Goal: Task Accomplishment & Management: Use online tool/utility

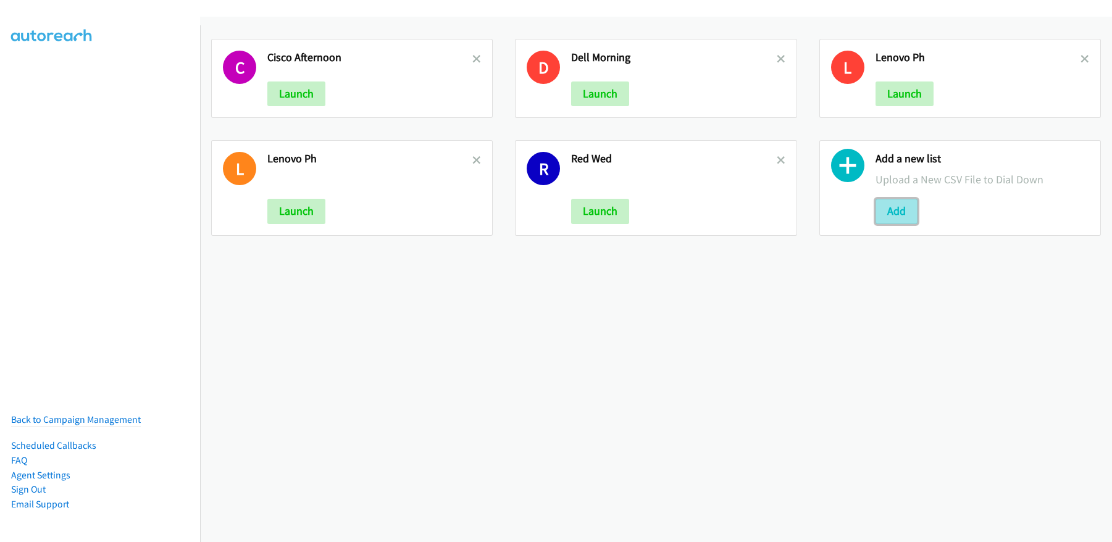
click at [898, 212] on button "Add" at bounding box center [896, 211] width 42 height 25
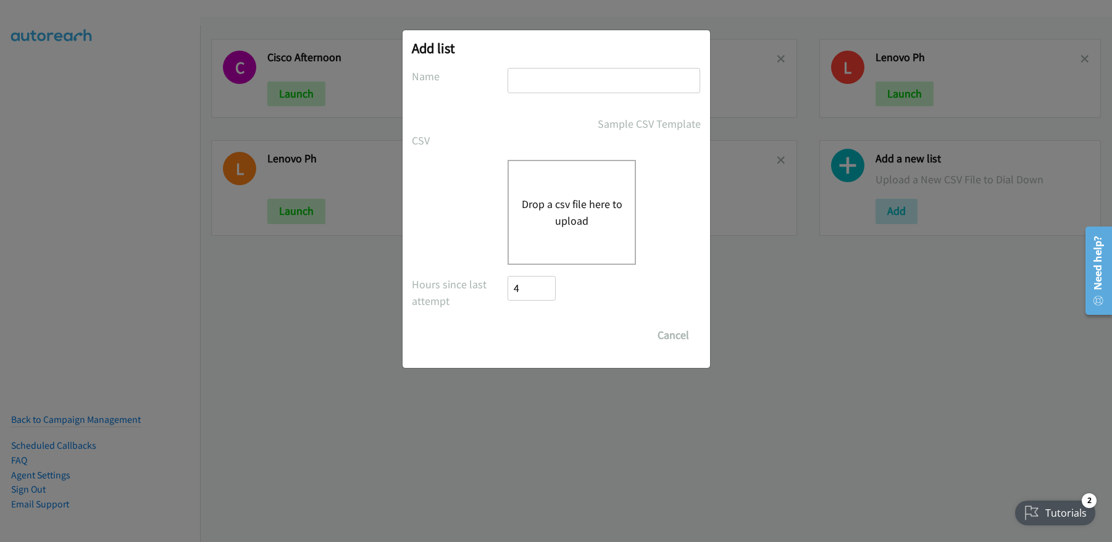
click at [639, 77] on input "text" at bounding box center [603, 80] width 193 height 25
click at [525, 227] on button "Drop a csv file here to upload" at bounding box center [571, 212] width 101 height 33
click at [568, 75] on input "CISCO" at bounding box center [603, 80] width 193 height 25
type input "CISCO_CS only"
click at [570, 222] on button "Drop a csv file here to upload" at bounding box center [571, 212] width 101 height 33
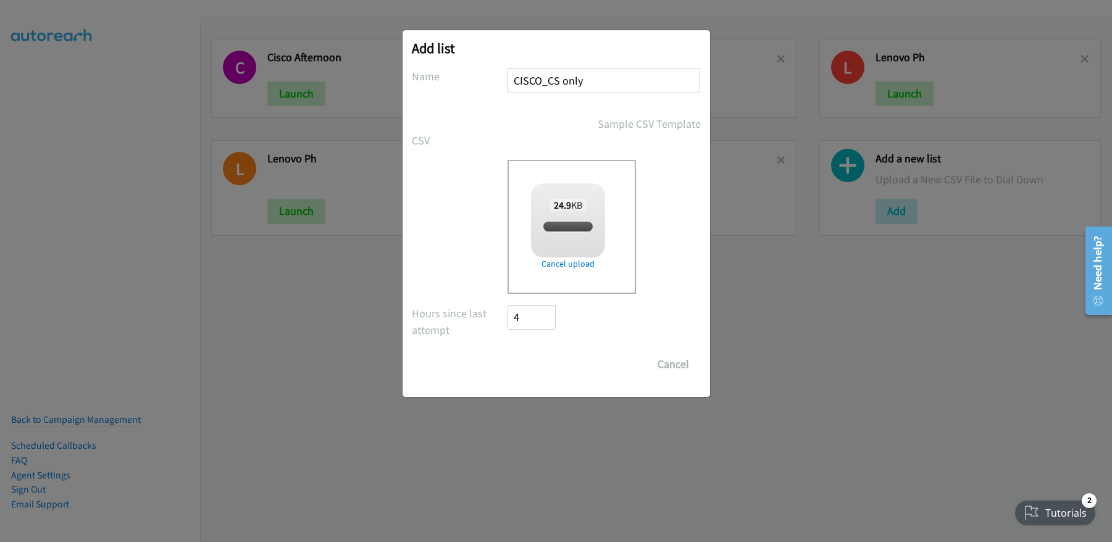
checkbox input "true"
click at [681, 367] on button "Cancel" at bounding box center [673, 364] width 55 height 25
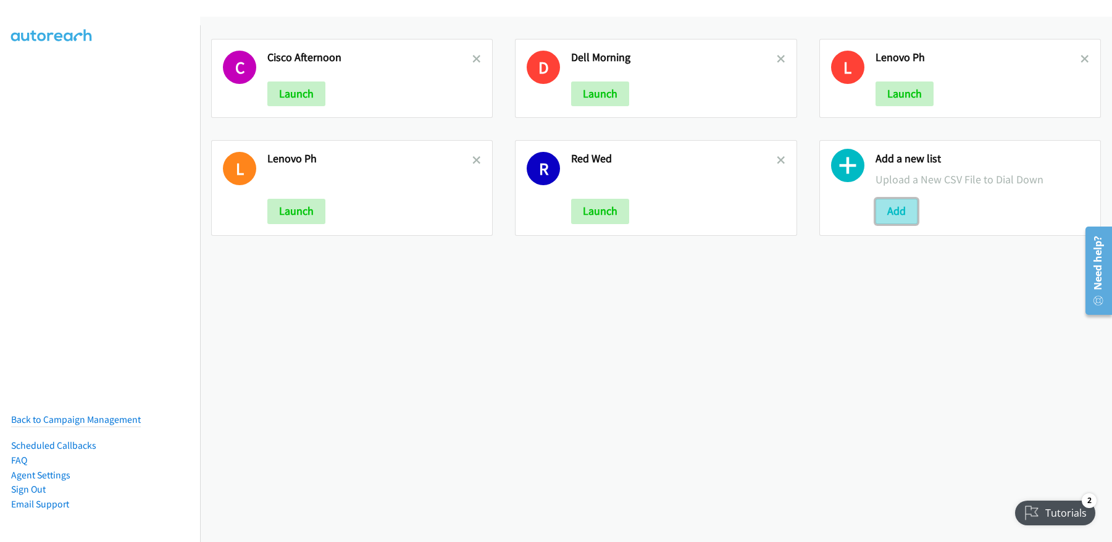
click at [901, 215] on button "Add" at bounding box center [896, 211] width 42 height 25
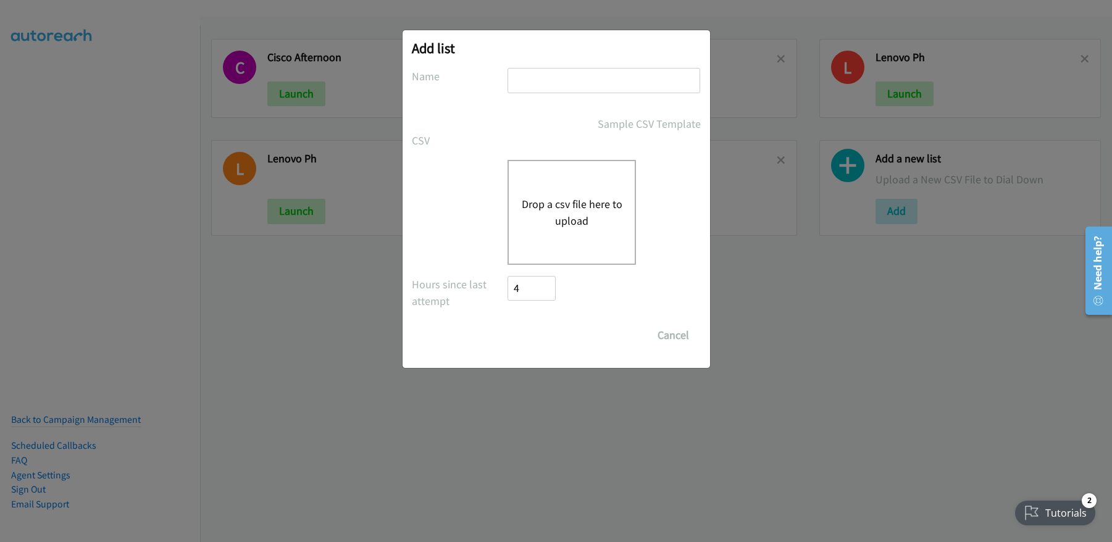
click at [564, 78] on input "text" at bounding box center [603, 80] width 193 height 25
type input "CISCO_CS only"
click at [559, 216] on button "Drop a csv file here to upload" at bounding box center [571, 212] width 101 height 33
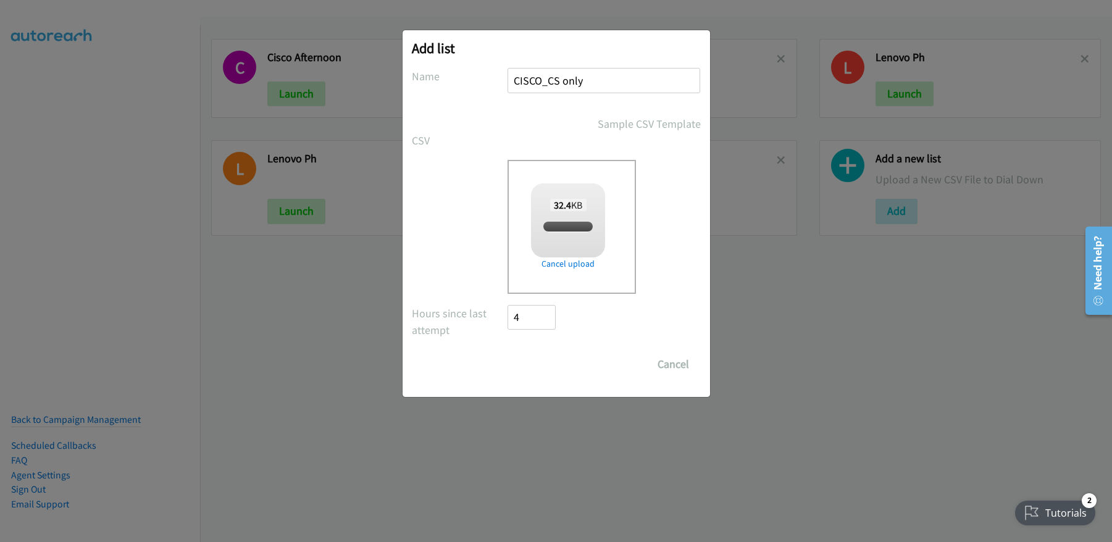
checkbox input "true"
click at [564, 361] on input "Save List" at bounding box center [540, 364] width 65 height 25
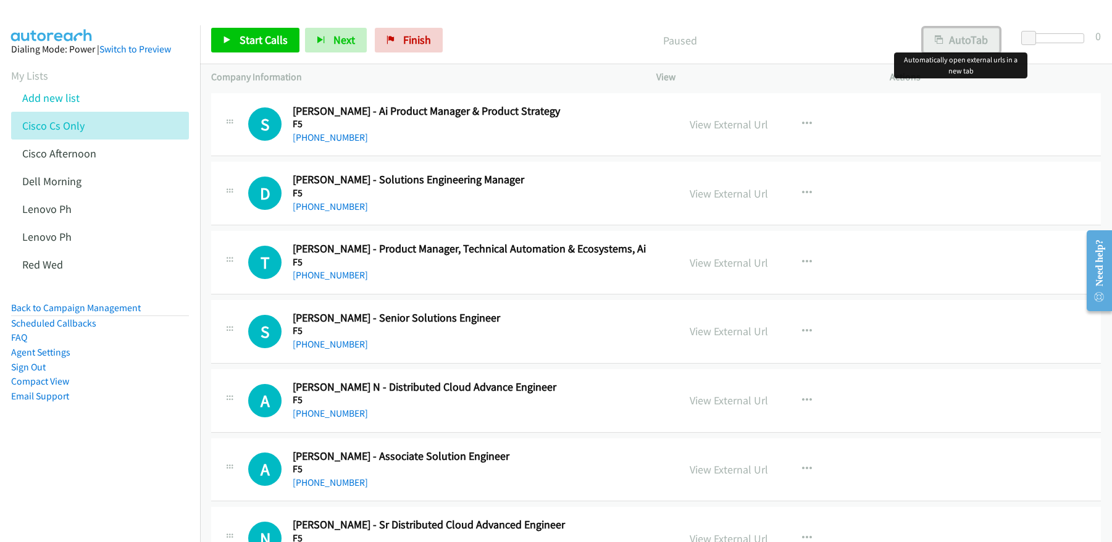
click at [960, 43] on button "AutoTab" at bounding box center [961, 40] width 77 height 25
click at [1005, 40] on button "AutoTab" at bounding box center [1016, 34] width 23 height 12
click at [964, 36] on button "AutoTab" at bounding box center [961, 40] width 77 height 25
click at [848, 48] on p "Paused" at bounding box center [679, 40] width 440 height 17
click at [268, 43] on span "Start Calls" at bounding box center [263, 40] width 48 height 14
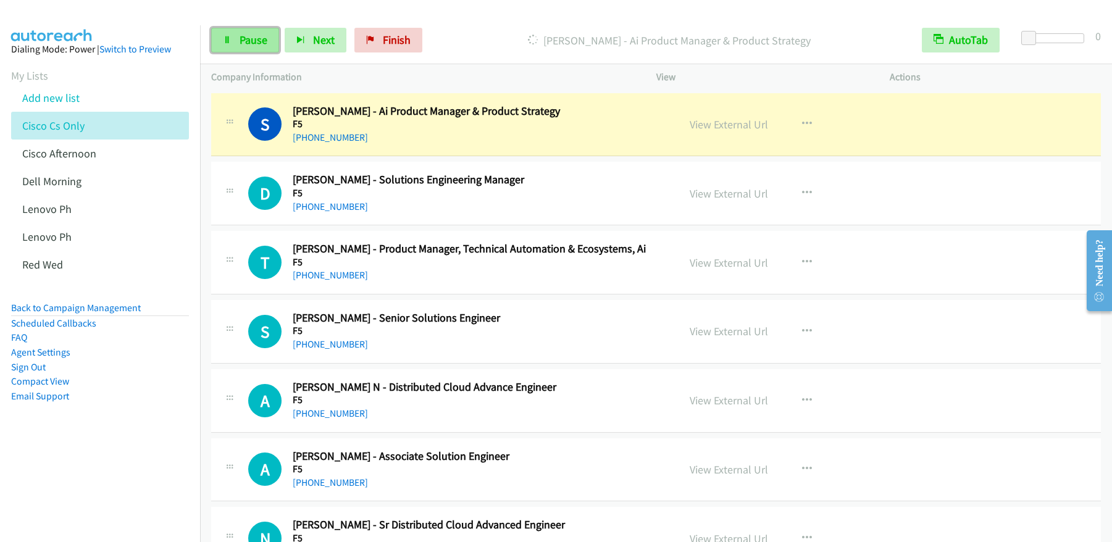
click at [235, 44] on link "Pause" at bounding box center [245, 40] width 68 height 25
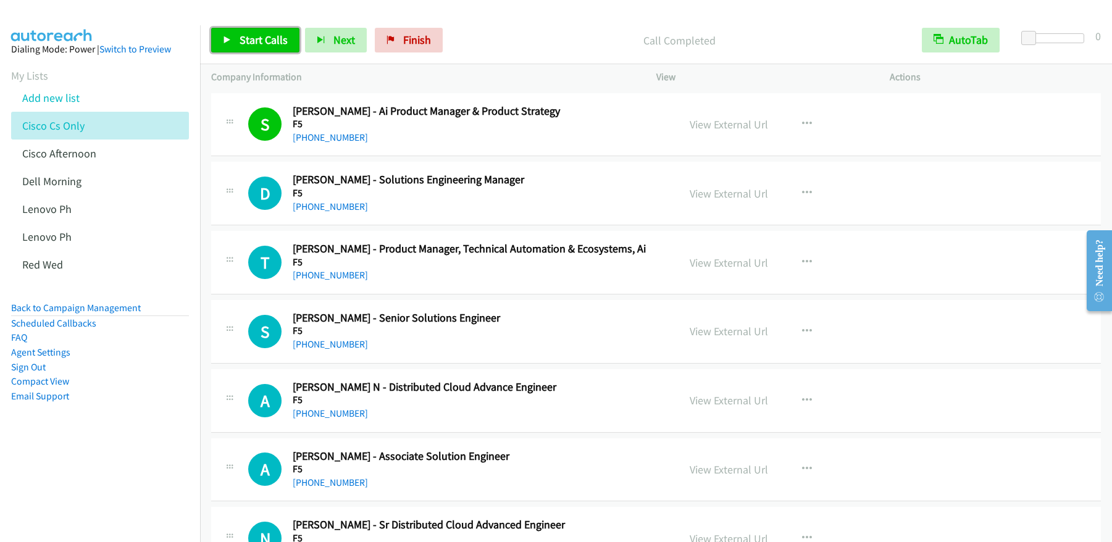
click at [269, 44] on span "Start Calls" at bounding box center [263, 40] width 48 height 14
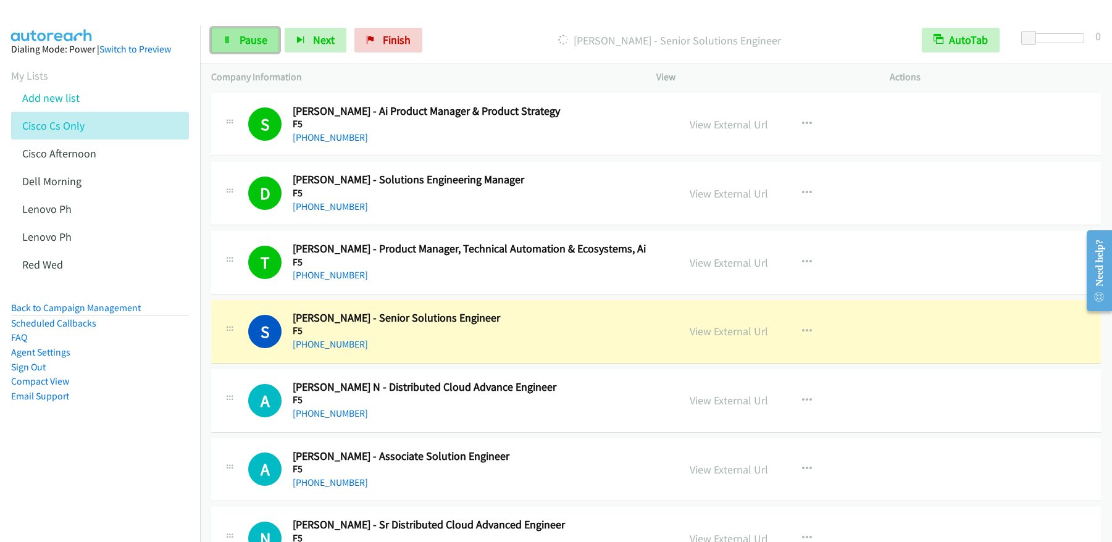
click at [251, 44] on span "Pause" at bounding box center [253, 40] width 28 height 14
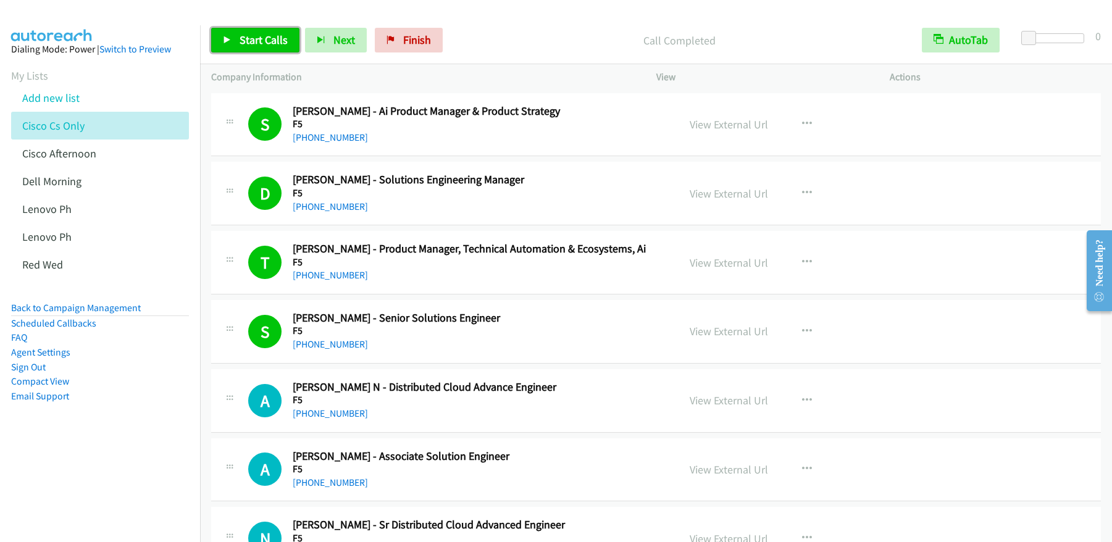
click at [259, 48] on link "Start Calls" at bounding box center [255, 40] width 88 height 25
click at [265, 39] on span "Pause" at bounding box center [253, 40] width 28 height 14
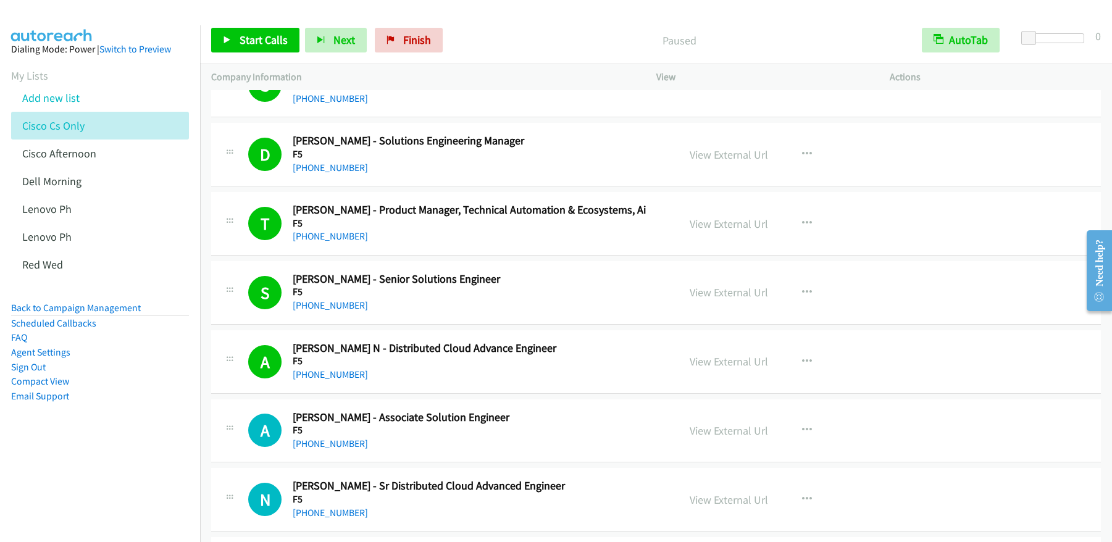
scroll to position [75, 0]
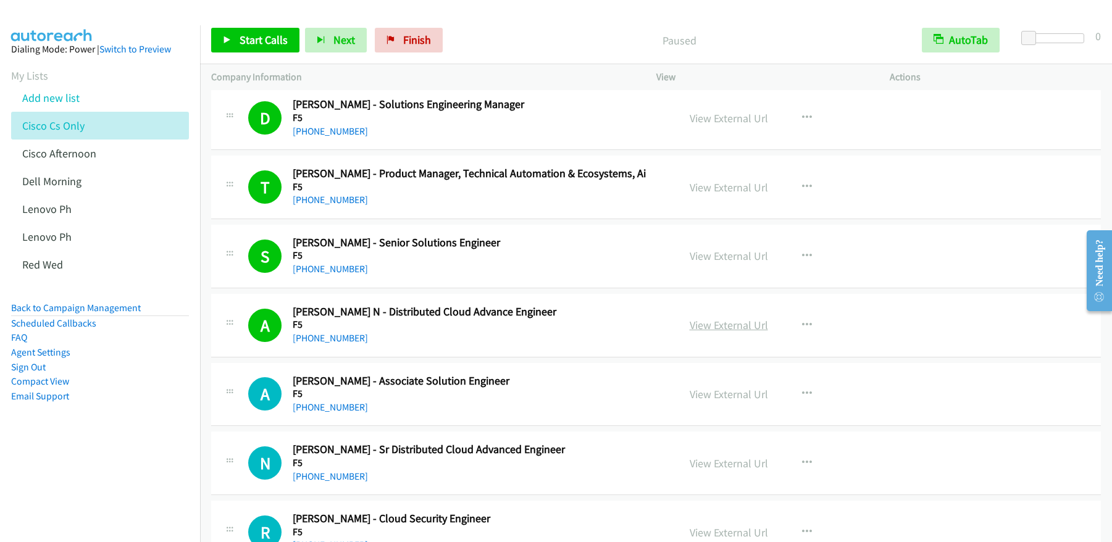
click at [727, 331] on link "View External Url" at bounding box center [728, 325] width 78 height 14
click at [255, 38] on span "Start Calls" at bounding box center [263, 40] width 48 height 14
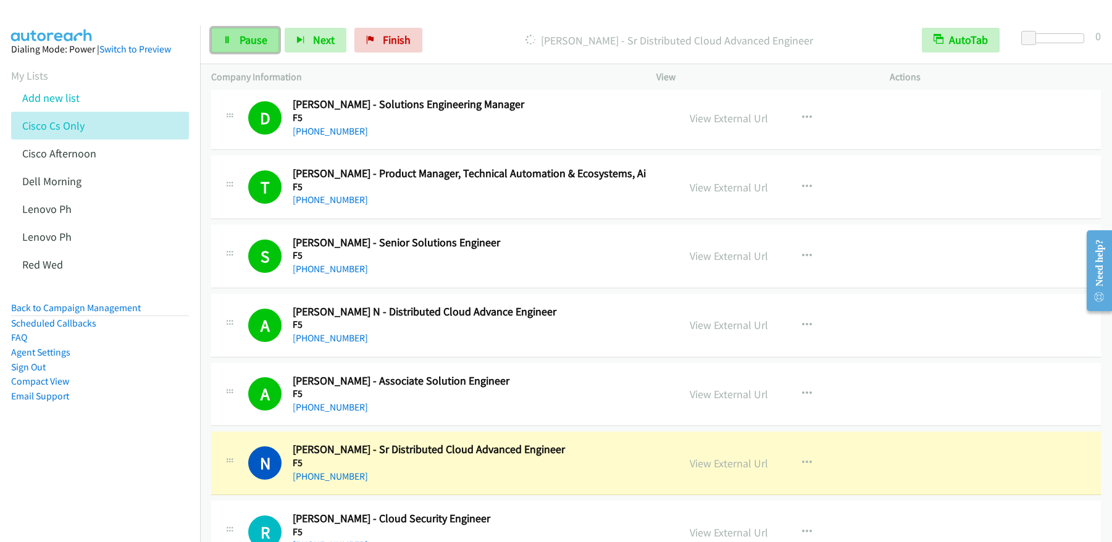
click at [243, 43] on span "Pause" at bounding box center [253, 40] width 28 height 14
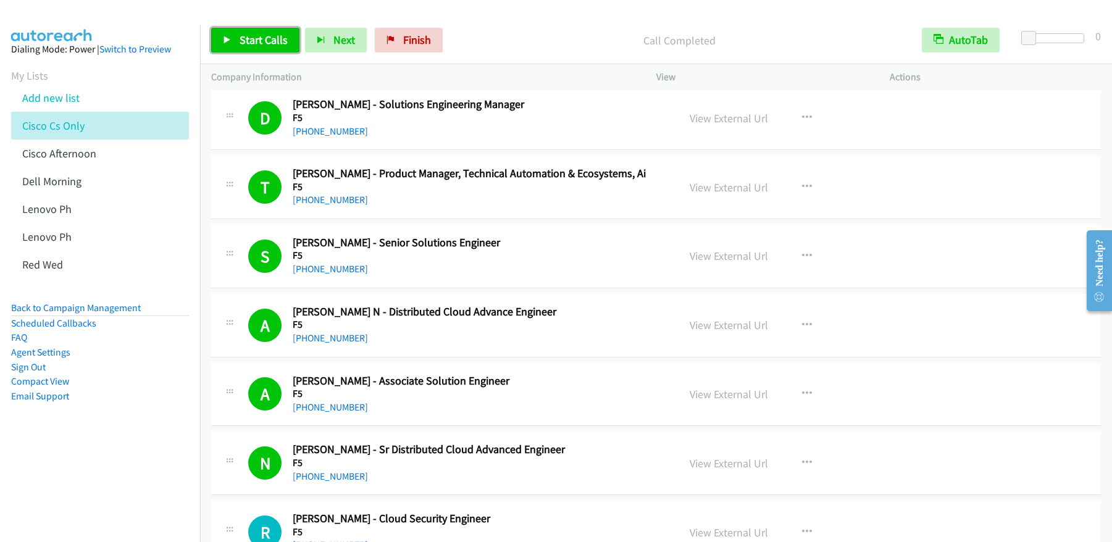
click at [257, 40] on span "Start Calls" at bounding box center [263, 40] width 48 height 14
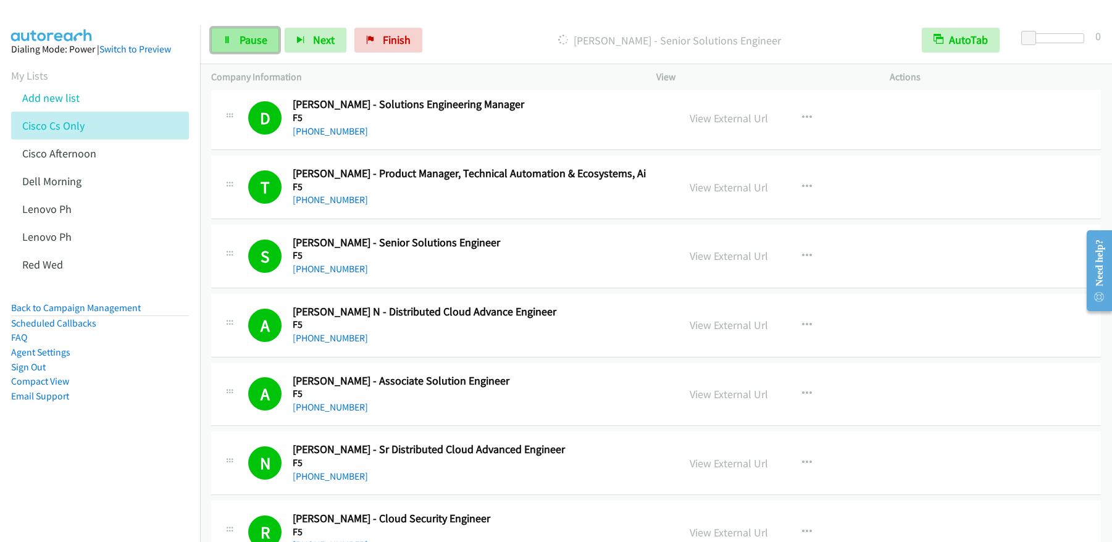
click at [256, 40] on span "Pause" at bounding box center [253, 40] width 28 height 14
click at [259, 44] on span "Start Calls" at bounding box center [263, 40] width 48 height 14
click at [260, 43] on span "Pause" at bounding box center [253, 40] width 28 height 14
click at [218, 39] on link "Start Calls" at bounding box center [255, 40] width 88 height 25
click at [247, 44] on span "Pause" at bounding box center [253, 40] width 28 height 14
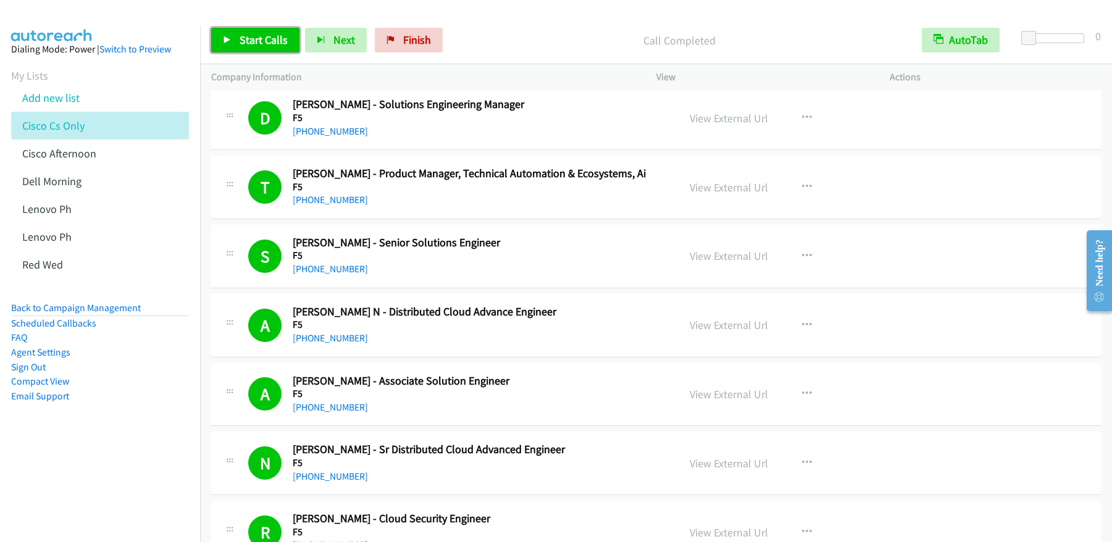
click at [241, 36] on span "Start Calls" at bounding box center [263, 40] width 48 height 14
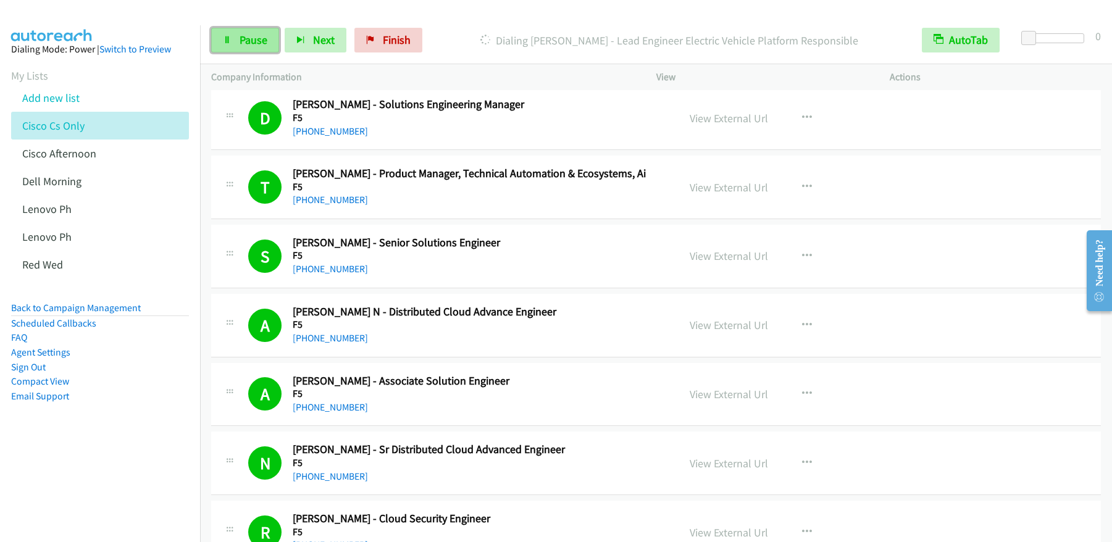
click at [259, 38] on span "Pause" at bounding box center [253, 40] width 28 height 14
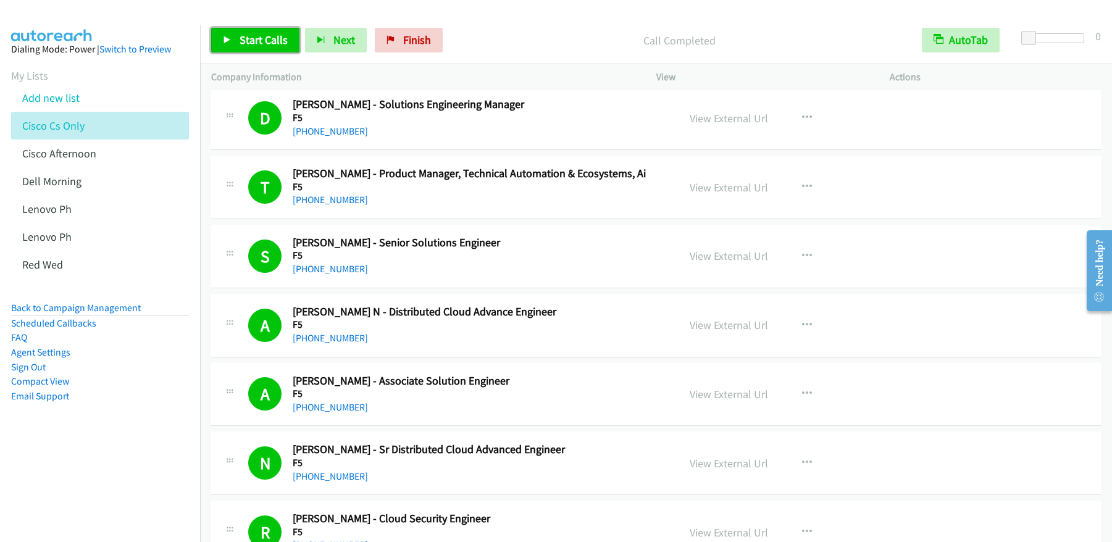
click at [280, 40] on span "Start Calls" at bounding box center [263, 40] width 48 height 14
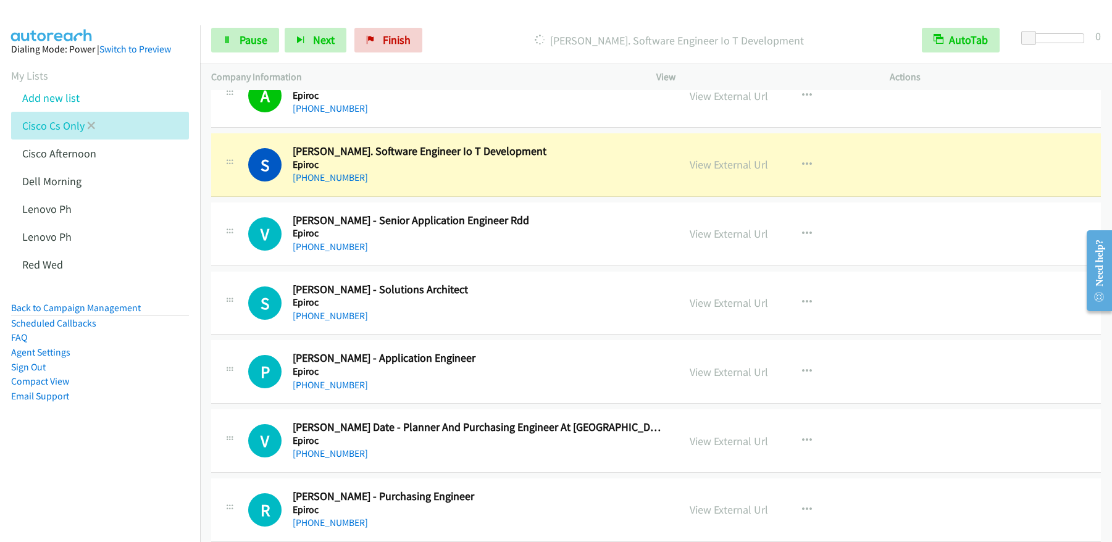
scroll to position [1575, 0]
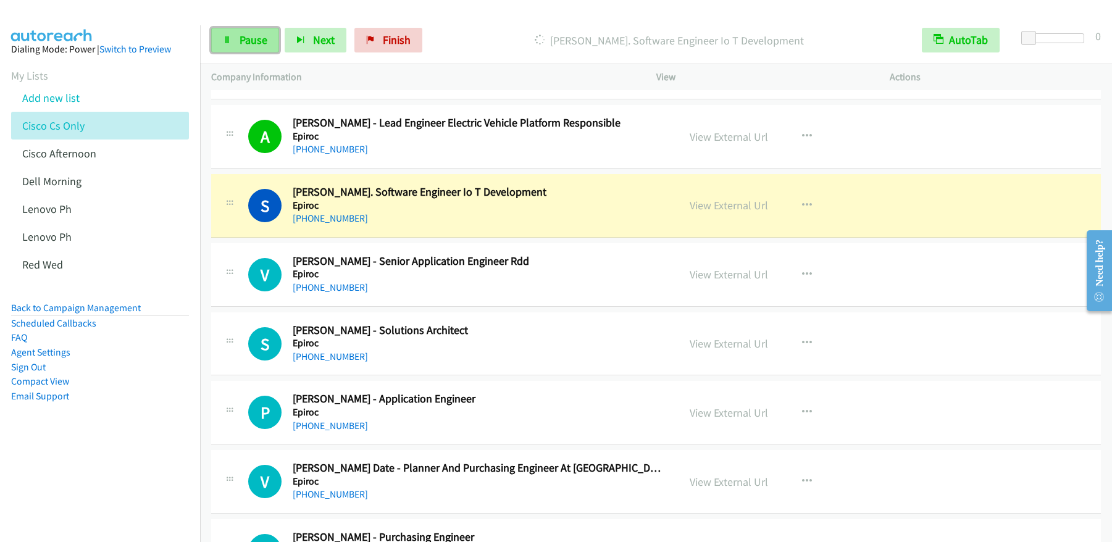
click at [243, 44] on span "Pause" at bounding box center [253, 40] width 28 height 14
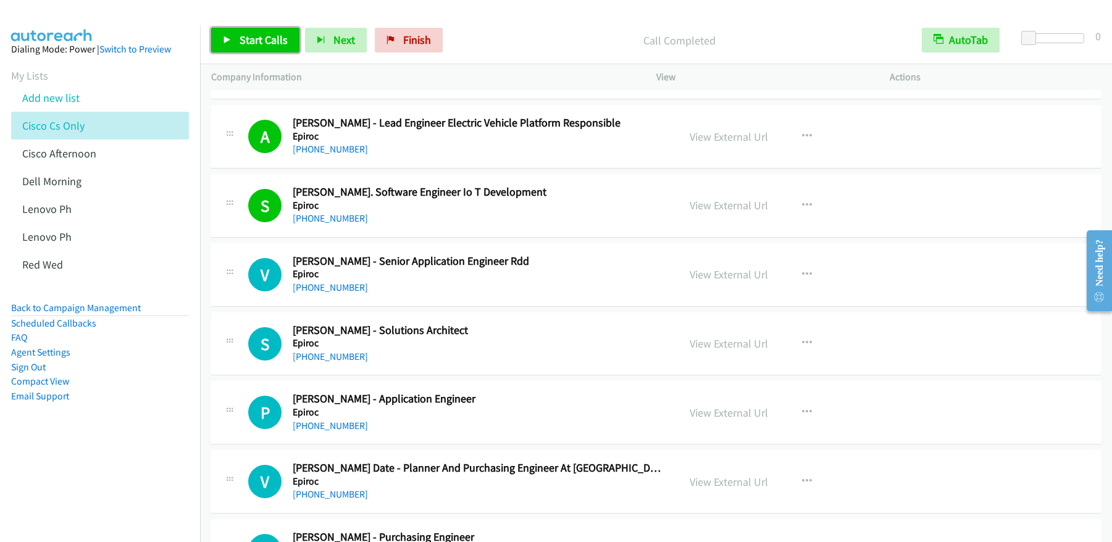
click at [257, 50] on link "Start Calls" at bounding box center [255, 40] width 88 height 25
click at [271, 38] on link "Pause" at bounding box center [245, 40] width 68 height 25
click at [240, 41] on span "Start Calls" at bounding box center [263, 40] width 48 height 14
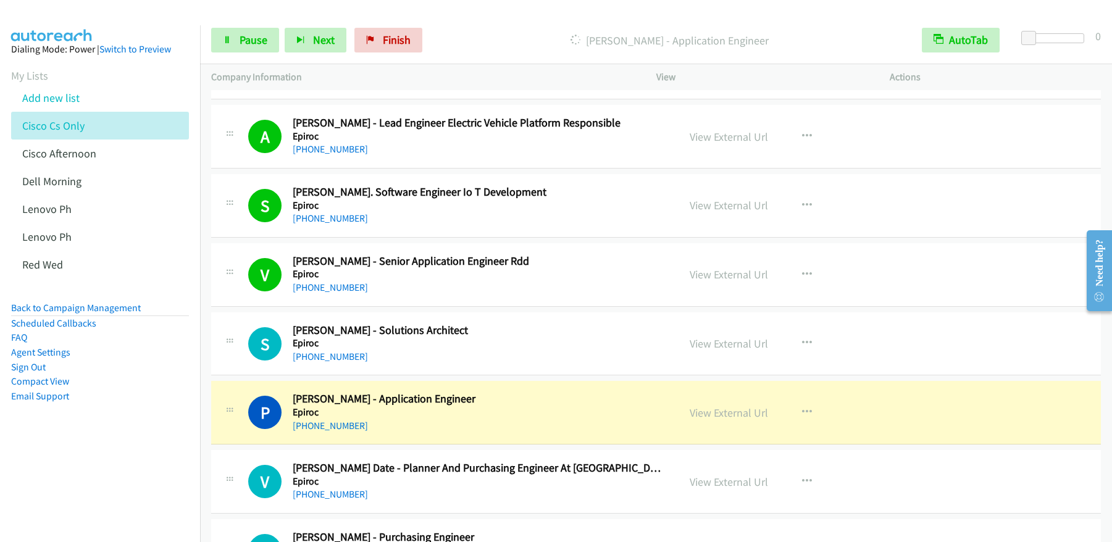
scroll to position [1679, 0]
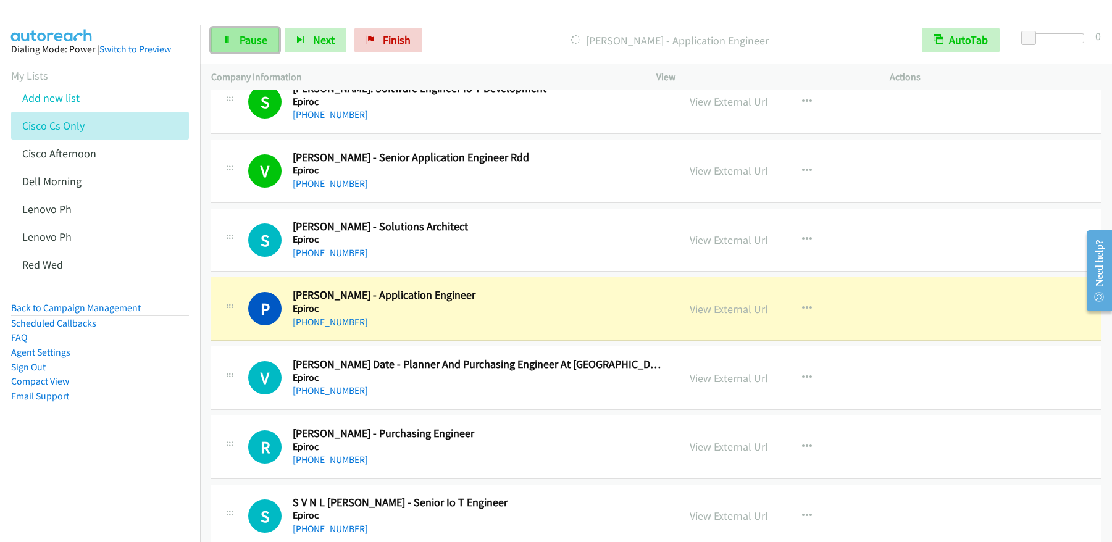
click at [249, 40] on span "Pause" at bounding box center [253, 40] width 28 height 14
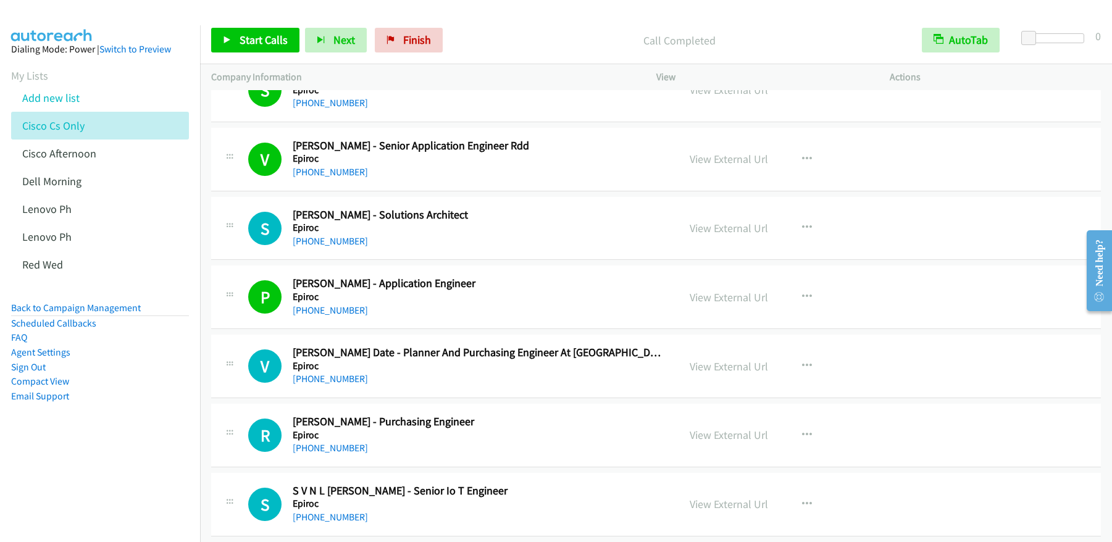
scroll to position [1754, 0]
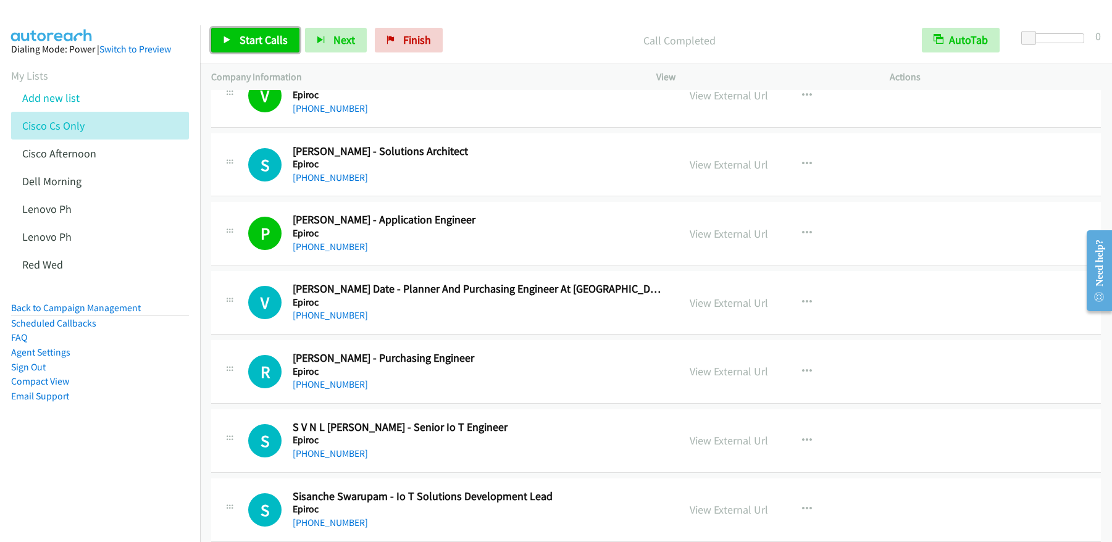
click at [267, 42] on span "Start Calls" at bounding box center [263, 40] width 48 height 14
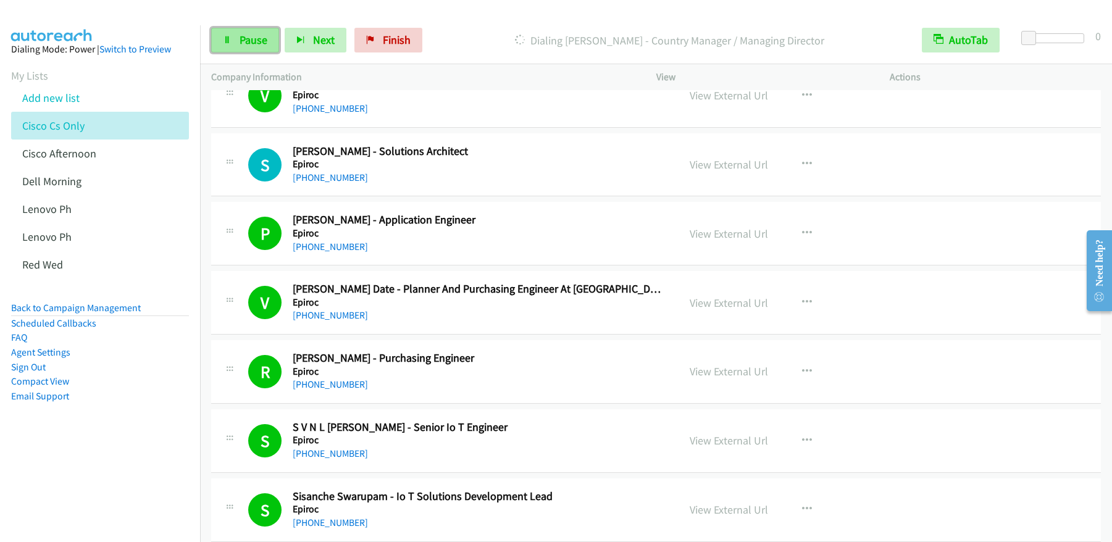
click at [256, 38] on span "Pause" at bounding box center [253, 40] width 28 height 14
click at [244, 46] on span "Start Calls" at bounding box center [263, 40] width 48 height 14
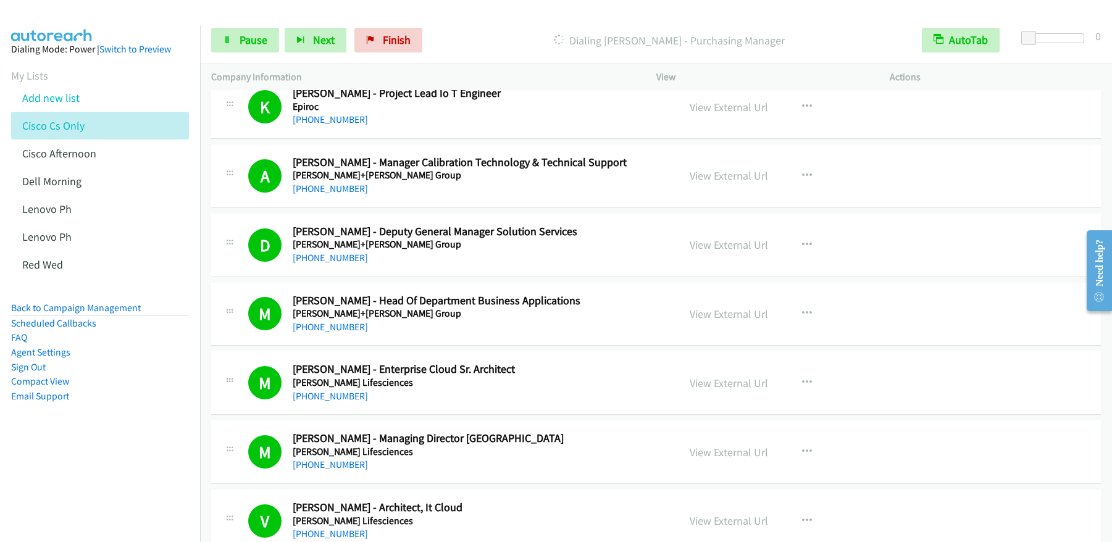
scroll to position [2979, 0]
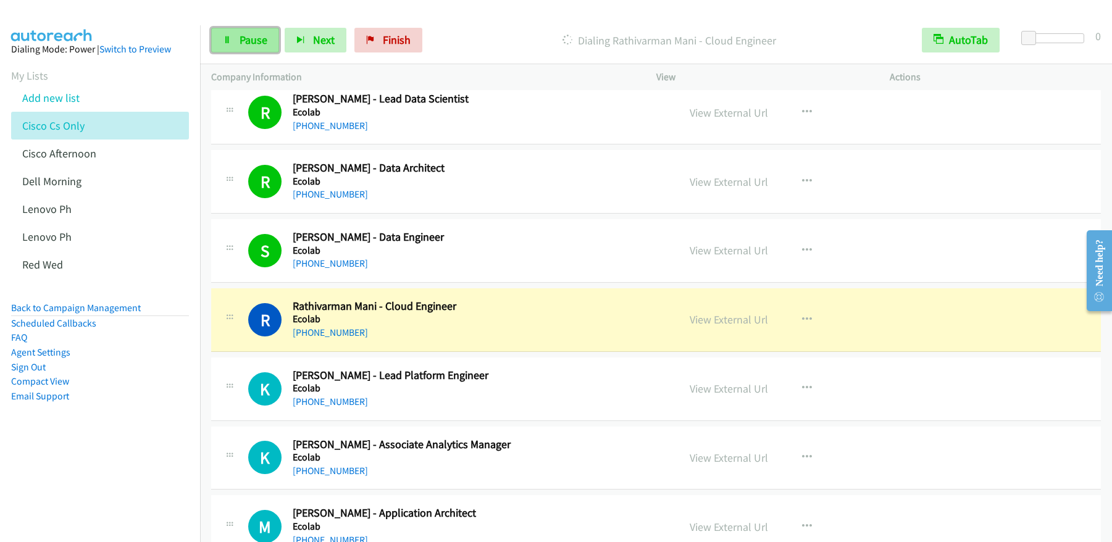
click at [241, 36] on span "Pause" at bounding box center [253, 40] width 28 height 14
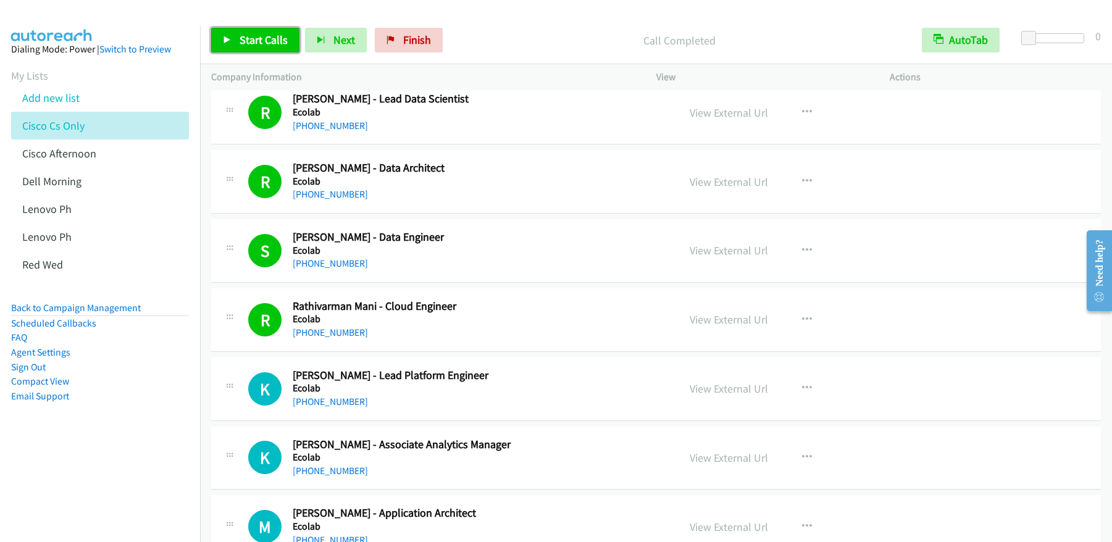
click at [292, 28] on link "Start Calls" at bounding box center [255, 40] width 88 height 25
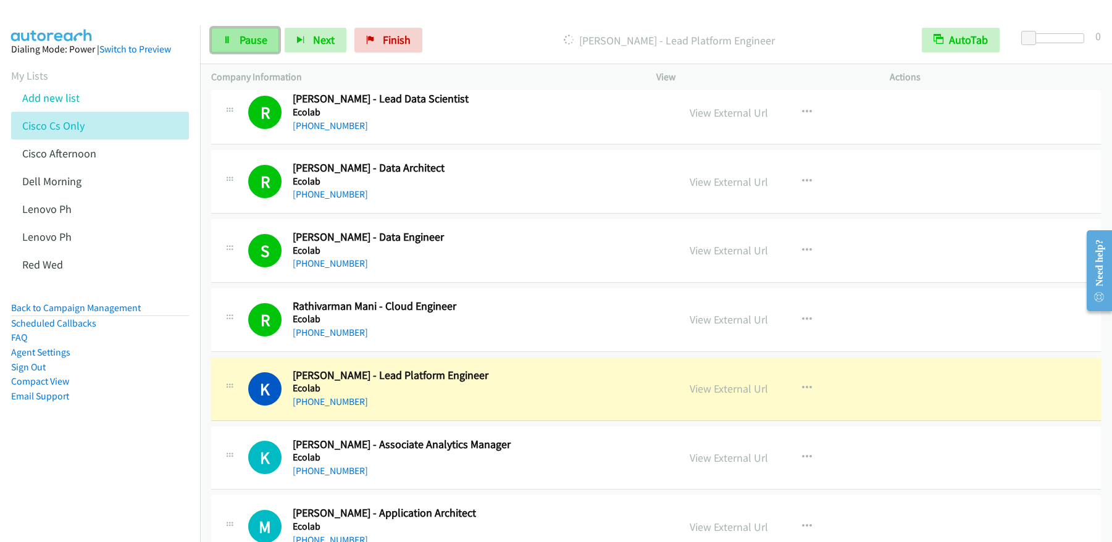
click at [257, 39] on span "Pause" at bounding box center [253, 40] width 28 height 14
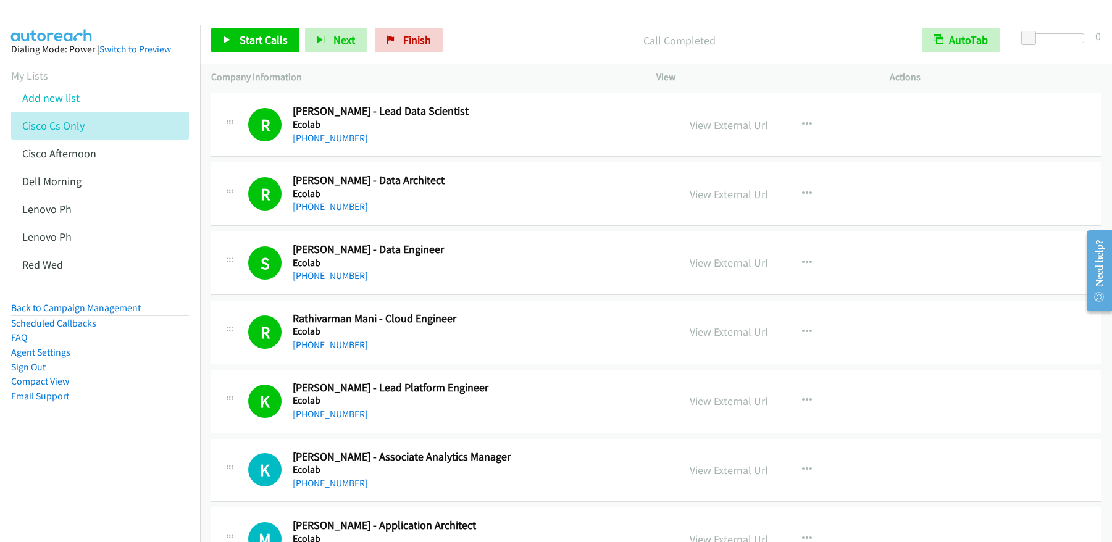
scroll to position [2810, 0]
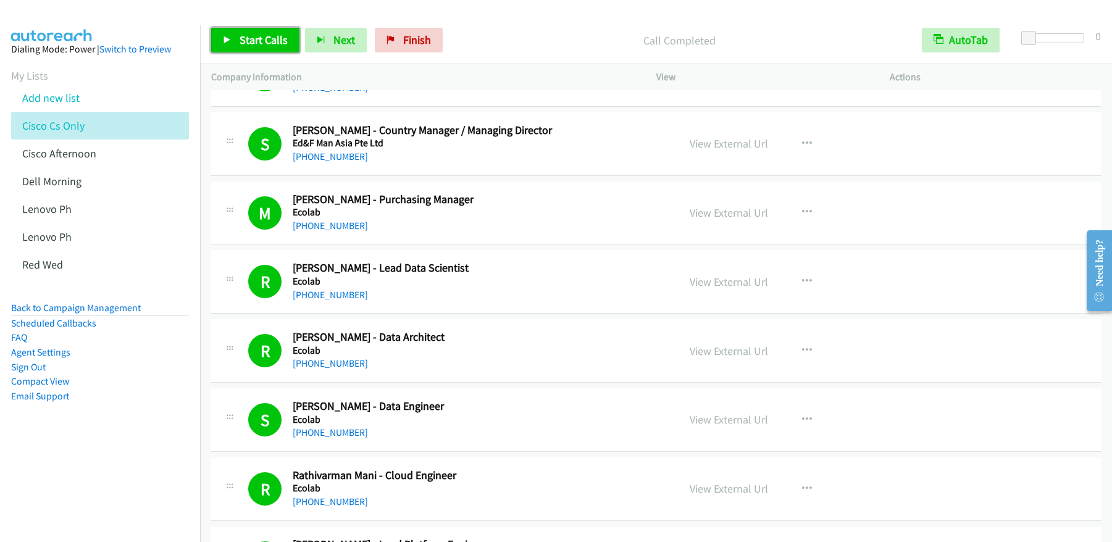
click at [262, 46] on span "Start Calls" at bounding box center [263, 40] width 48 height 14
click at [248, 40] on span "Pause" at bounding box center [253, 40] width 28 height 14
click at [321, 35] on button "Next" at bounding box center [336, 40] width 62 height 25
click at [262, 36] on span "Start Calls" at bounding box center [263, 40] width 48 height 14
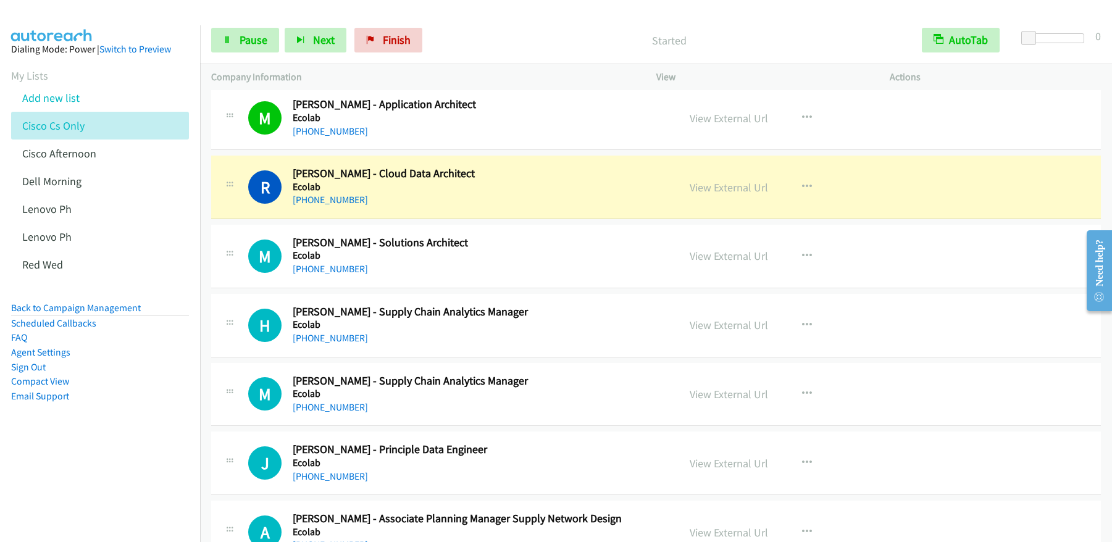
scroll to position [3387, 0]
click at [731, 188] on link "View External Url" at bounding box center [728, 188] width 78 height 14
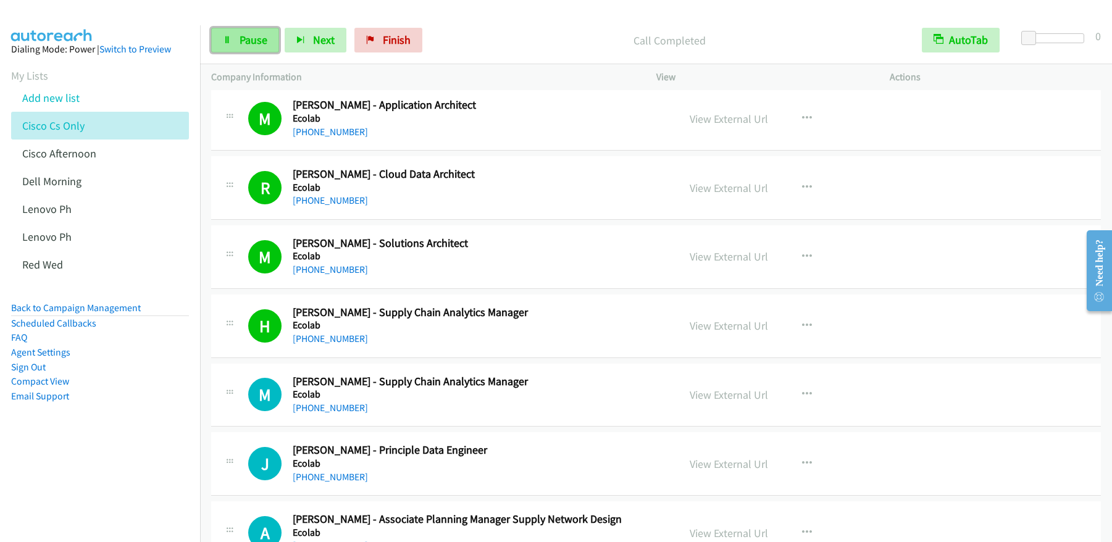
click at [248, 37] on span "Pause" at bounding box center [253, 40] width 28 height 14
click at [243, 36] on span "Start Calls" at bounding box center [263, 40] width 48 height 14
click at [263, 49] on link "Pause" at bounding box center [245, 40] width 68 height 25
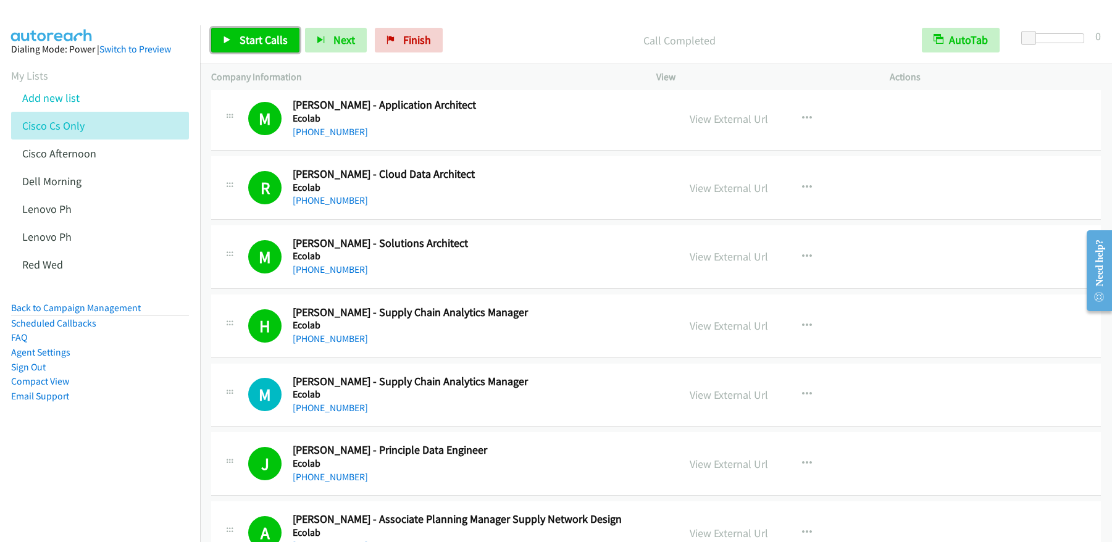
click at [248, 44] on span "Start Calls" at bounding box center [263, 40] width 48 height 14
click at [248, 35] on span "Pause" at bounding box center [253, 40] width 28 height 14
click at [254, 41] on span "Start Calls" at bounding box center [263, 40] width 48 height 14
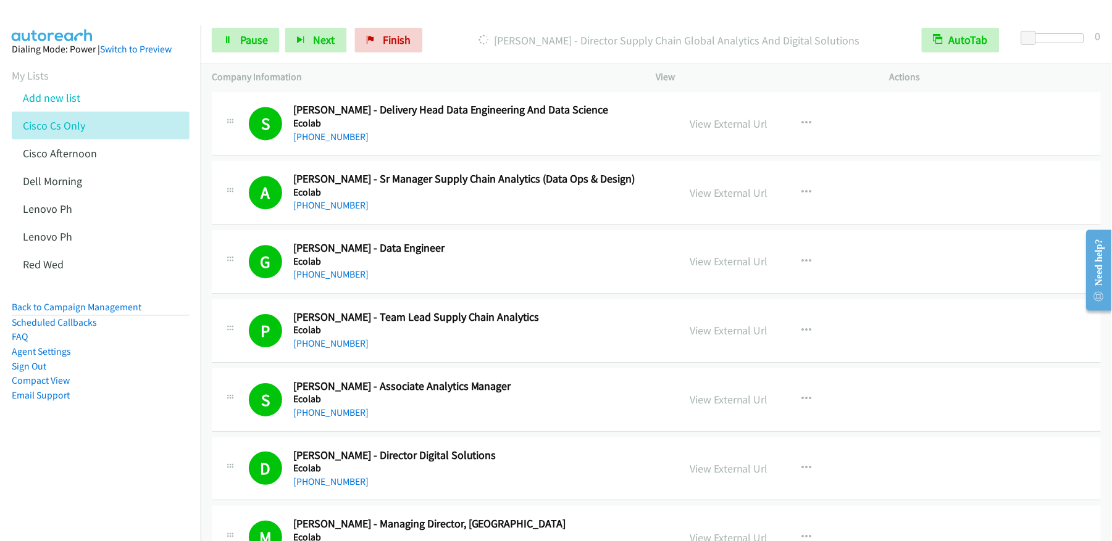
scroll to position [4133, 0]
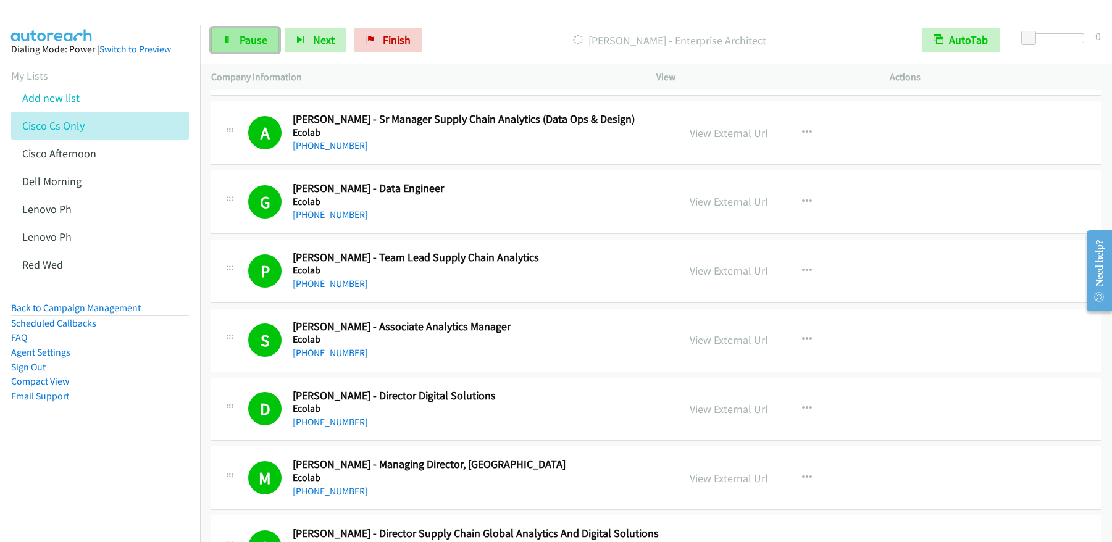
click at [253, 40] on span "Pause" at bounding box center [253, 40] width 28 height 14
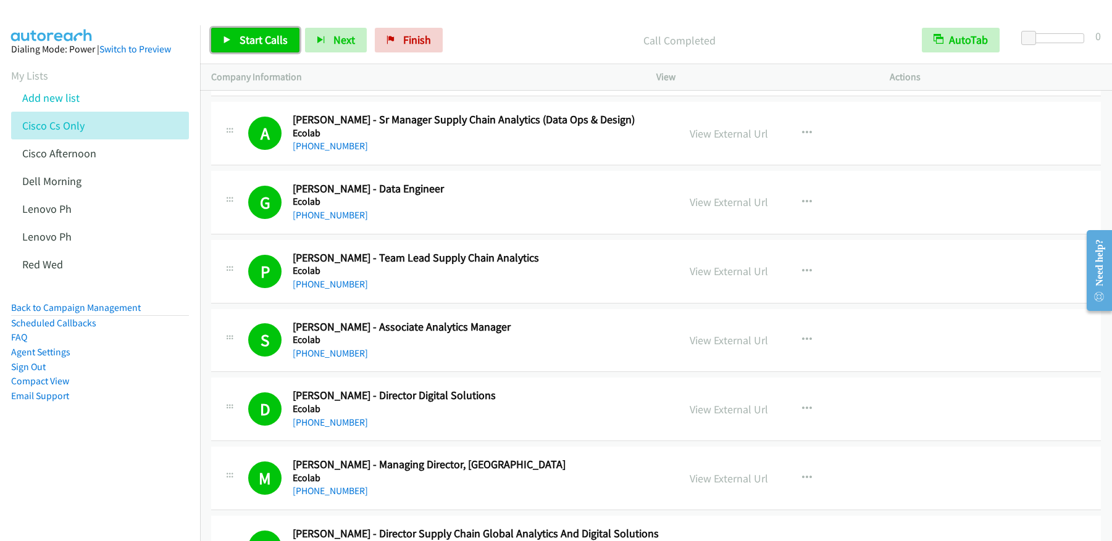
click at [269, 37] on span "Start Calls" at bounding box center [263, 40] width 48 height 14
click at [246, 31] on link "Pause" at bounding box center [245, 40] width 68 height 25
click at [260, 31] on link "Start Calls" at bounding box center [255, 40] width 88 height 25
click at [240, 44] on span "Pause" at bounding box center [253, 40] width 28 height 14
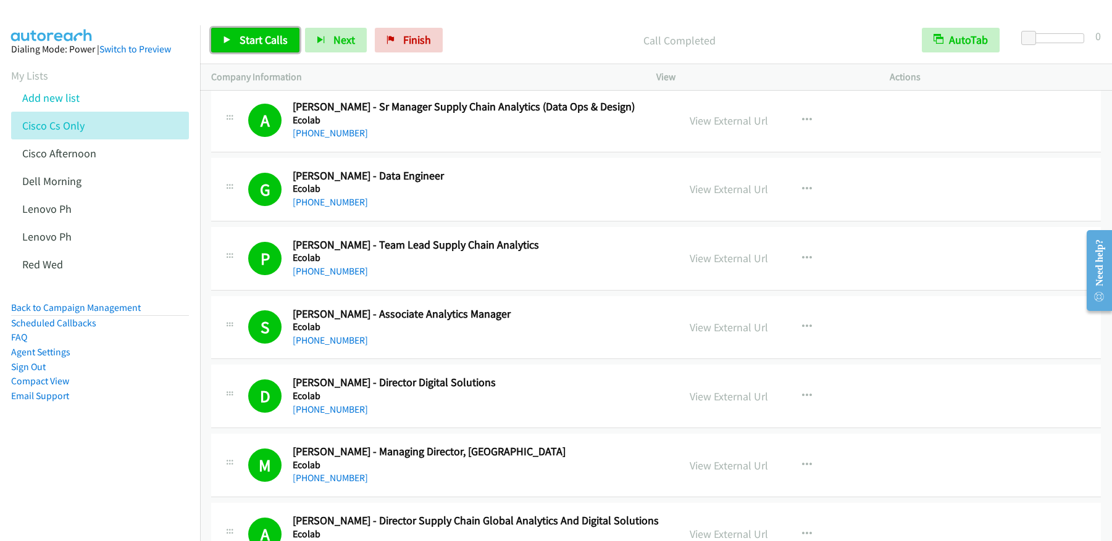
click at [257, 43] on span "Start Calls" at bounding box center [263, 40] width 48 height 14
click at [251, 41] on span "Pause" at bounding box center [253, 40] width 28 height 14
click at [243, 38] on span "Start Calls" at bounding box center [263, 40] width 48 height 14
click at [259, 37] on span "Pause" at bounding box center [253, 40] width 28 height 14
click at [231, 44] on link "Start Calls" at bounding box center [255, 40] width 88 height 25
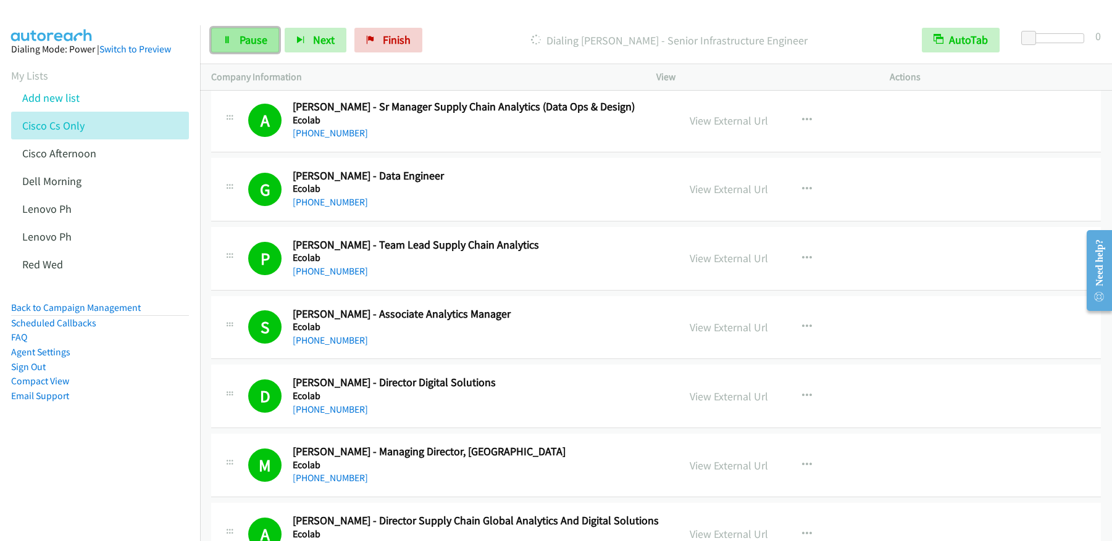
click at [251, 41] on span "Pause" at bounding box center [253, 40] width 28 height 14
click at [274, 41] on span "Start Calls" at bounding box center [263, 40] width 48 height 14
click at [262, 43] on span "Pause" at bounding box center [253, 40] width 28 height 14
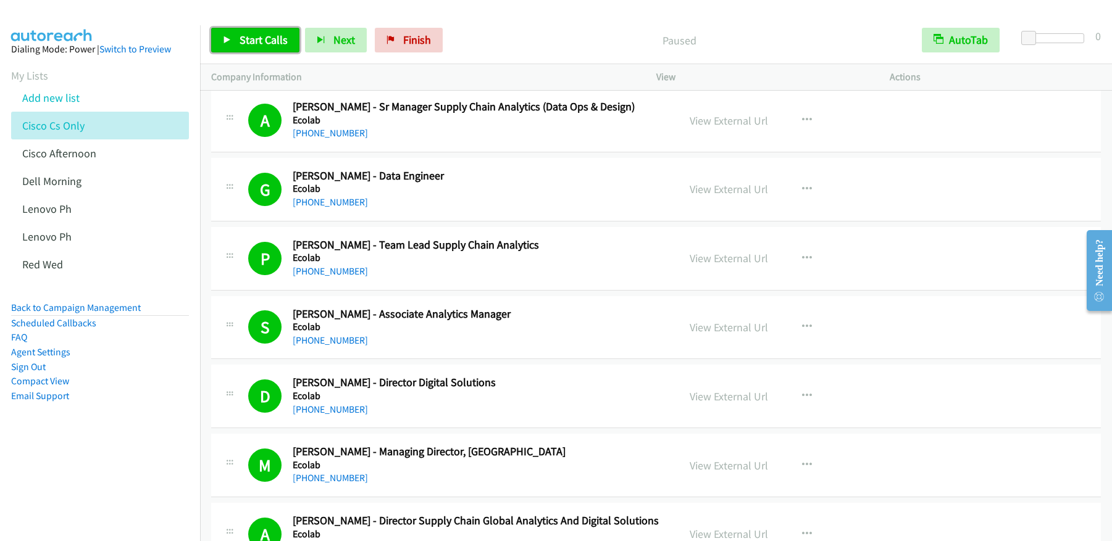
click at [262, 45] on span "Start Calls" at bounding box center [263, 40] width 48 height 14
click at [246, 43] on span "Pause" at bounding box center [253, 40] width 28 height 14
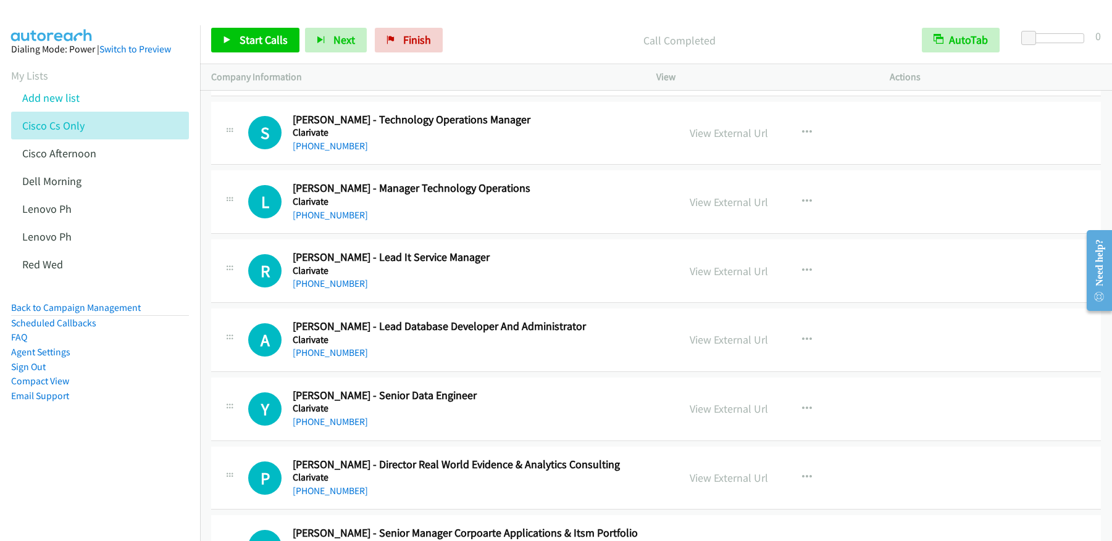
scroll to position [7868, 0]
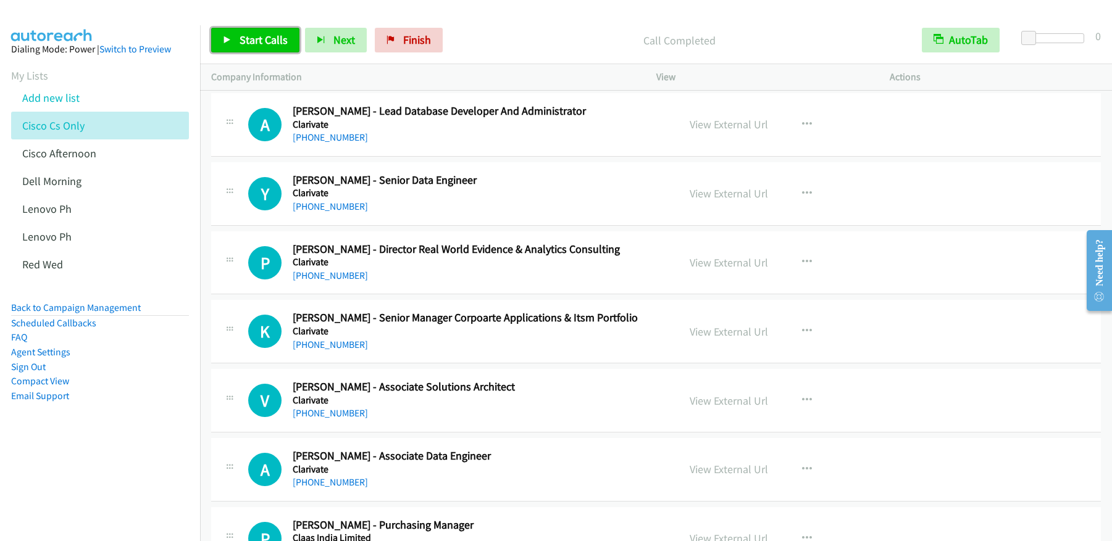
click at [285, 35] on span "Start Calls" at bounding box center [263, 40] width 48 height 14
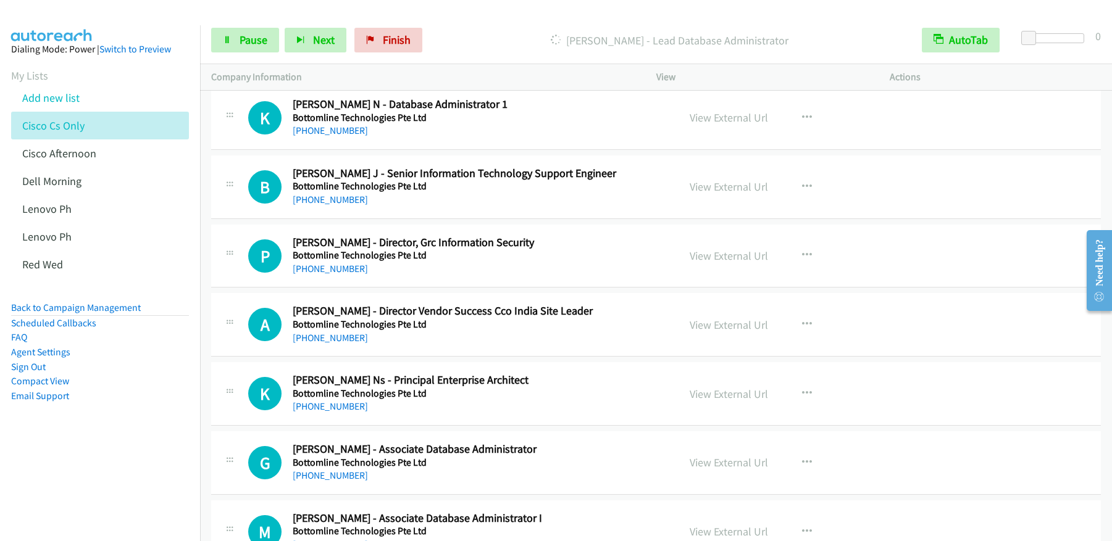
scroll to position [9987, 0]
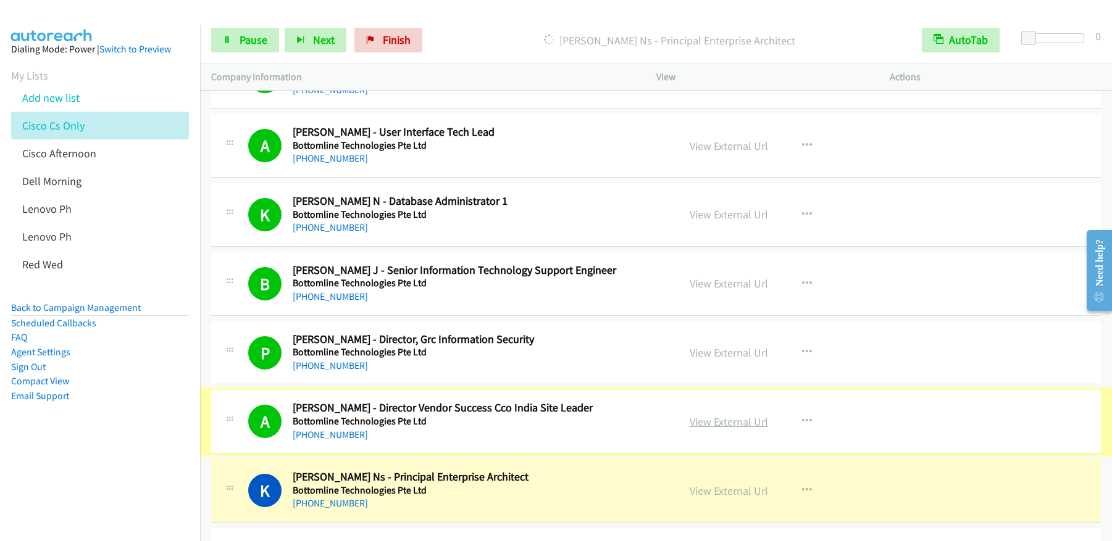
click at [715, 425] on link "View External Url" at bounding box center [728, 422] width 78 height 14
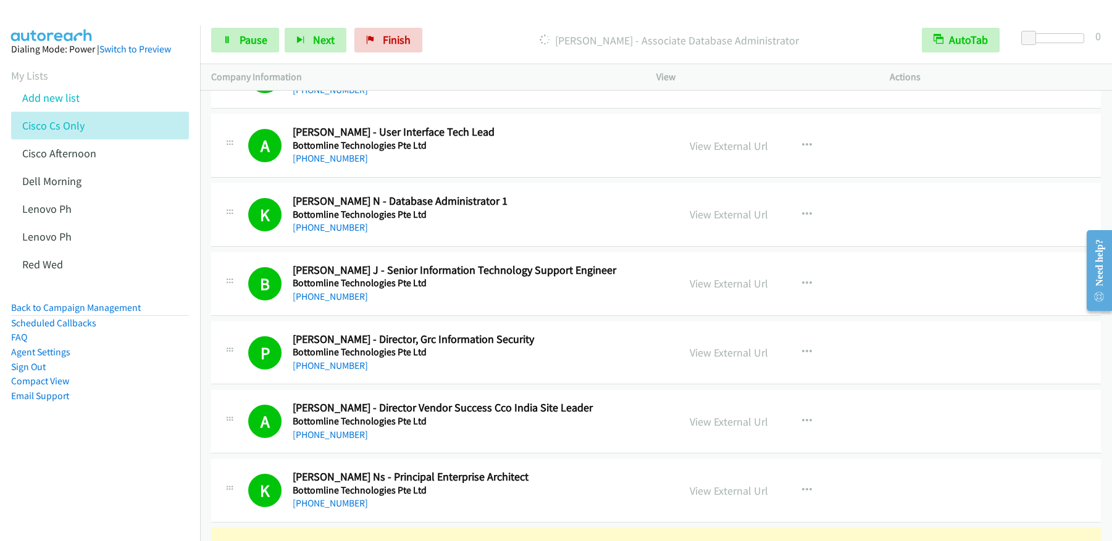
click at [242, 55] on div "Start Calls Pause Next Finish Dialing Govardhan R - Associate Database Administ…" at bounding box center [656, 41] width 912 height 48
click at [249, 44] on span "Pause" at bounding box center [253, 40] width 28 height 14
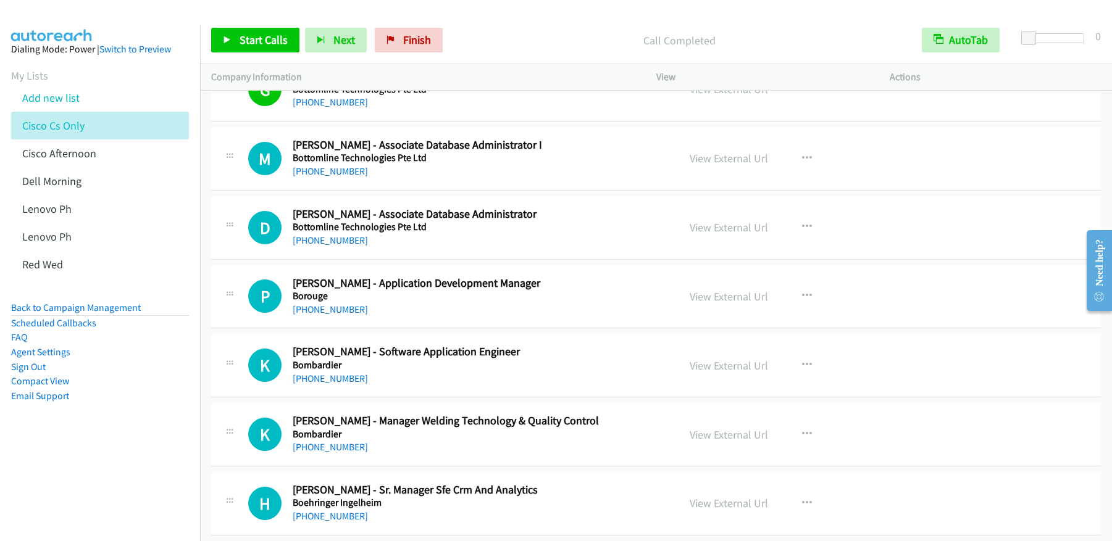
scroll to position [10467, 0]
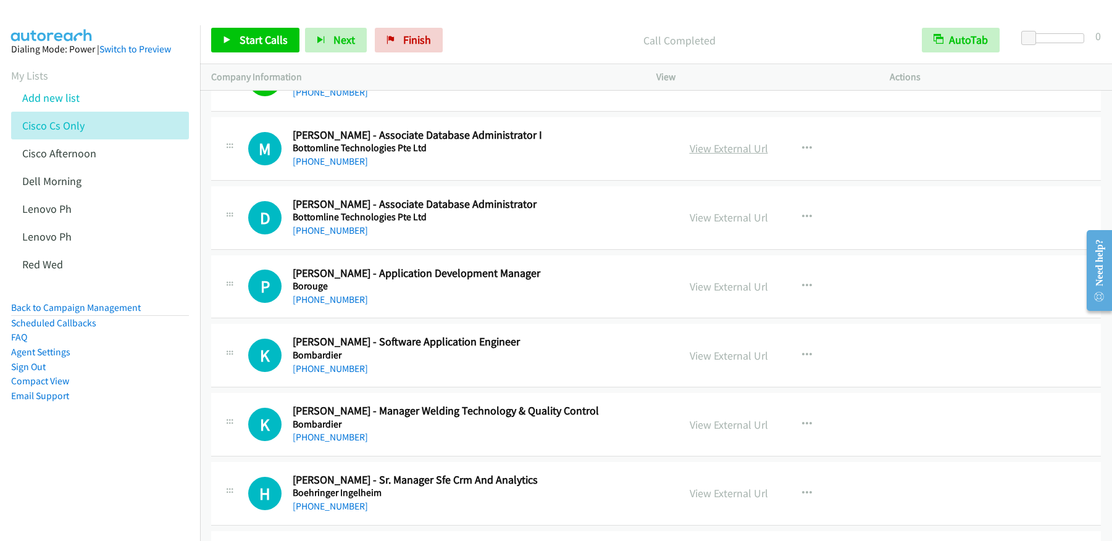
click at [705, 149] on link "View External Url" at bounding box center [728, 148] width 78 height 14
click at [257, 44] on span "Start Calls" at bounding box center [263, 40] width 48 height 14
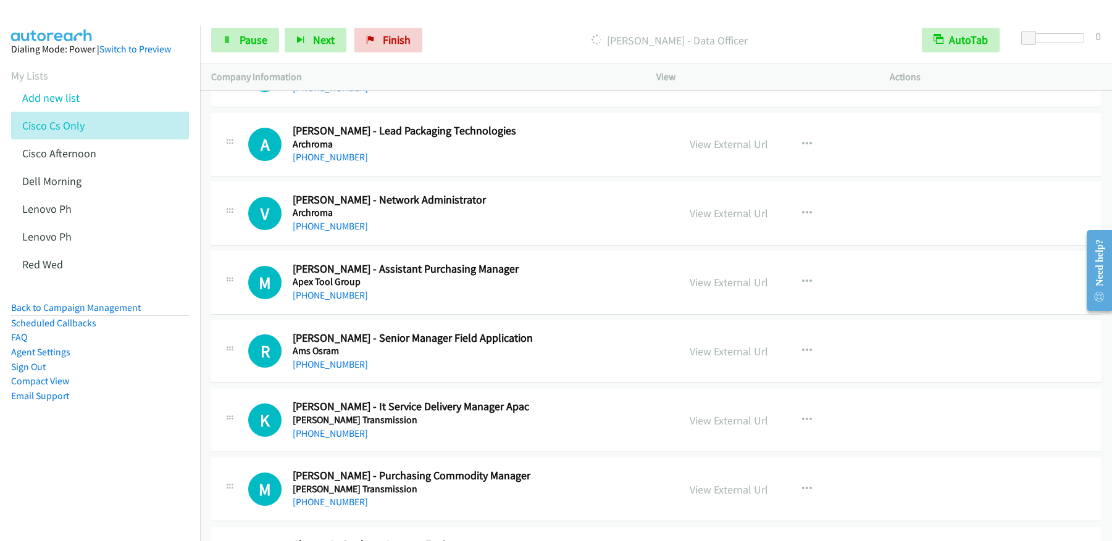
scroll to position [12816, 0]
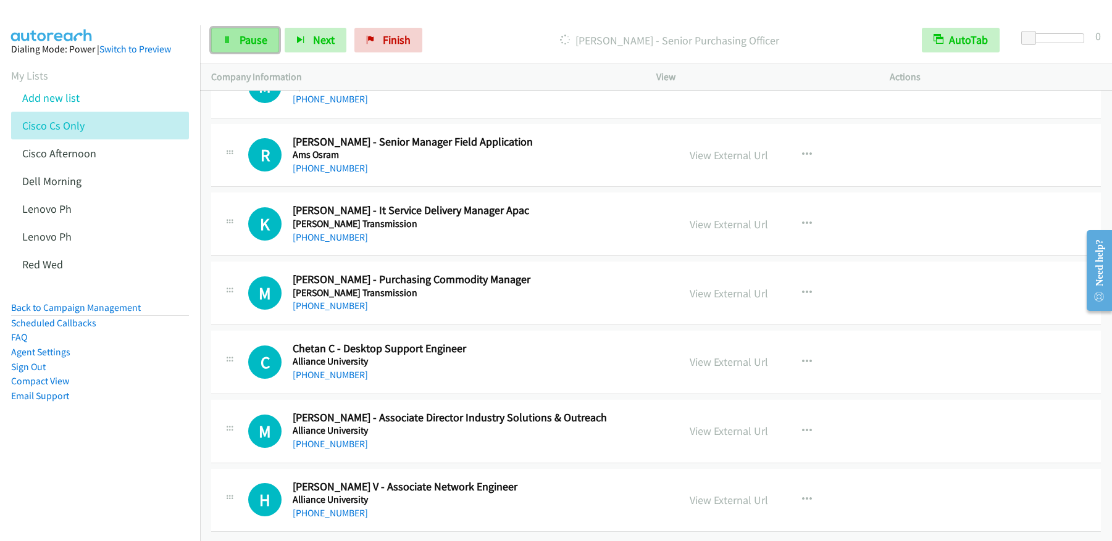
click at [241, 48] on link "Pause" at bounding box center [245, 40] width 68 height 25
click at [260, 43] on span "Start Calls" at bounding box center [263, 40] width 48 height 14
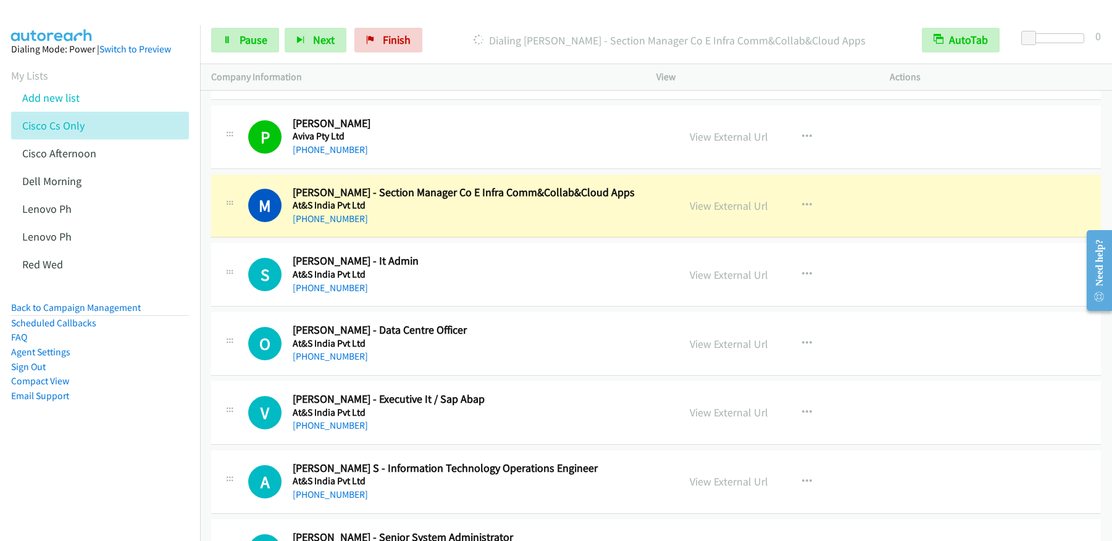
scroll to position [12008, 0]
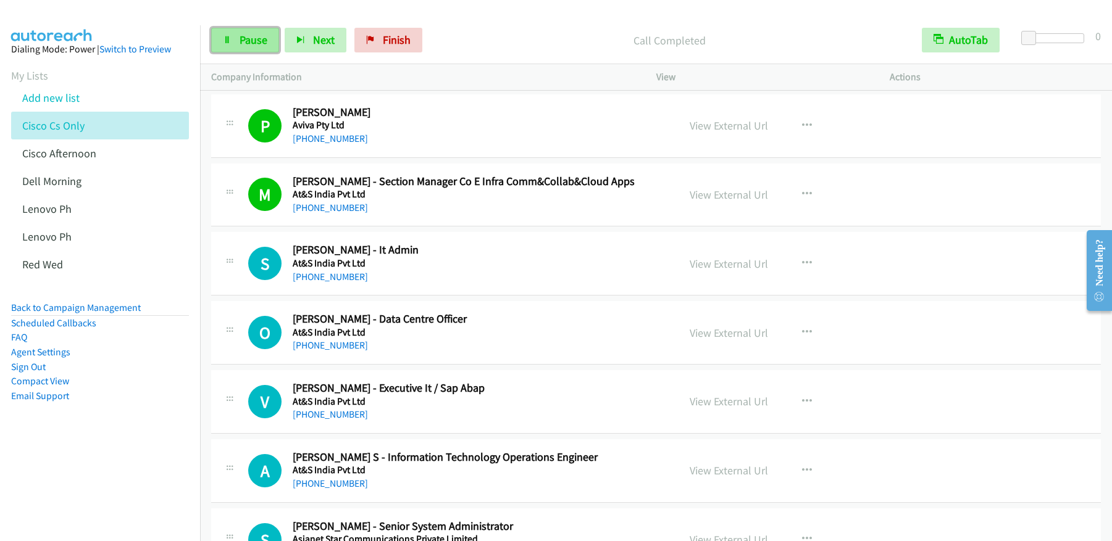
click at [248, 51] on link "Pause" at bounding box center [245, 40] width 68 height 25
click at [241, 42] on span "Start Calls" at bounding box center [263, 40] width 48 height 14
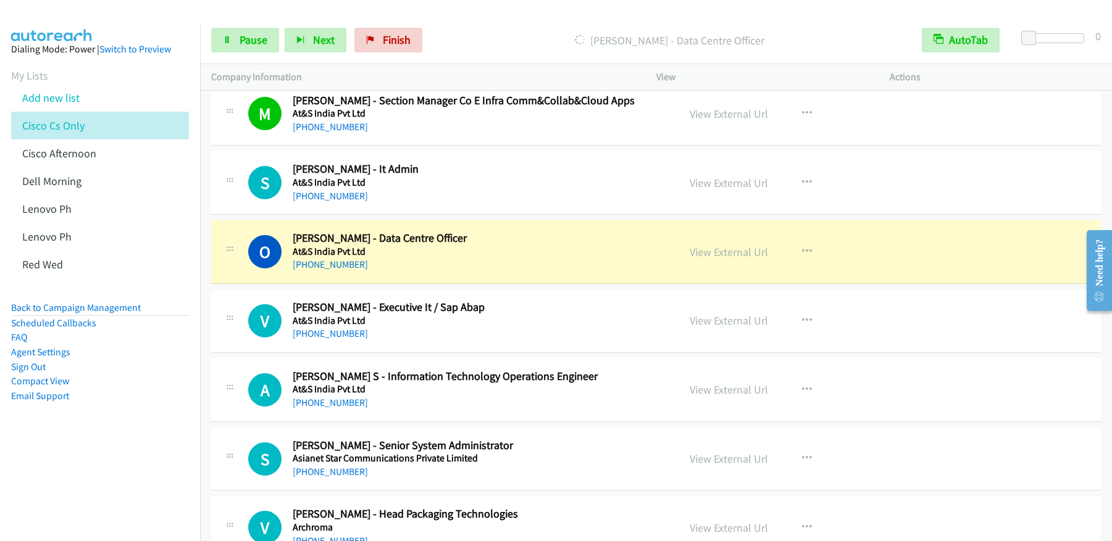
scroll to position [12180, 0]
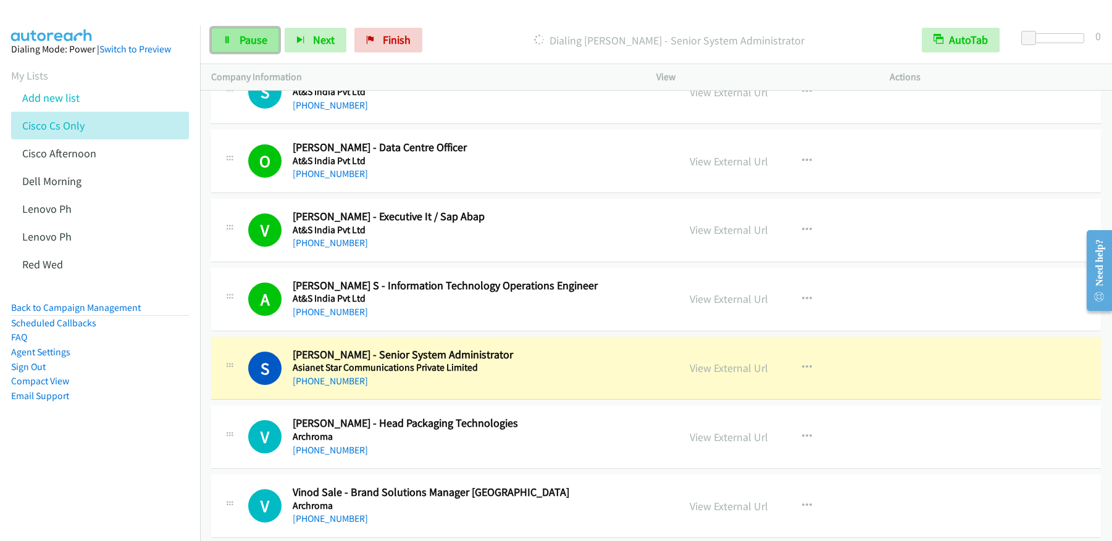
click at [252, 41] on span "Pause" at bounding box center [253, 40] width 28 height 14
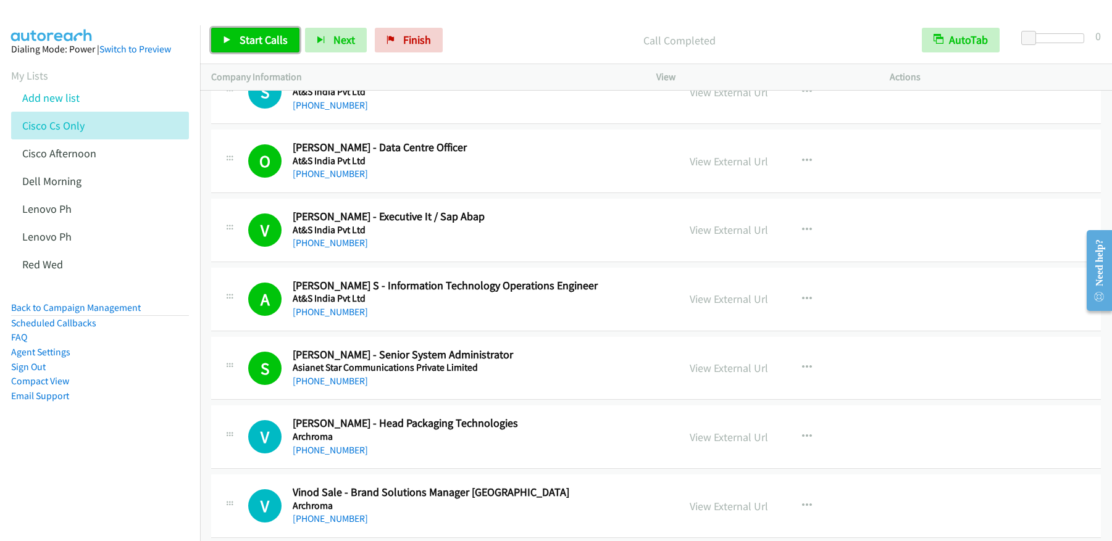
click at [260, 44] on span "Start Calls" at bounding box center [263, 40] width 48 height 14
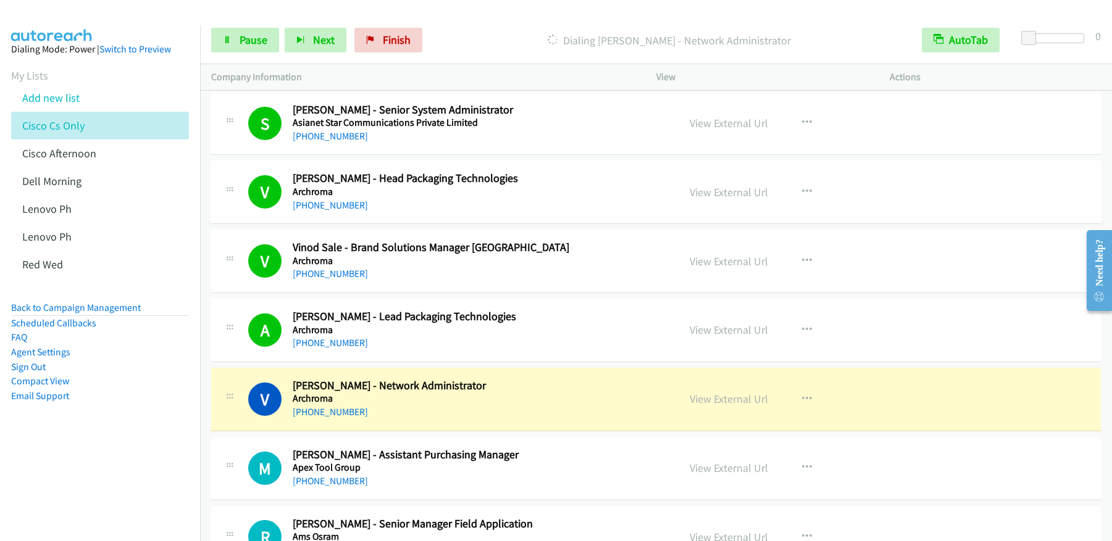
scroll to position [12816, 0]
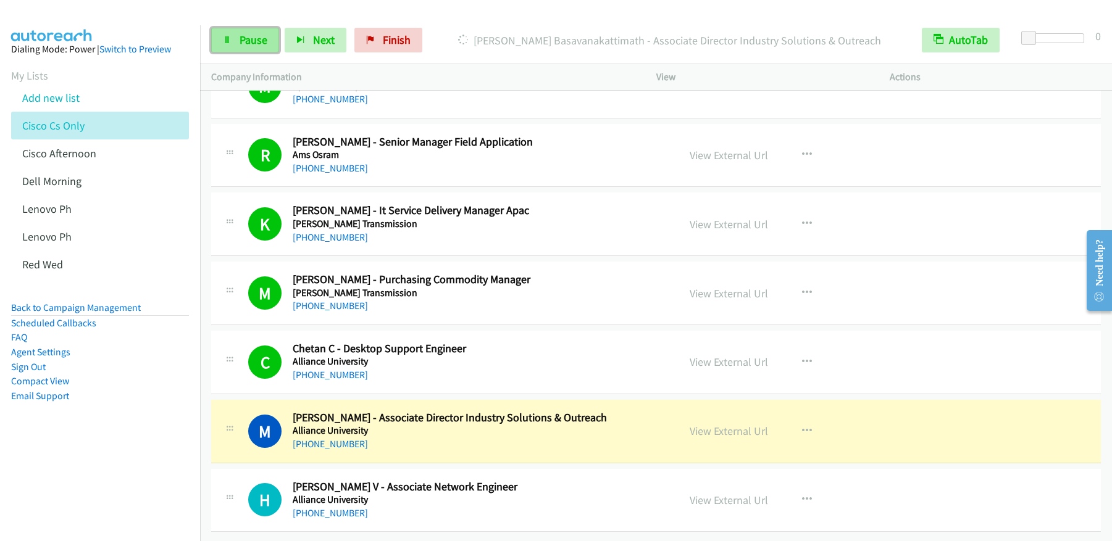
click at [239, 45] on span "Pause" at bounding box center [253, 40] width 28 height 14
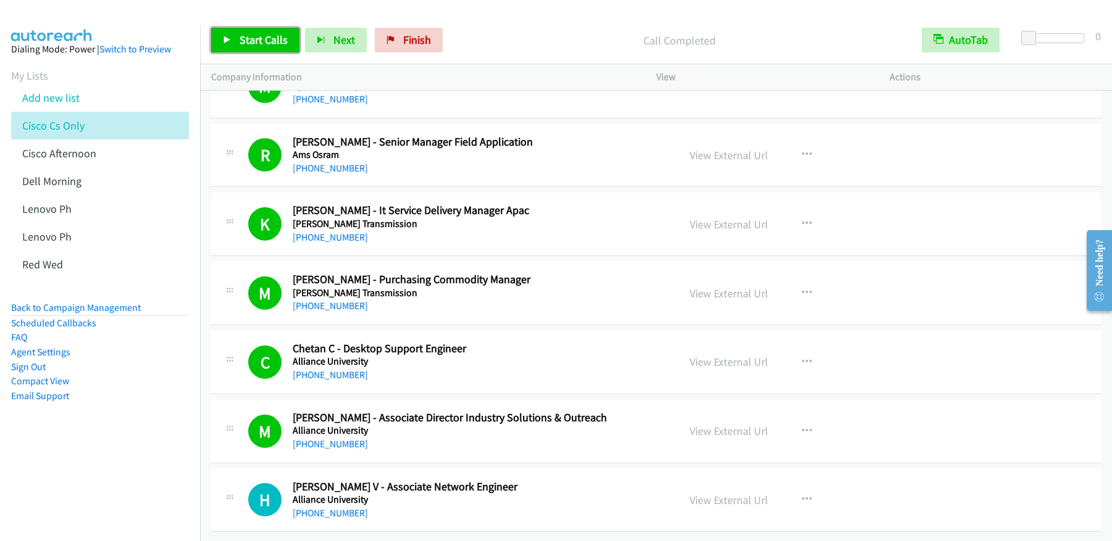
click at [253, 38] on span "Start Calls" at bounding box center [263, 40] width 48 height 14
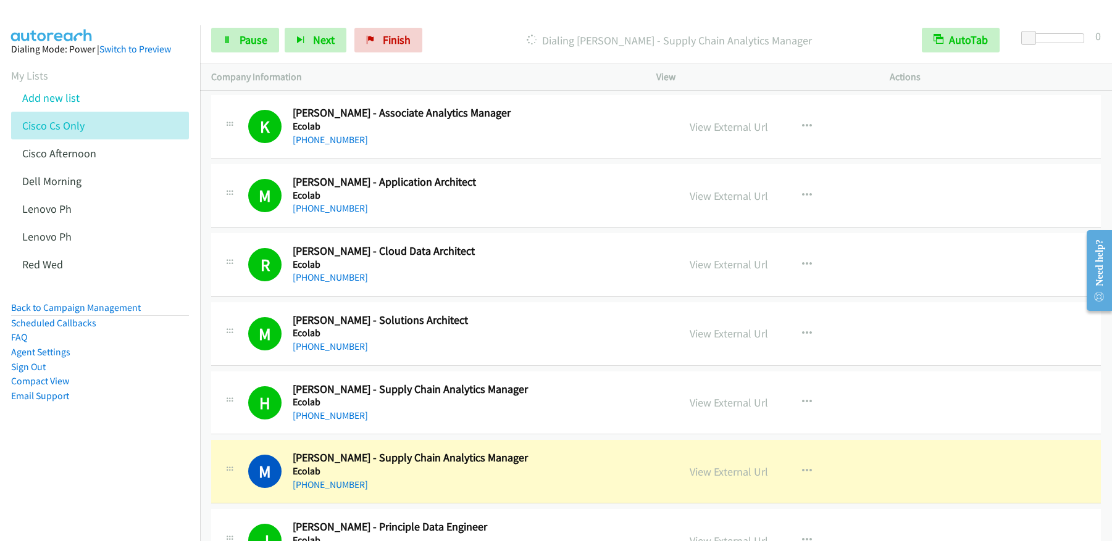
scroll to position [3575, 0]
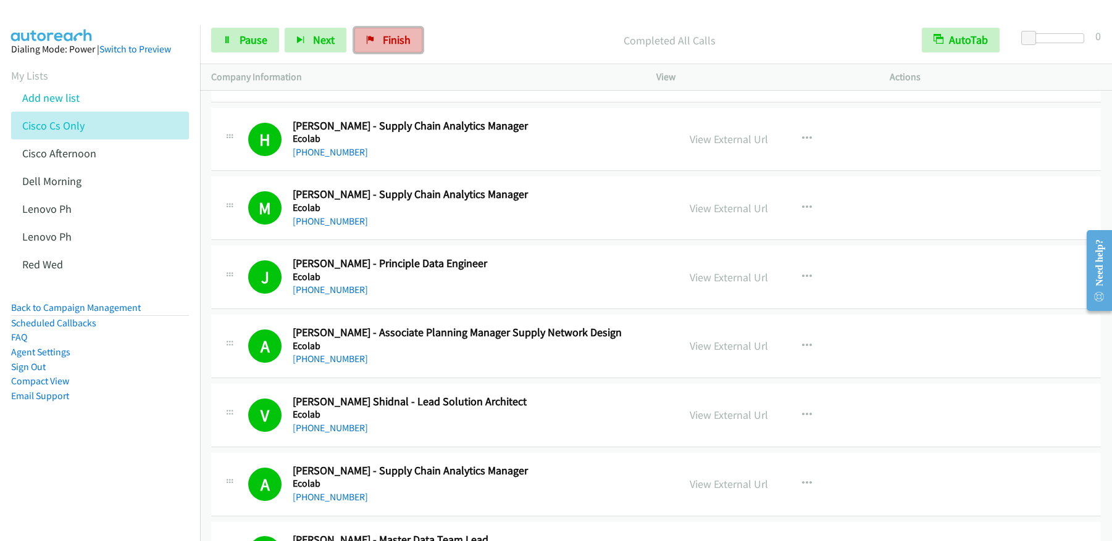
click at [393, 45] on span "Finish" at bounding box center [397, 40] width 28 height 14
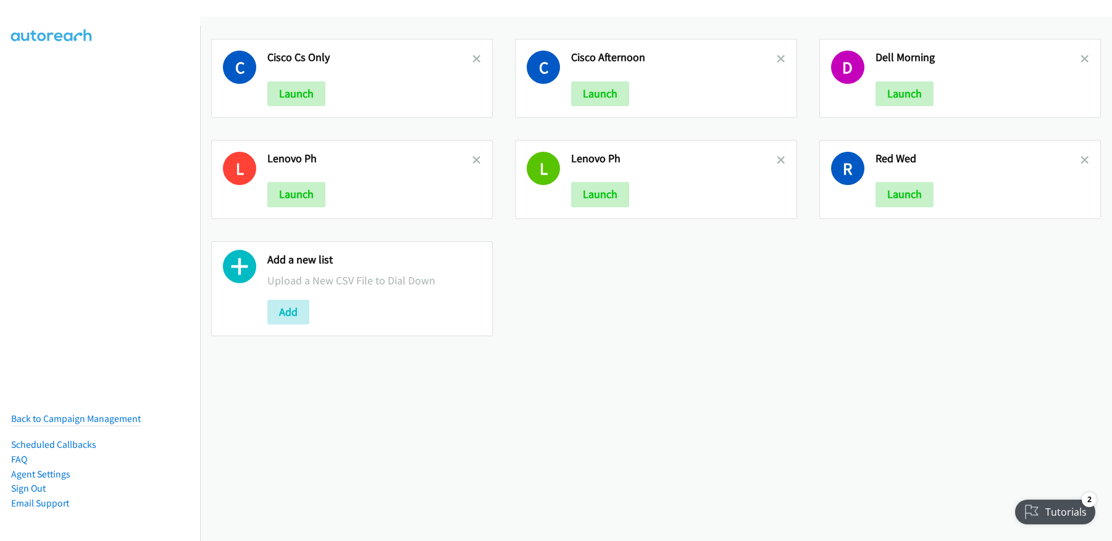
click at [723, 330] on div "C Cisco Cs Only Launch C Cisco Afternoon Launch D Dell Morning Launch L Lenovo …" at bounding box center [656, 188] width 912 height 320
click at [904, 95] on button "Launch" at bounding box center [904, 93] width 58 height 25
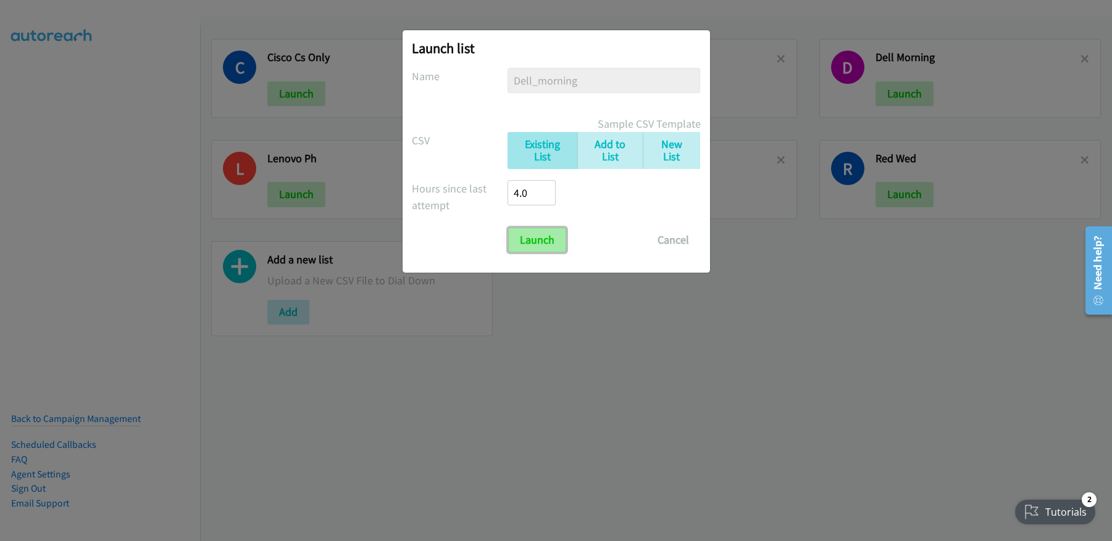
click at [542, 249] on input "Launch" at bounding box center [537, 240] width 58 height 25
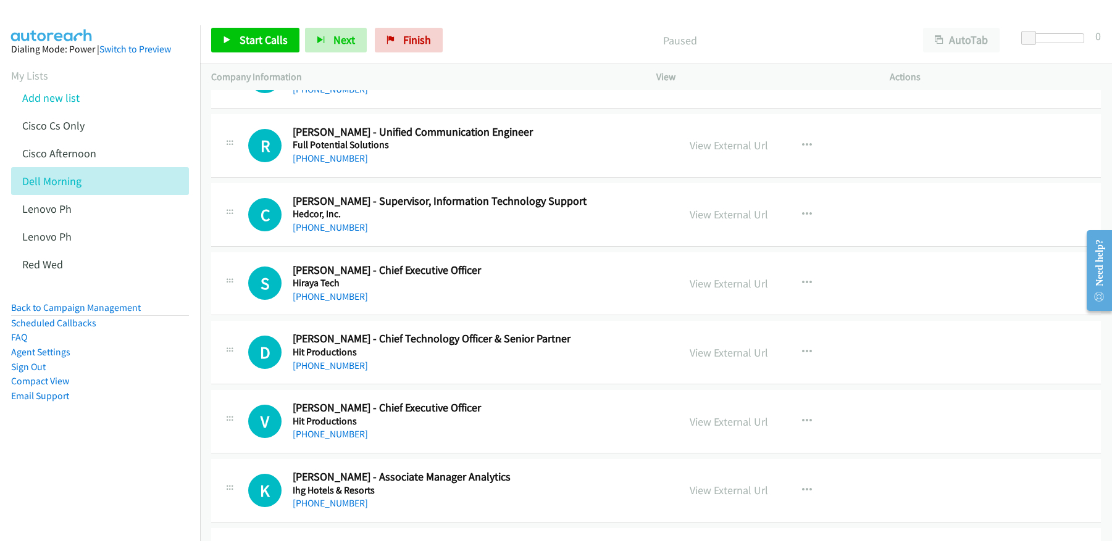
scroll to position [5984, 0]
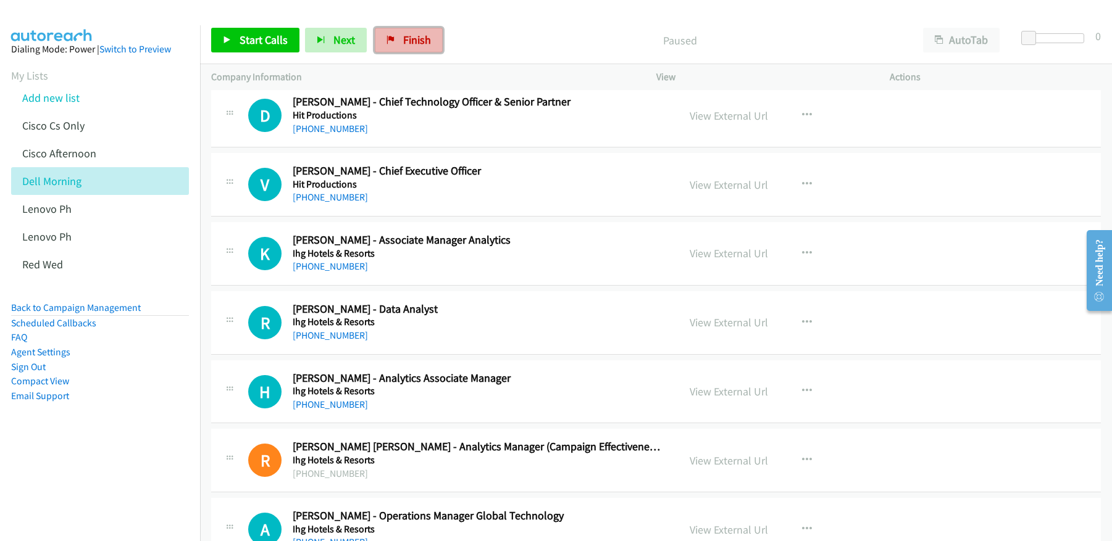
click at [407, 43] on span "Finish" at bounding box center [417, 40] width 28 height 14
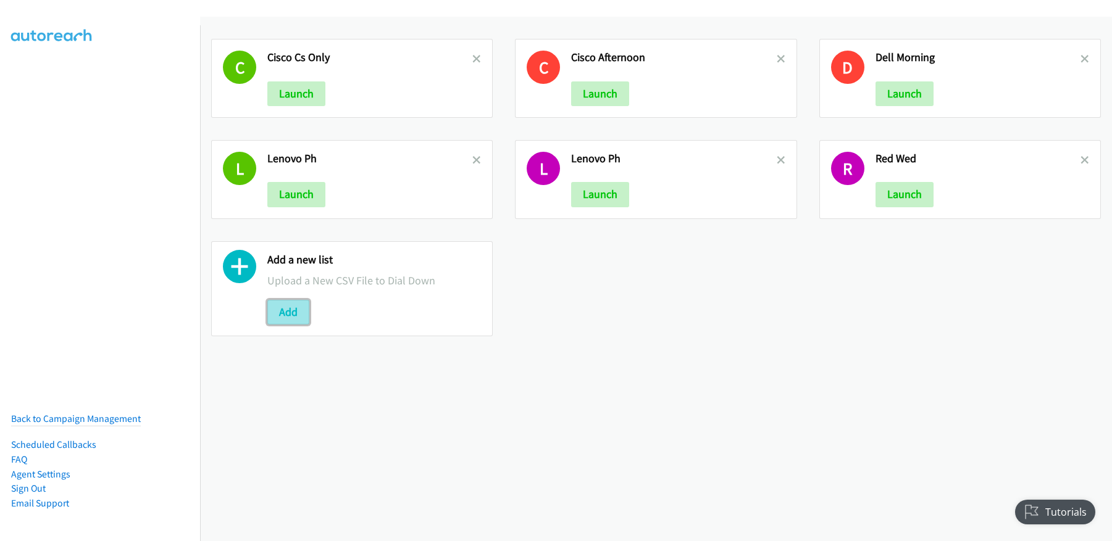
click at [302, 314] on button "Add" at bounding box center [288, 312] width 42 height 25
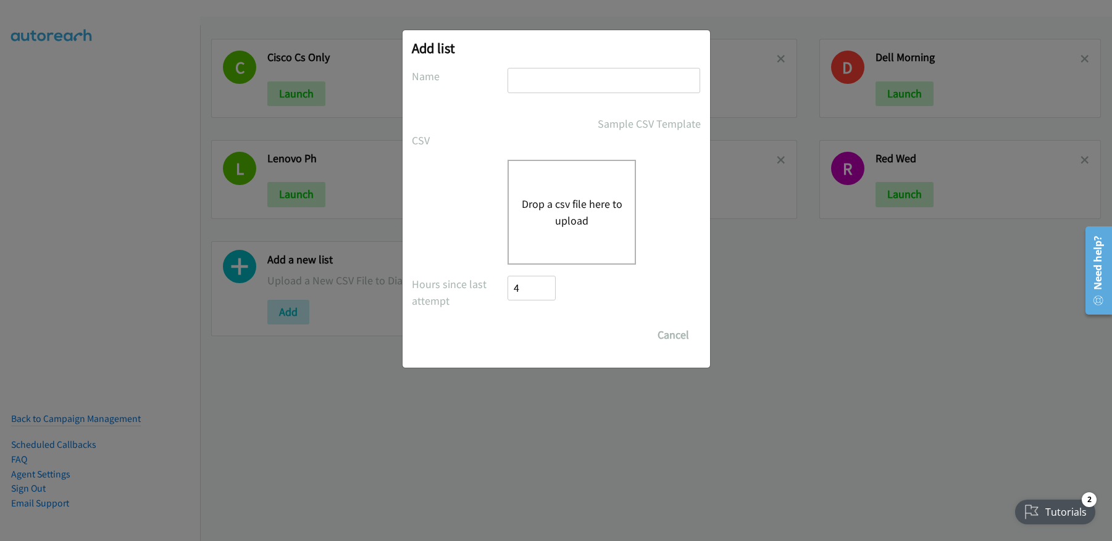
click at [561, 80] on input "text" at bounding box center [603, 80] width 193 height 25
type input "Dell_OT"
click at [586, 203] on button "Drop a csv file here to upload" at bounding box center [571, 212] width 101 height 33
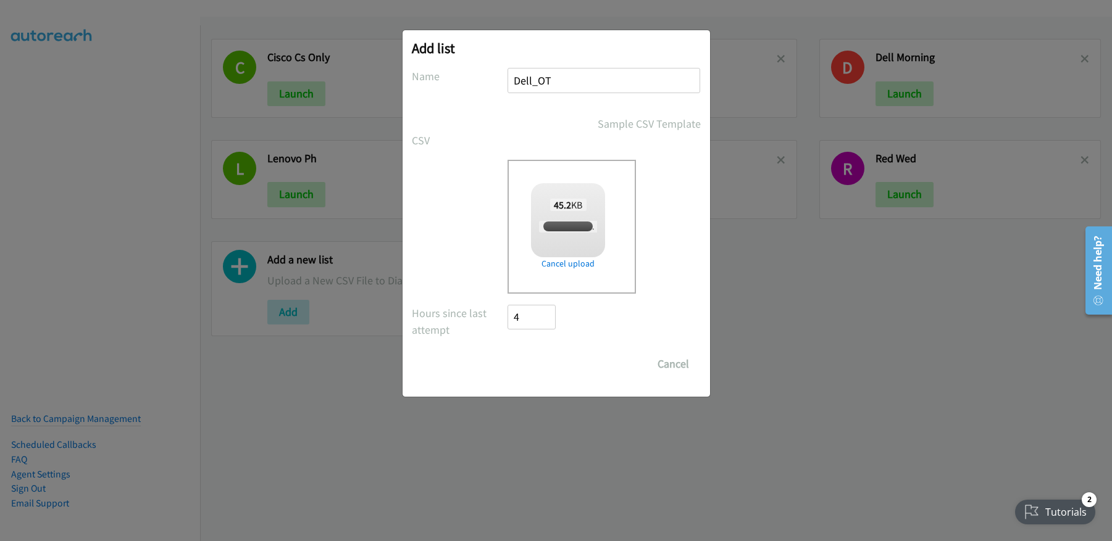
checkbox input "true"
click at [541, 362] on input "Save List" at bounding box center [540, 364] width 65 height 25
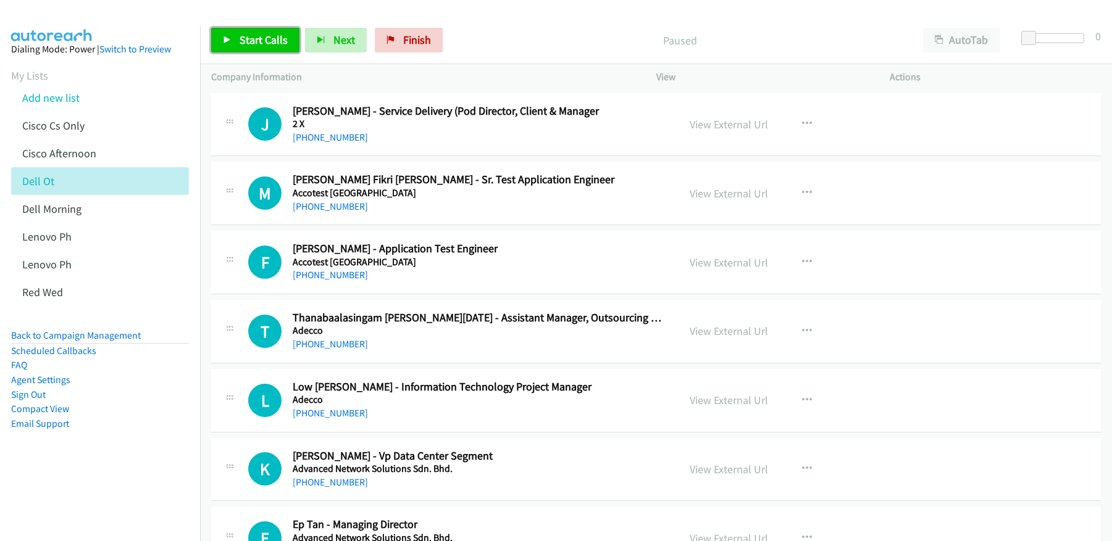
click at [254, 39] on span "Start Calls" at bounding box center [263, 40] width 48 height 14
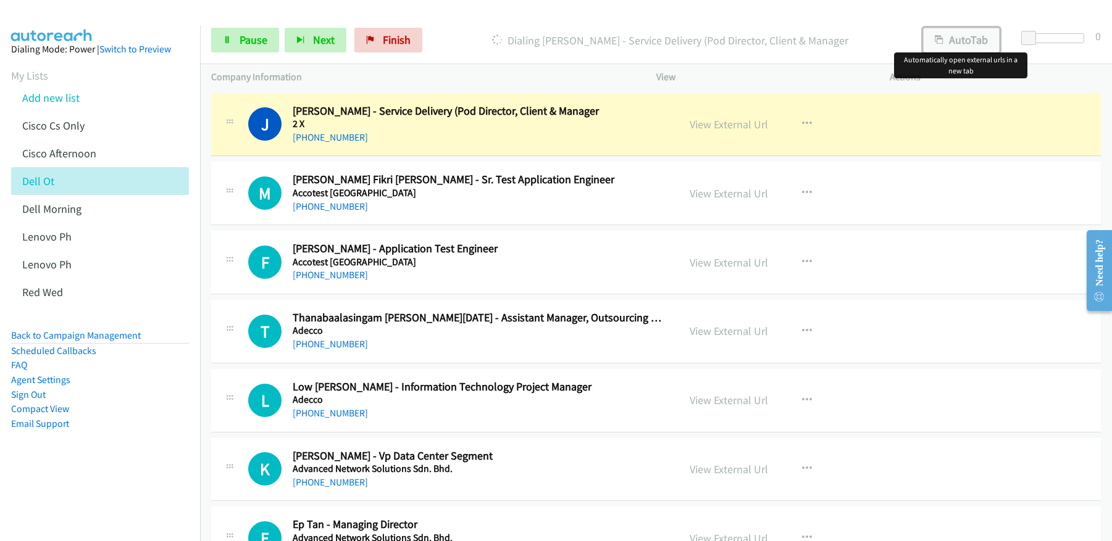
click at [965, 42] on button "AutoTab" at bounding box center [961, 40] width 77 height 25
click at [723, 130] on link "View External Url" at bounding box center [728, 124] width 78 height 14
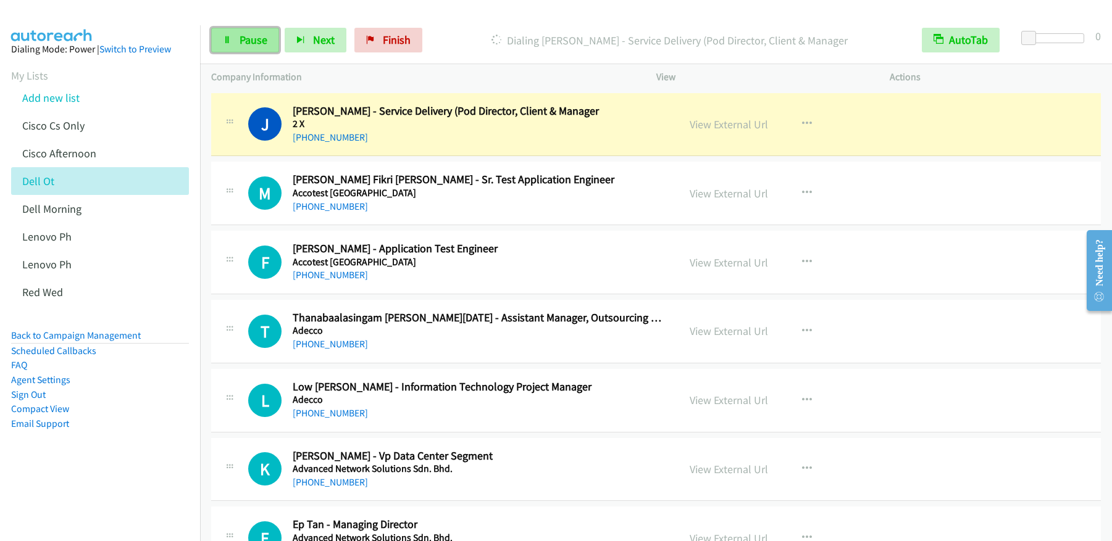
click at [237, 51] on link "Pause" at bounding box center [245, 40] width 68 height 25
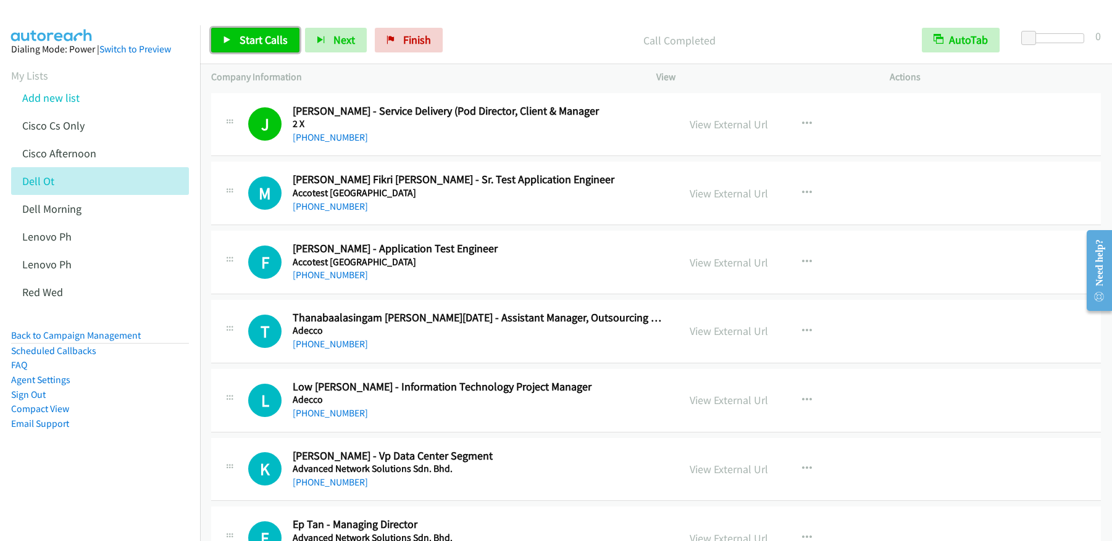
click at [260, 35] on span "Start Calls" at bounding box center [263, 40] width 48 height 14
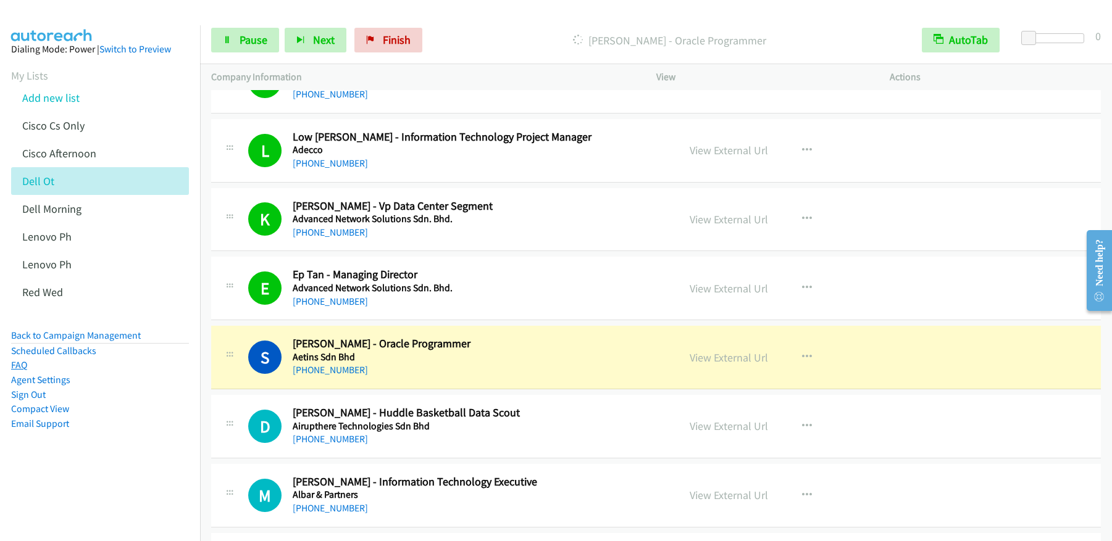
scroll to position [251, 0]
click at [721, 357] on link "View External Url" at bounding box center [728, 357] width 78 height 14
click at [253, 42] on span "Pause" at bounding box center [253, 40] width 28 height 14
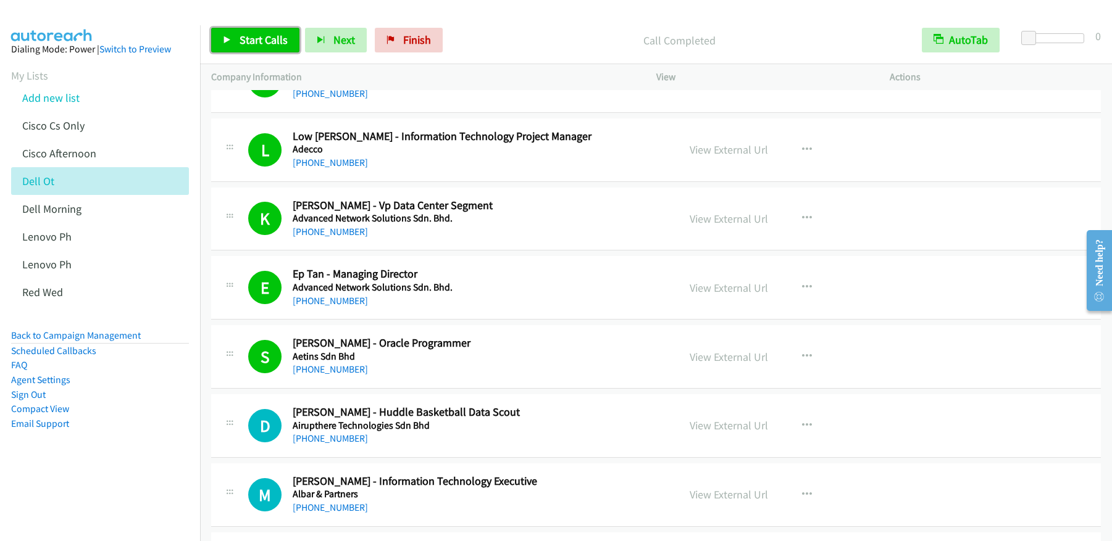
click at [252, 43] on span "Start Calls" at bounding box center [263, 40] width 48 height 14
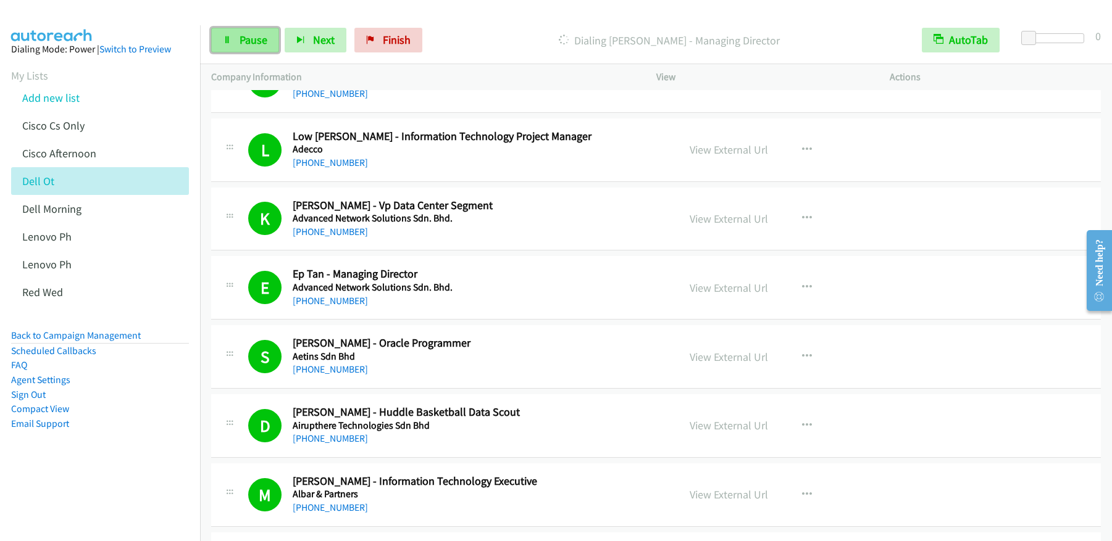
click at [253, 48] on link "Pause" at bounding box center [245, 40] width 68 height 25
click at [269, 39] on span "Start Calls" at bounding box center [263, 40] width 48 height 14
click at [251, 44] on span "Pause" at bounding box center [253, 40] width 28 height 14
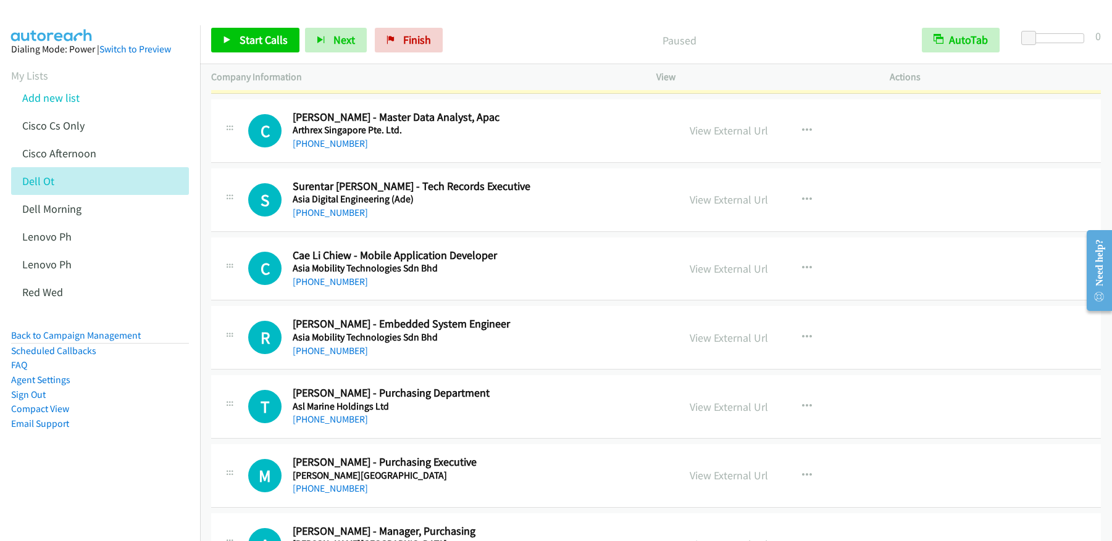
scroll to position [1052, 0]
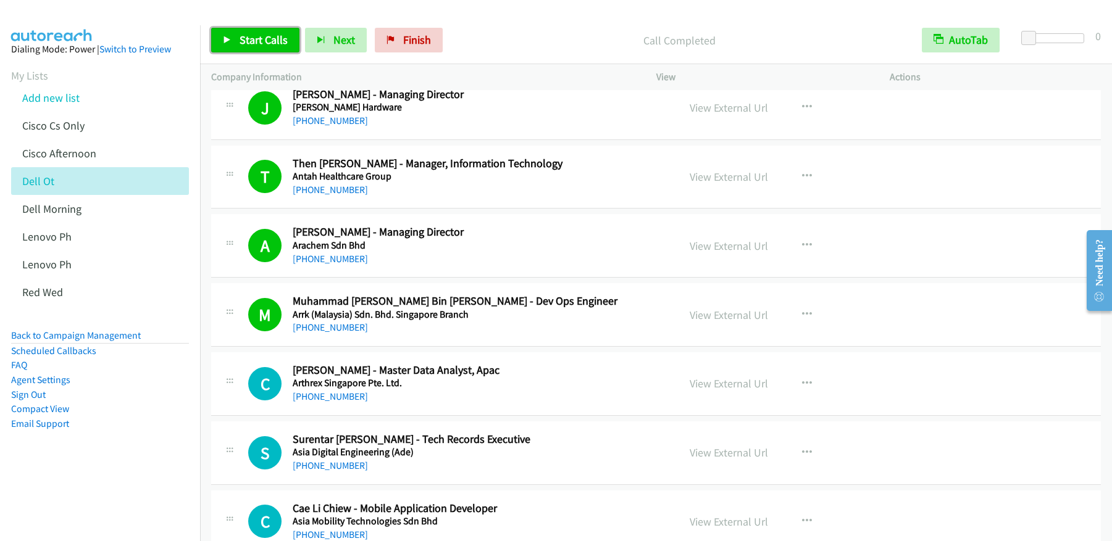
click at [259, 35] on span "Start Calls" at bounding box center [263, 40] width 48 height 14
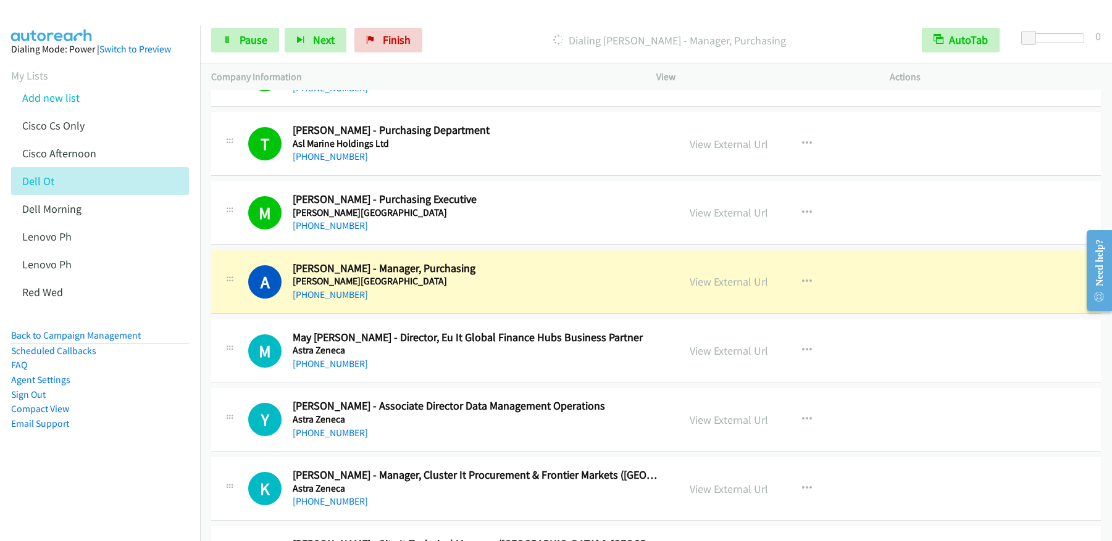
scroll to position [1581, 0]
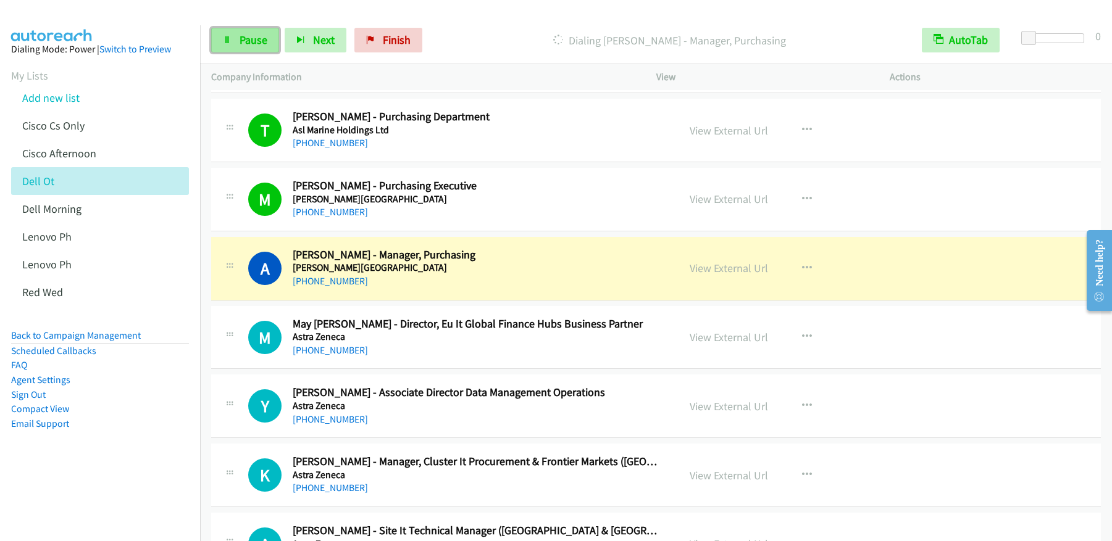
click at [248, 41] on span "Pause" at bounding box center [253, 40] width 28 height 14
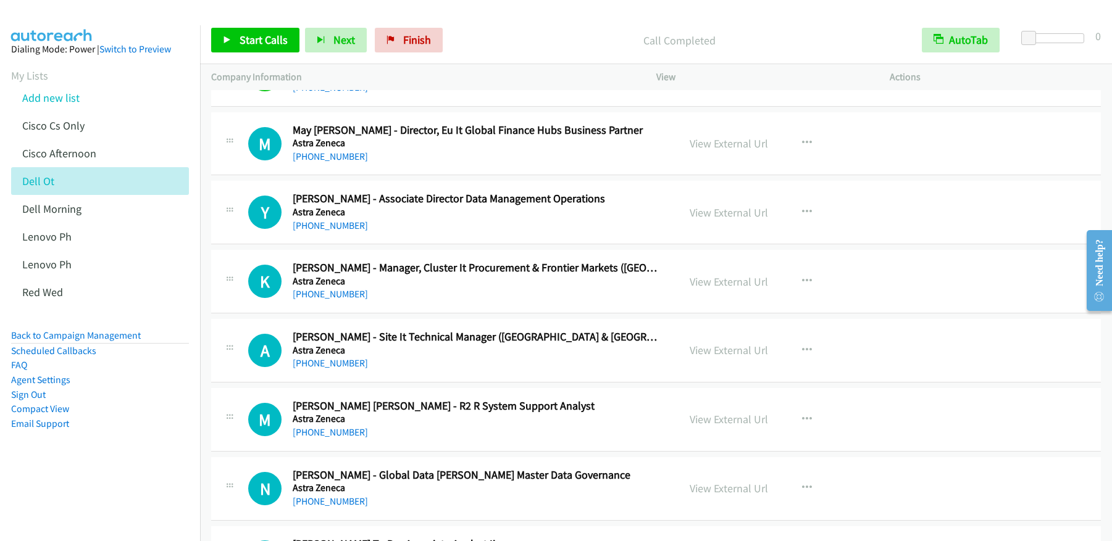
scroll to position [1793, 0]
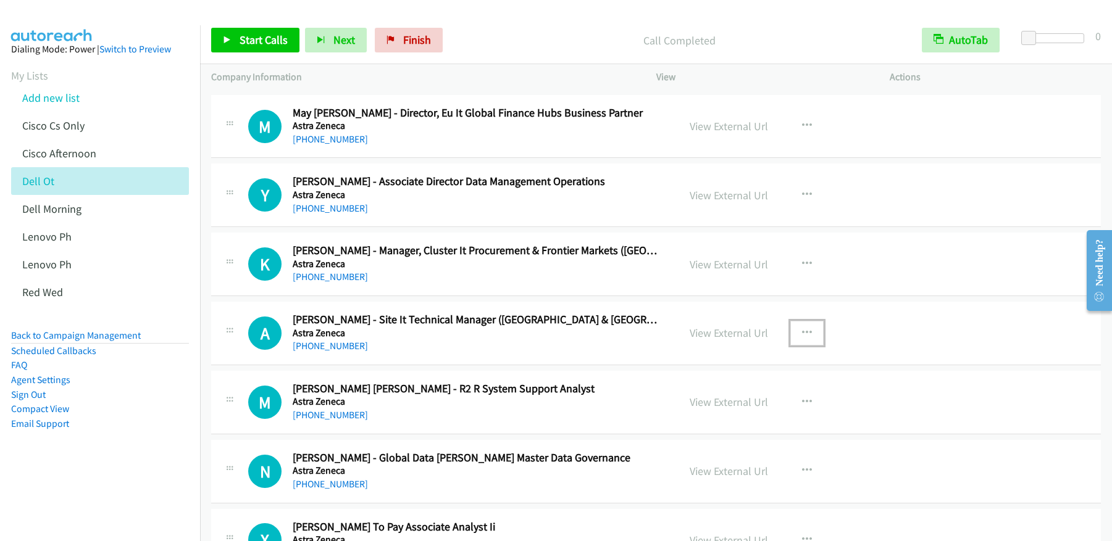
click at [802, 331] on icon "button" at bounding box center [807, 333] width 10 height 10
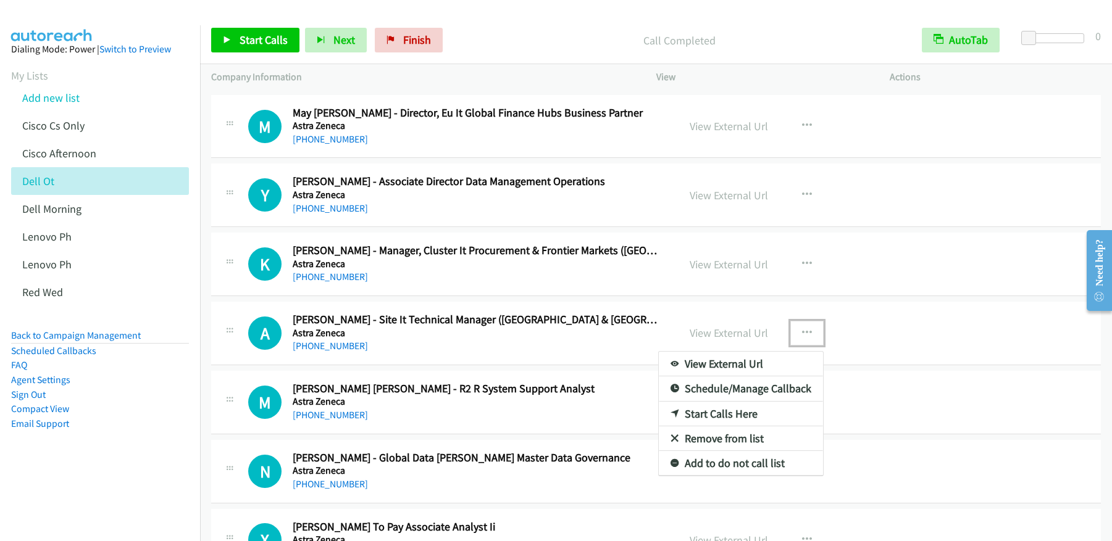
click at [725, 417] on link "Start Calls Here" at bounding box center [741, 414] width 164 height 25
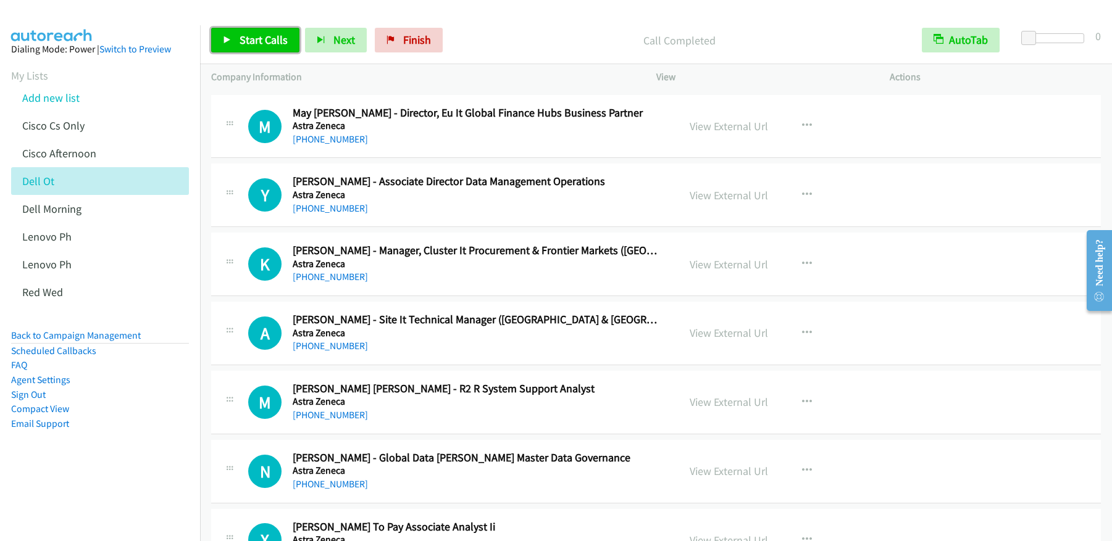
click at [251, 33] on span "Start Calls" at bounding box center [263, 40] width 48 height 14
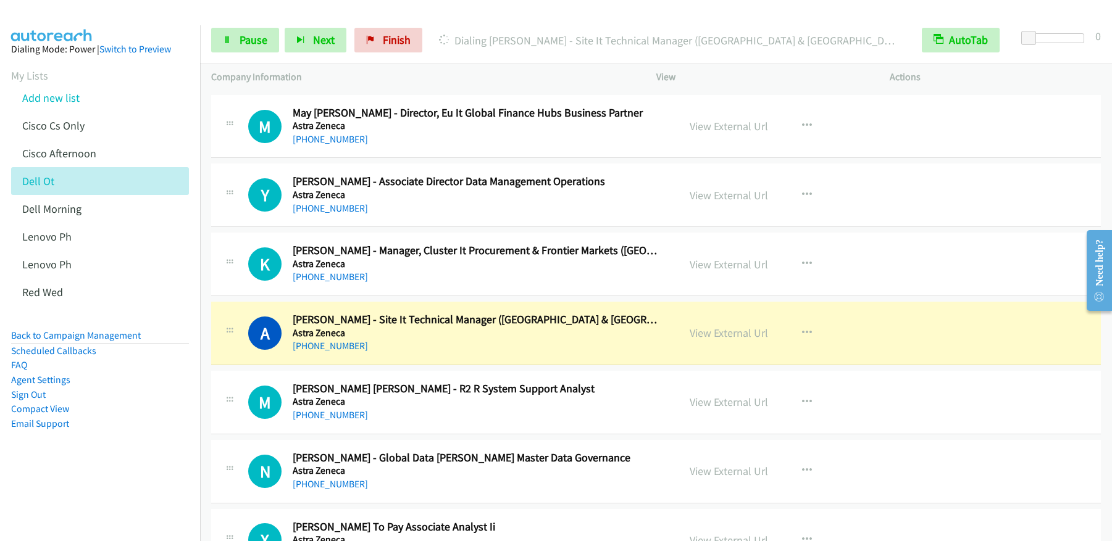
scroll to position [1908, 0]
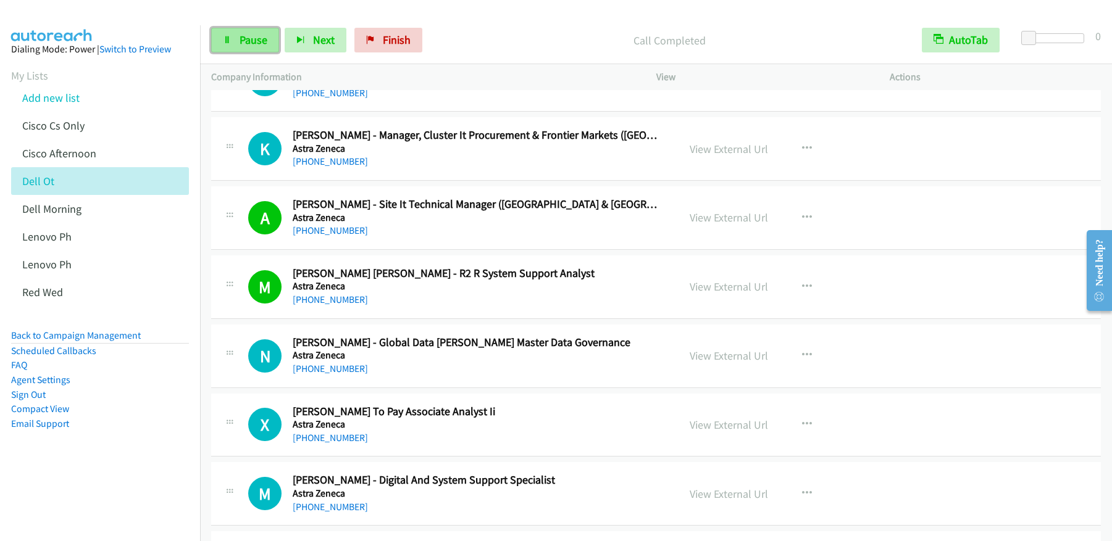
click at [238, 41] on link "Pause" at bounding box center [245, 40] width 68 height 25
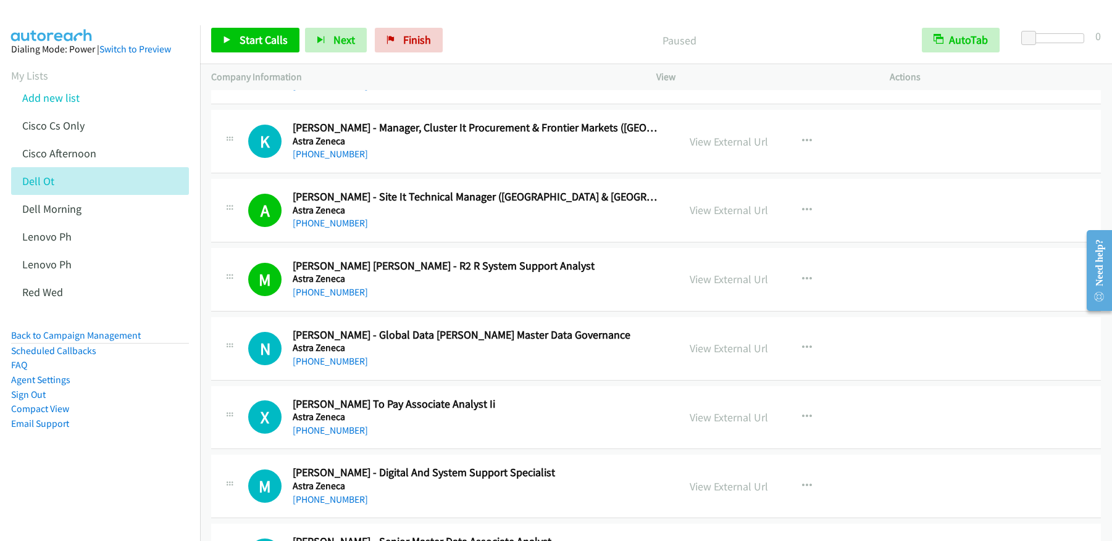
scroll to position [1931, 0]
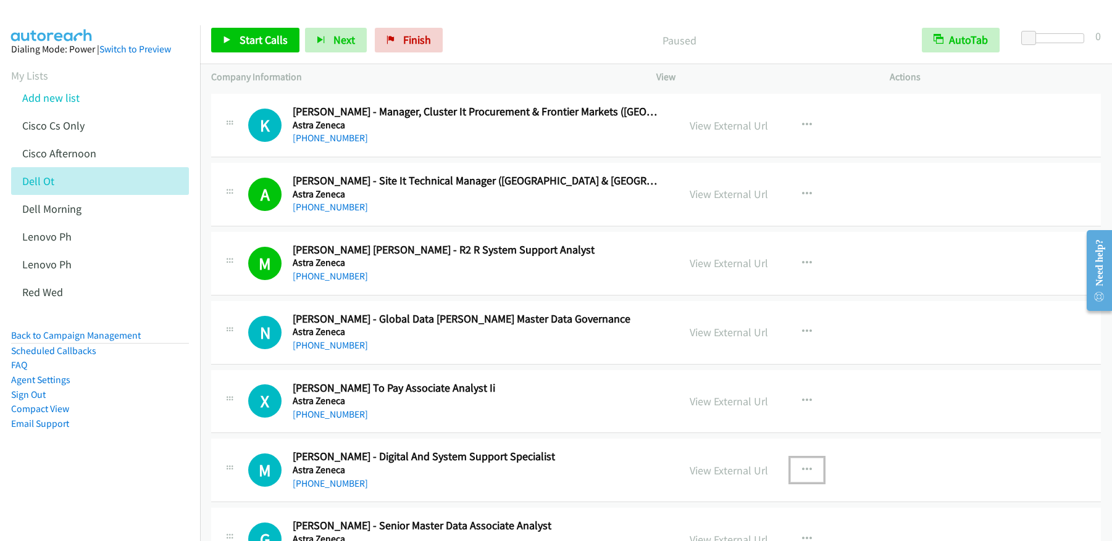
click at [802, 472] on icon "button" at bounding box center [807, 470] width 10 height 10
click at [892, 433] on div at bounding box center [556, 270] width 1112 height 541
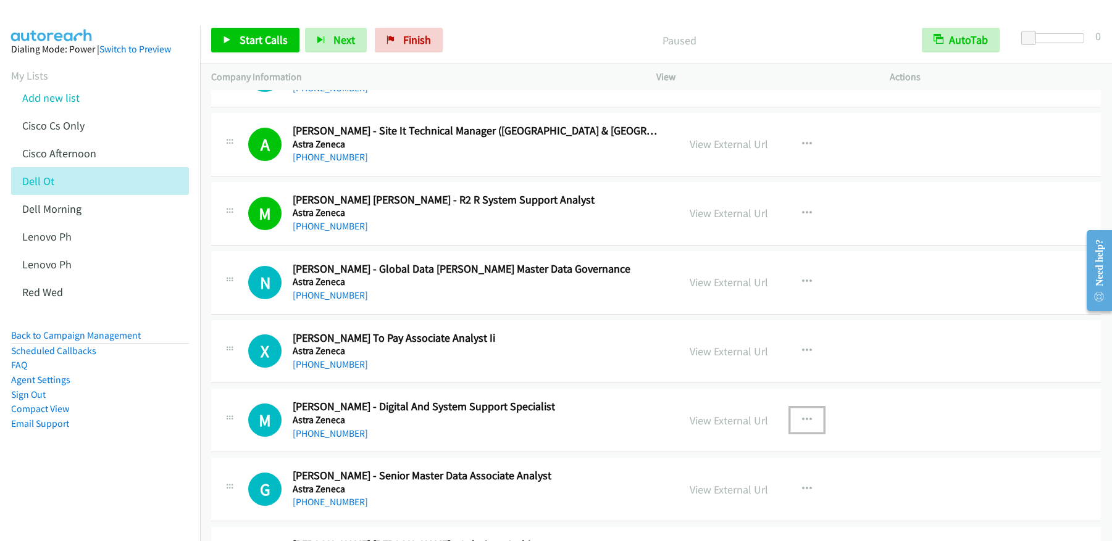
scroll to position [2040, 0]
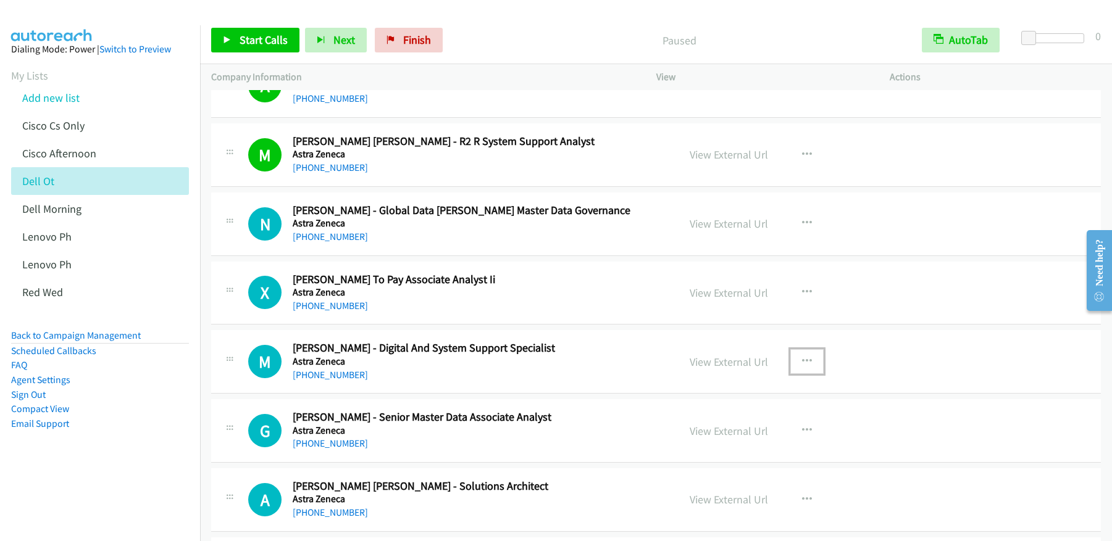
click at [809, 365] on button "button" at bounding box center [806, 361] width 33 height 25
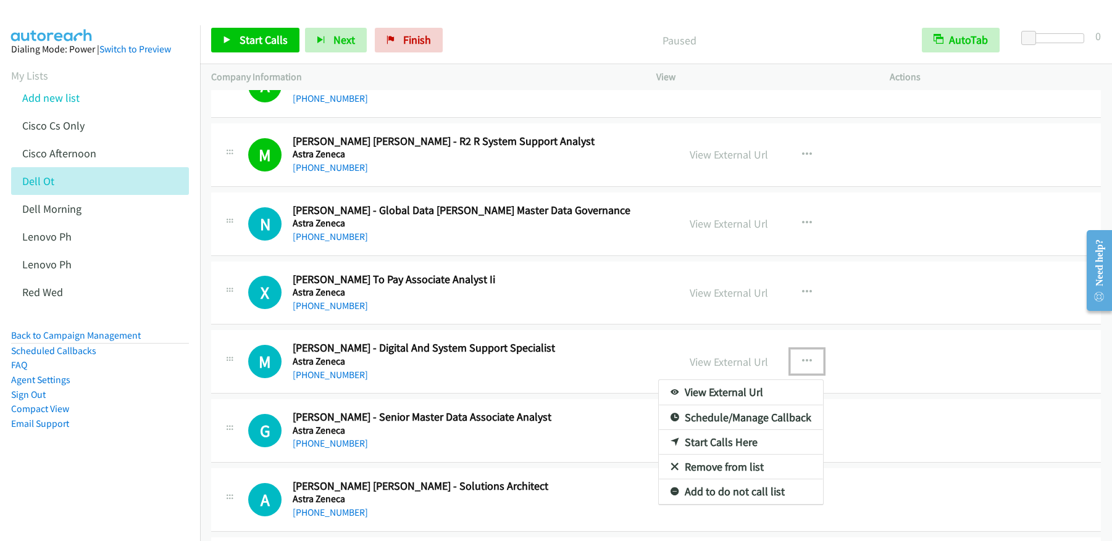
click at [710, 444] on link "Start Calls Here" at bounding box center [741, 442] width 164 height 25
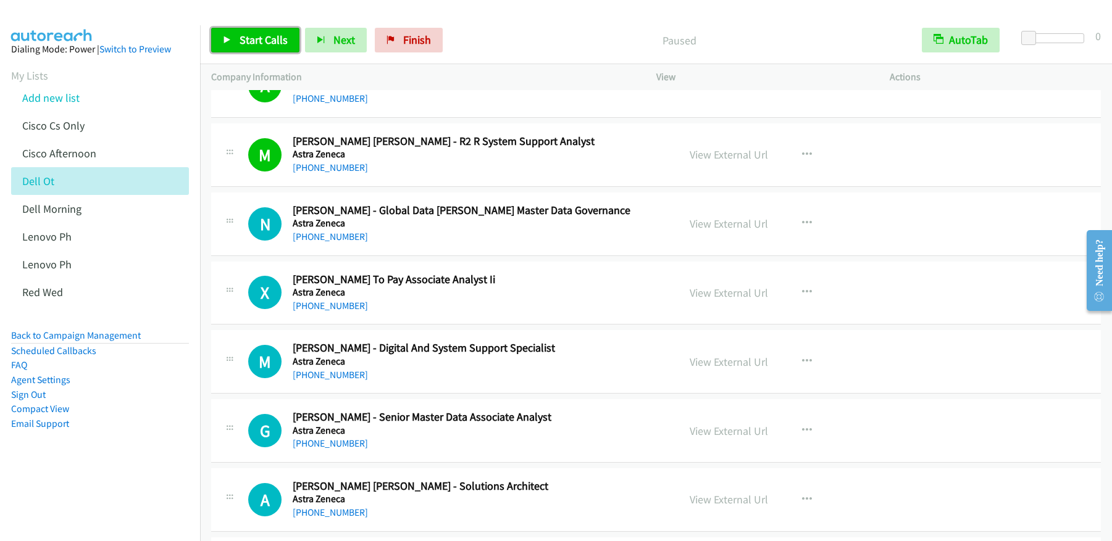
click at [251, 40] on span "Start Calls" at bounding box center [263, 40] width 48 height 14
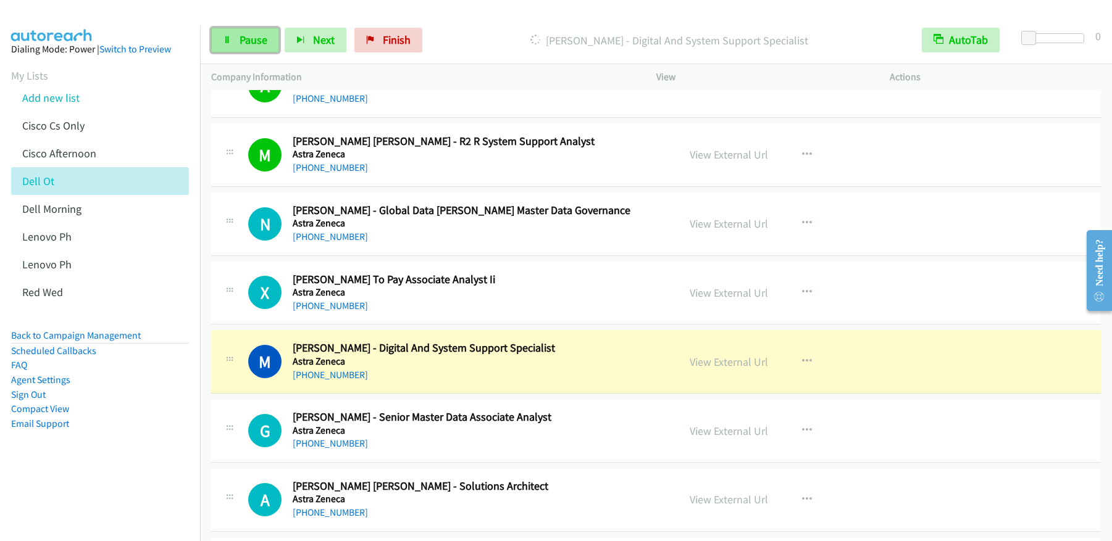
click at [244, 38] on span "Pause" at bounding box center [253, 40] width 28 height 14
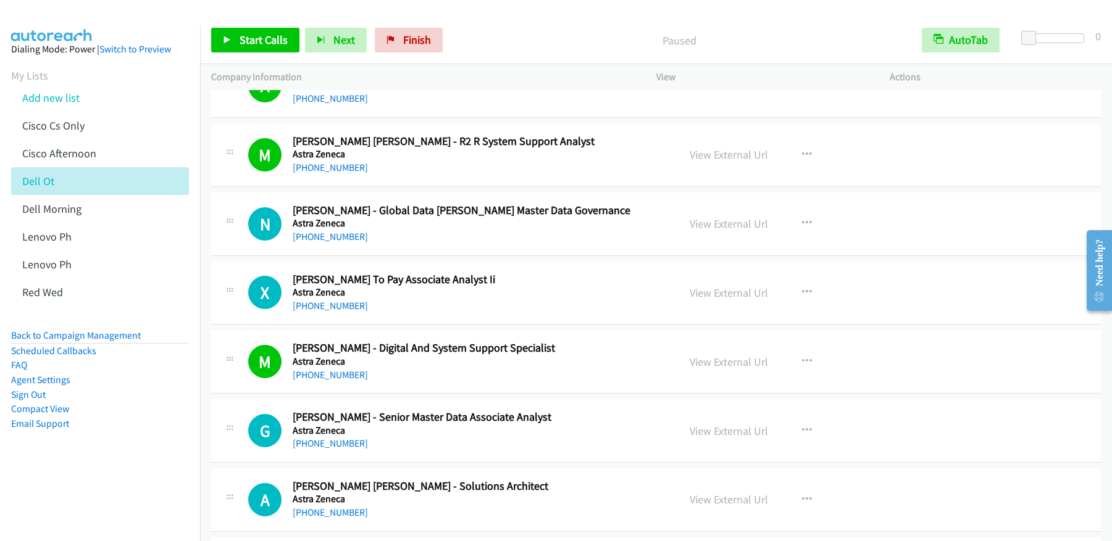
click at [715, 372] on div "View External Url View External Url Schedule/Manage Callback Start Calls Here R…" at bounding box center [800, 361] width 244 height 41
click at [718, 369] on div "View External Url" at bounding box center [728, 362] width 78 height 17
click at [720, 365] on link "View External Url" at bounding box center [728, 362] width 78 height 14
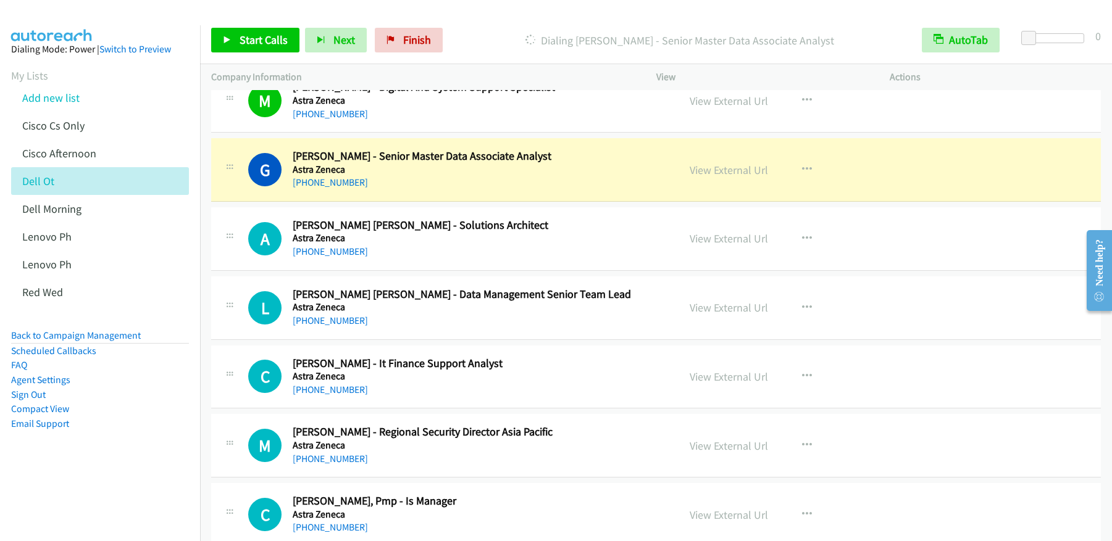
scroll to position [2302, 0]
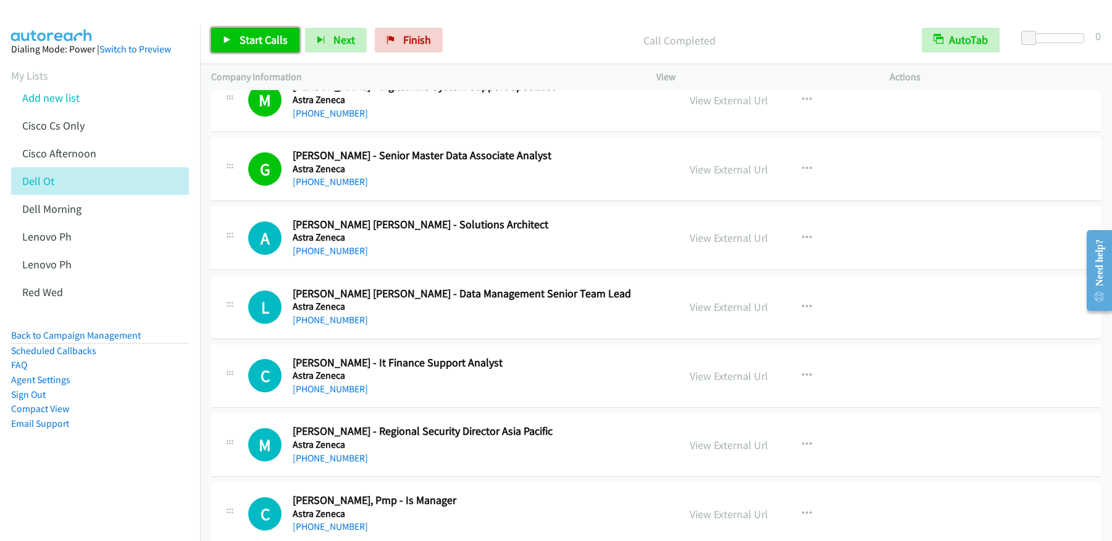
click at [271, 41] on span "Start Calls" at bounding box center [263, 40] width 48 height 14
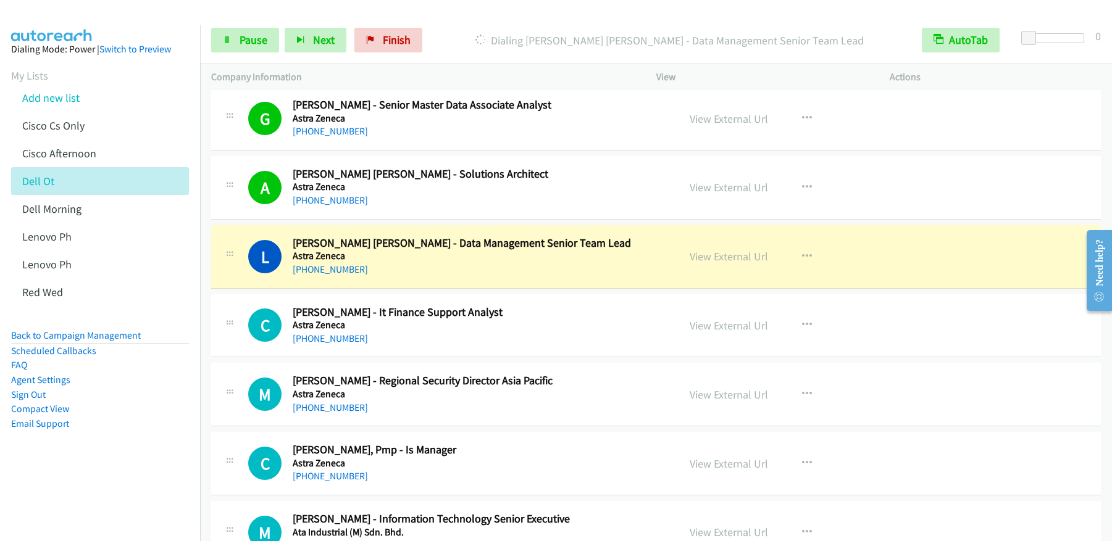
scroll to position [2359, 0]
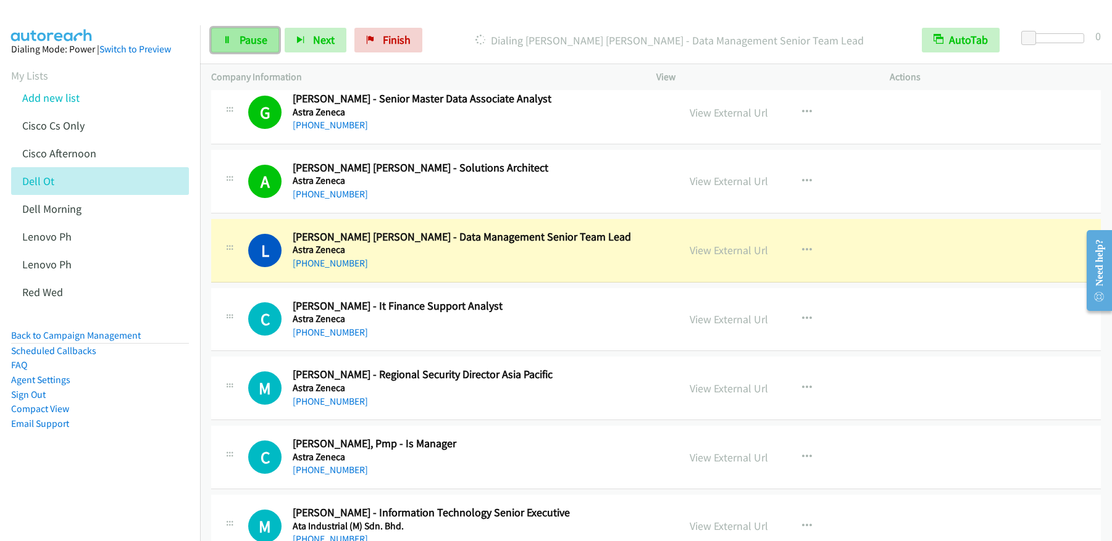
click at [251, 44] on span "Pause" at bounding box center [253, 40] width 28 height 14
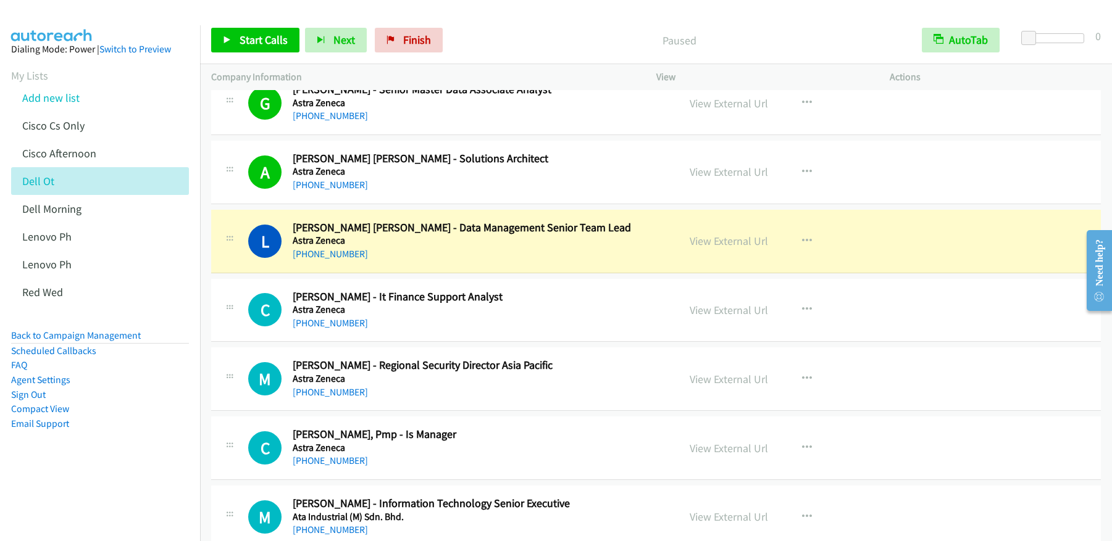
scroll to position [2378, 0]
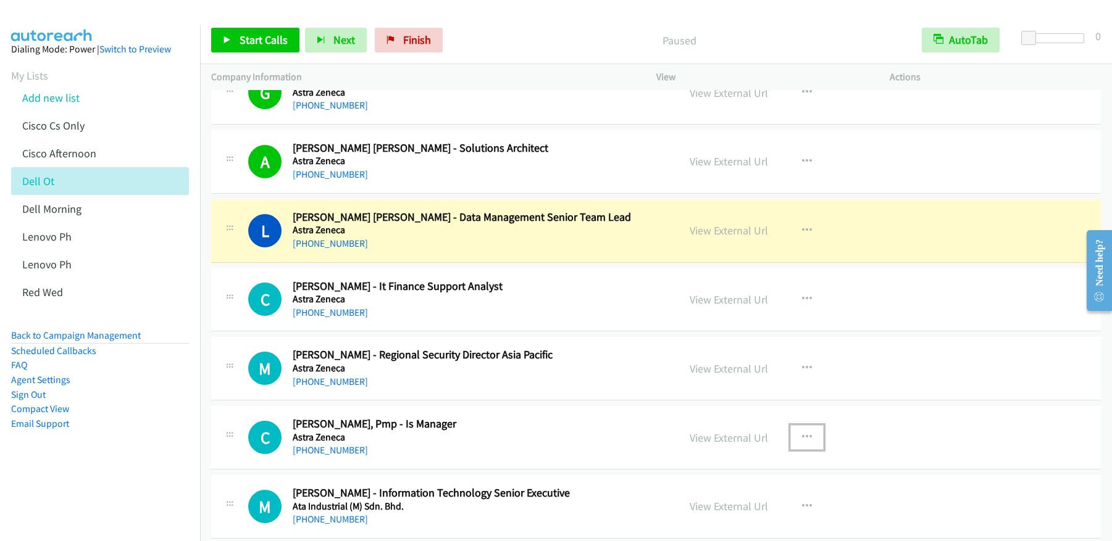
click at [806, 437] on icon "button" at bounding box center [807, 438] width 10 height 10
click at [705, 517] on link "Start Calls Here" at bounding box center [741, 518] width 164 height 25
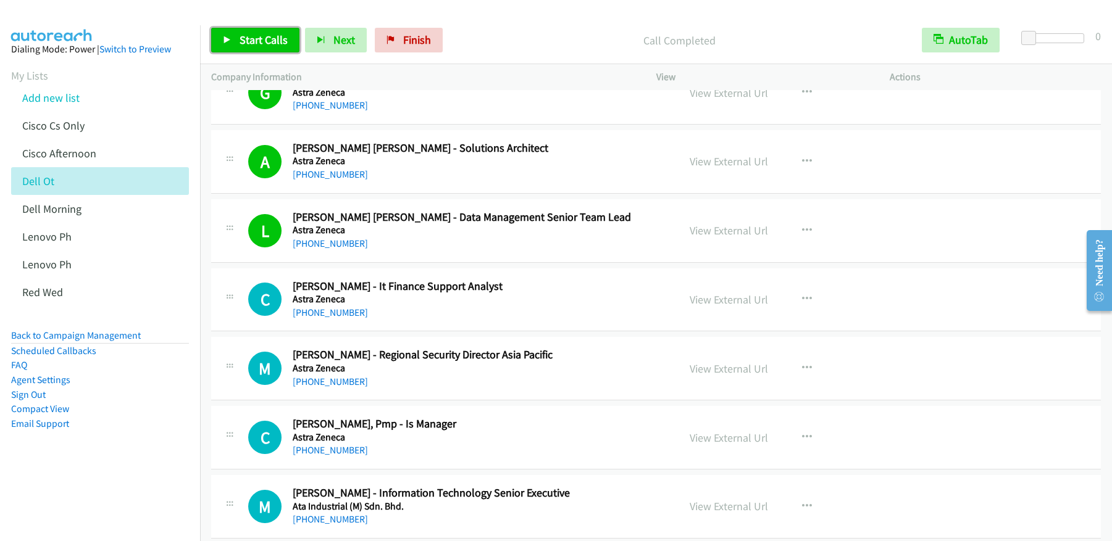
click at [269, 40] on span "Start Calls" at bounding box center [263, 40] width 48 height 14
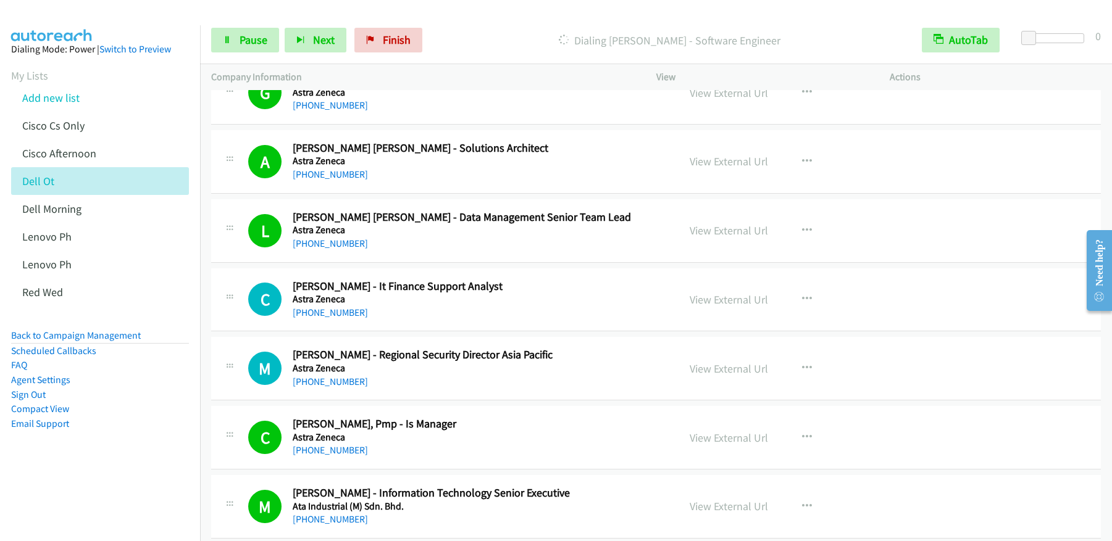
scroll to position [2786, 0]
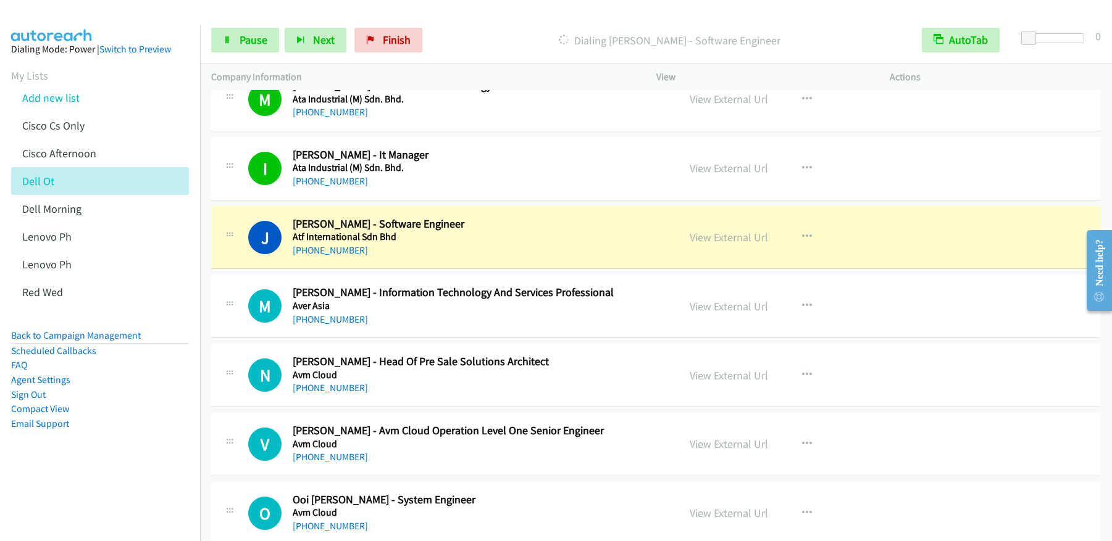
click at [535, 38] on p "Dialing [PERSON_NAME] - Software Engineer" at bounding box center [669, 40] width 460 height 17
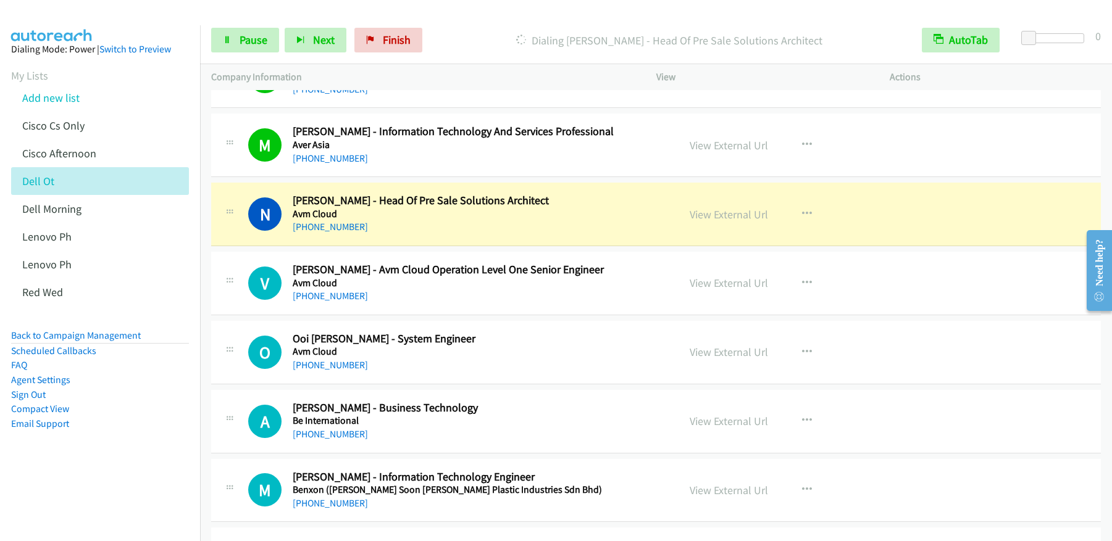
scroll to position [2960, 0]
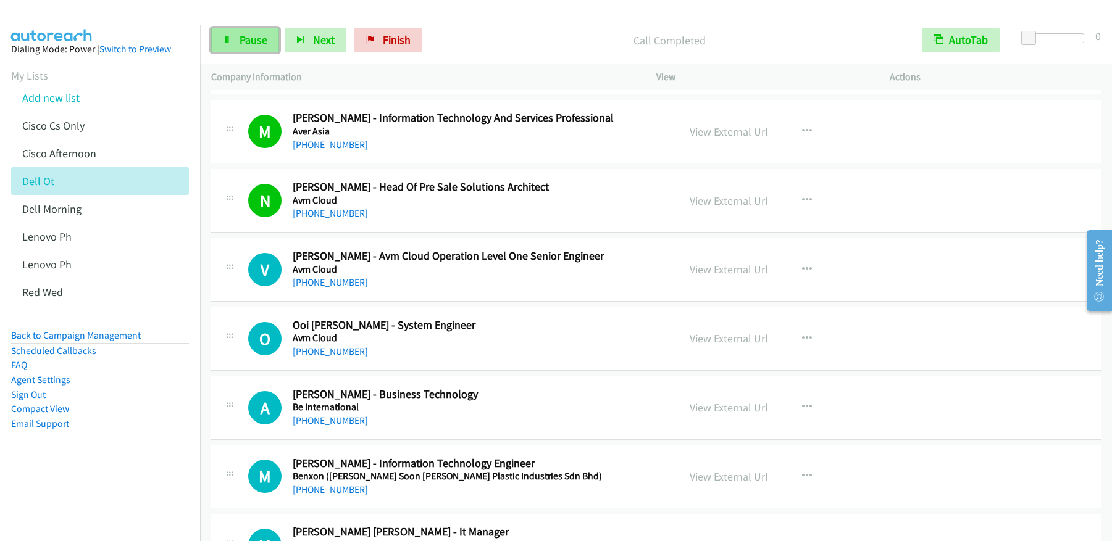
click at [245, 45] on span "Pause" at bounding box center [253, 40] width 28 height 14
click at [245, 45] on span "Start Calls" at bounding box center [263, 40] width 48 height 14
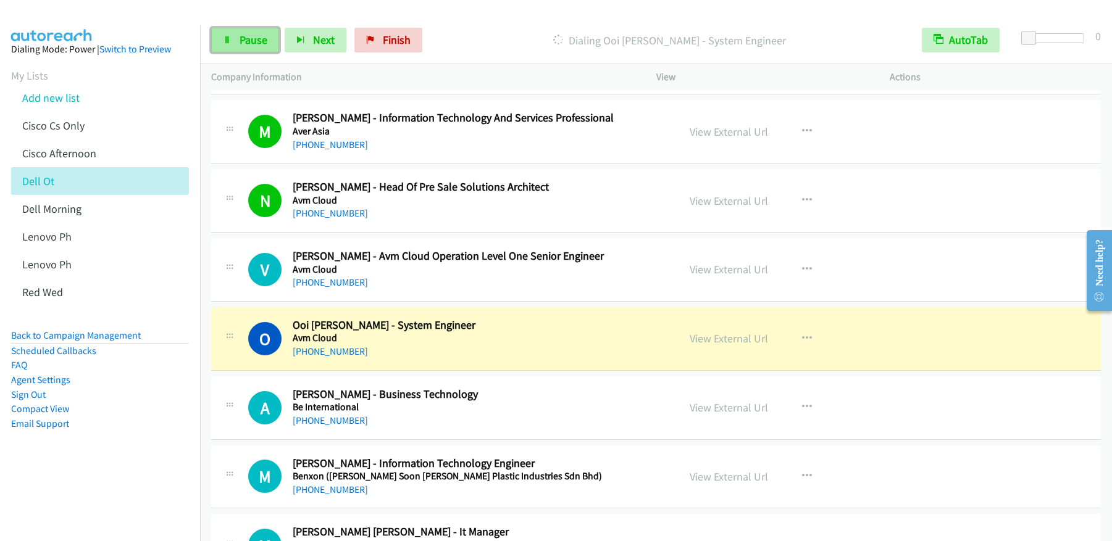
click at [248, 41] on span "Pause" at bounding box center [253, 40] width 28 height 14
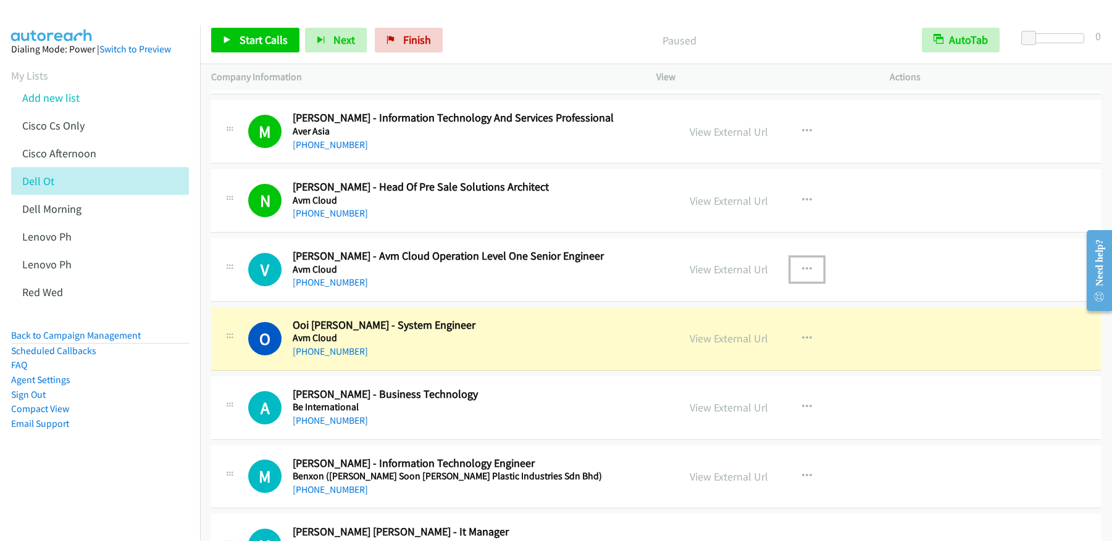
click at [806, 269] on icon "button" at bounding box center [807, 270] width 10 height 10
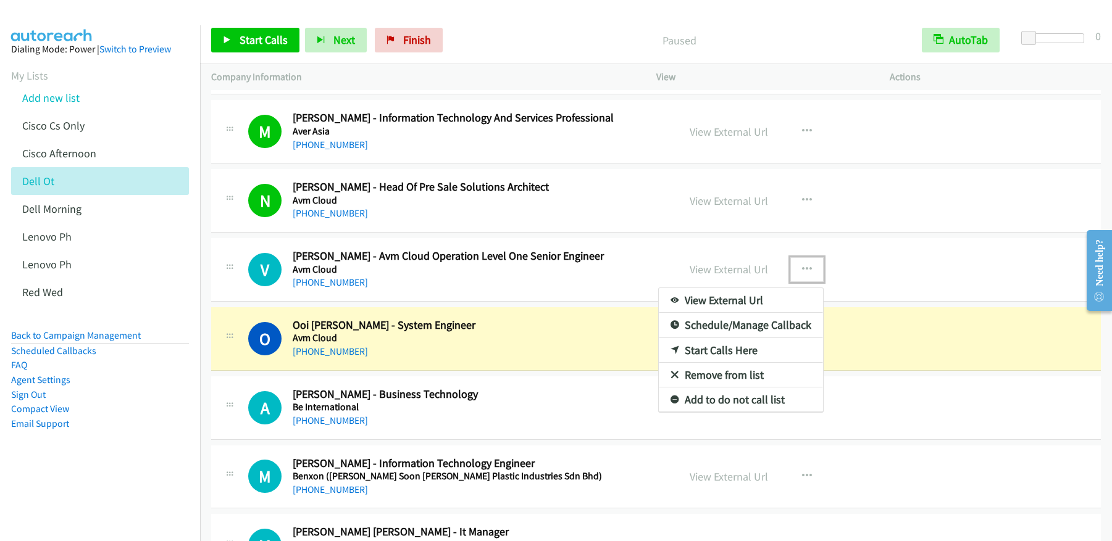
click at [715, 353] on link "Start Calls Here" at bounding box center [741, 350] width 164 height 25
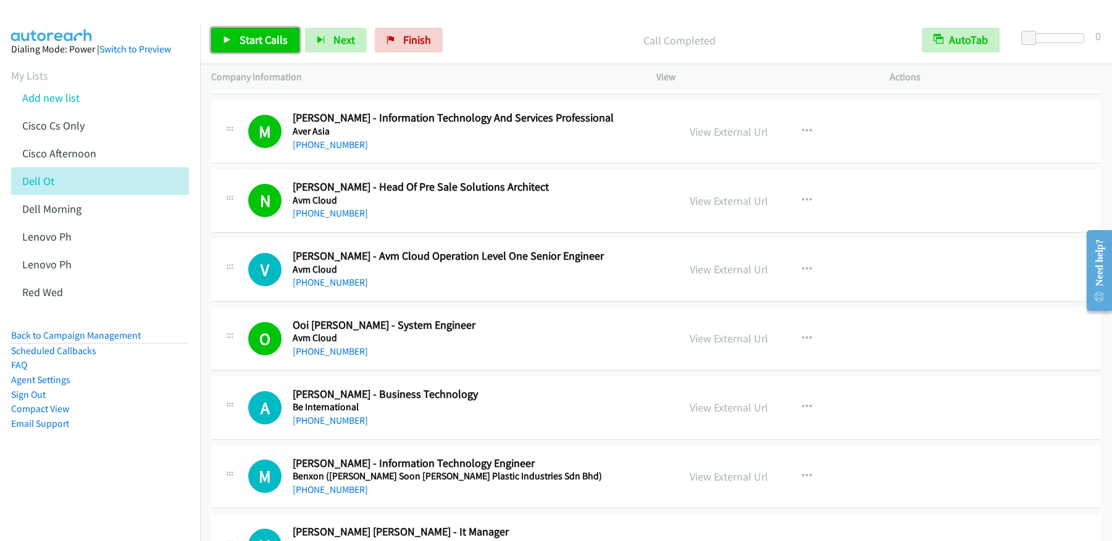
click at [256, 35] on span "Start Calls" at bounding box center [263, 40] width 48 height 14
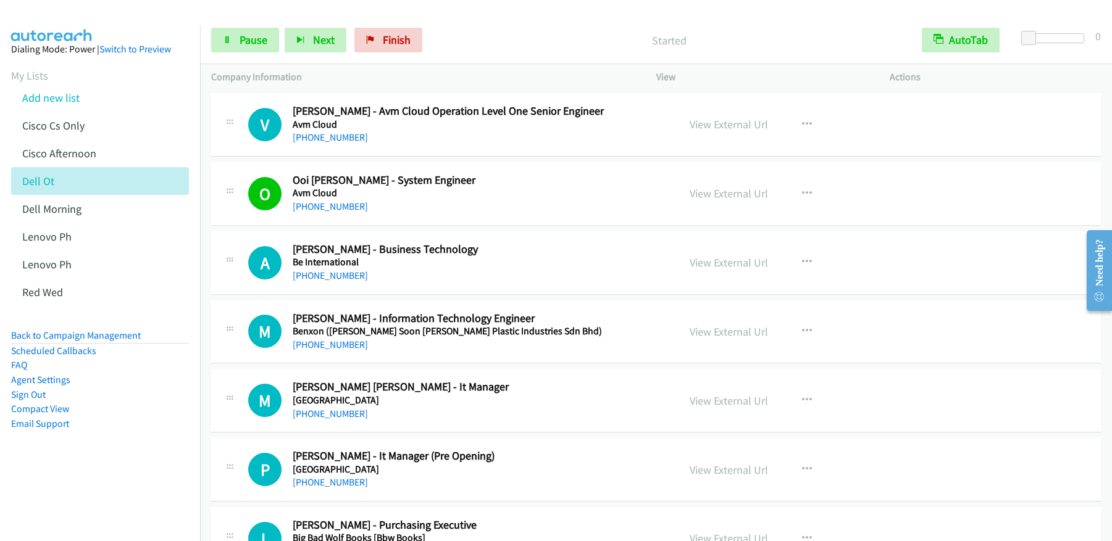
scroll to position [3055, 0]
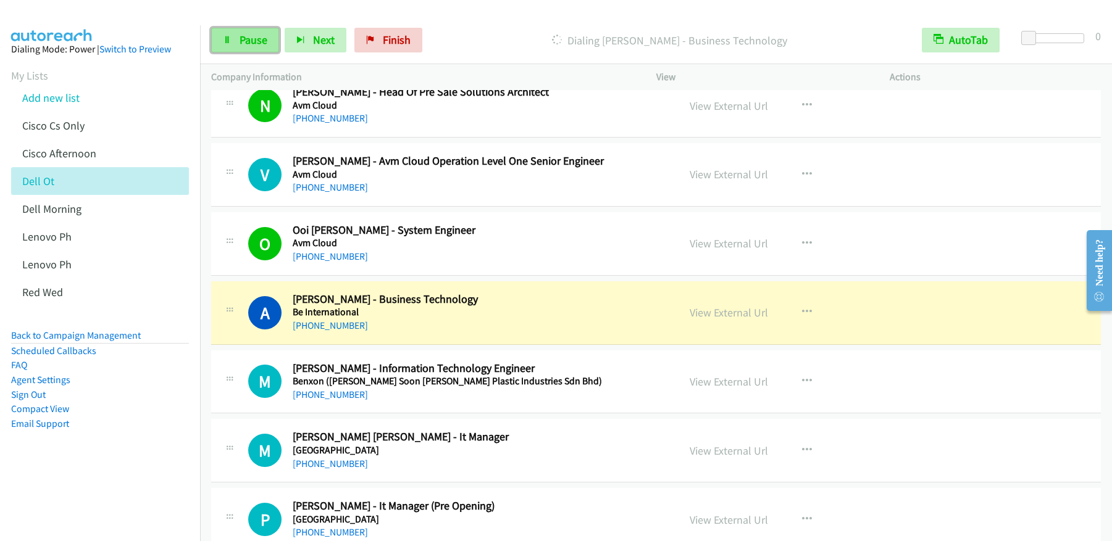
click at [257, 34] on span "Pause" at bounding box center [253, 40] width 28 height 14
click at [737, 171] on link "View External Url" at bounding box center [728, 174] width 78 height 14
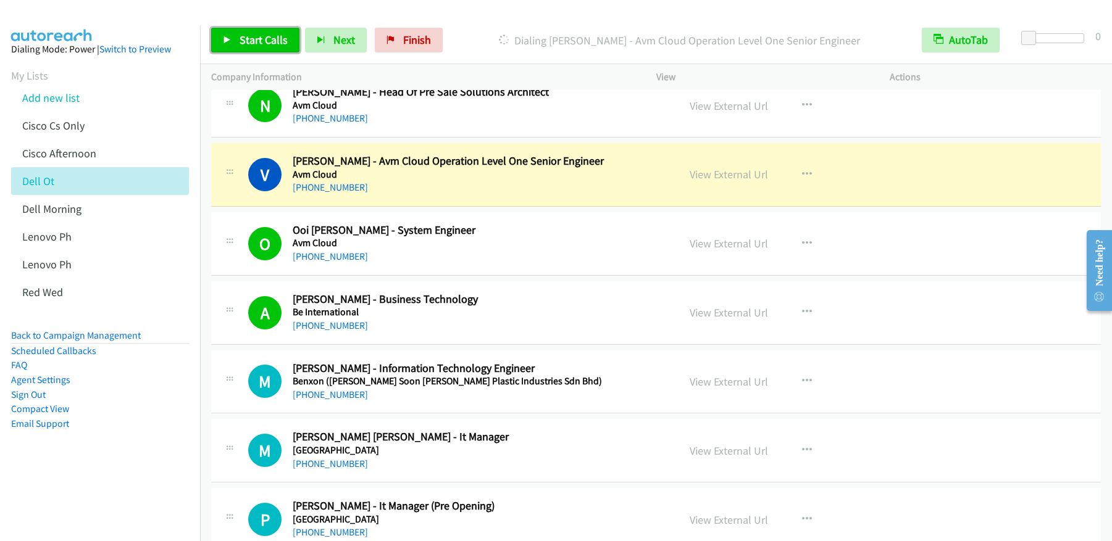
click at [257, 48] on link "Start Calls" at bounding box center [255, 40] width 88 height 25
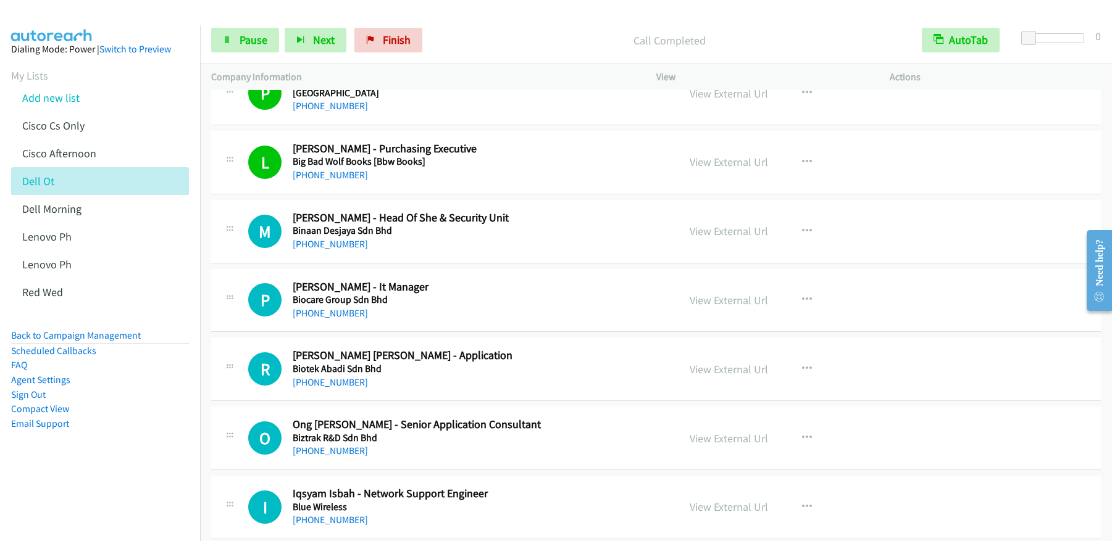
scroll to position [3431, 0]
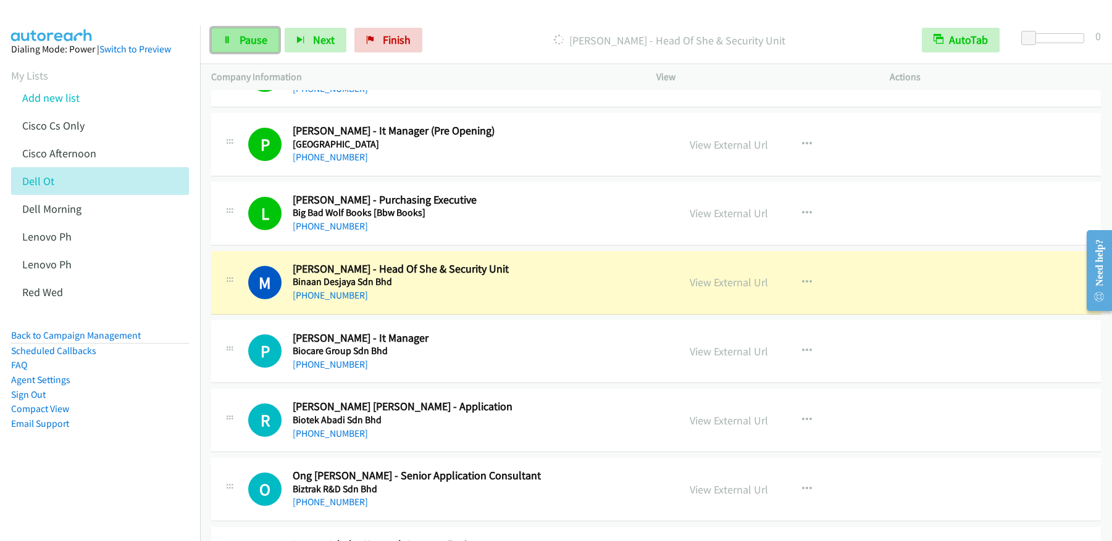
click at [241, 38] on span "Pause" at bounding box center [253, 40] width 28 height 14
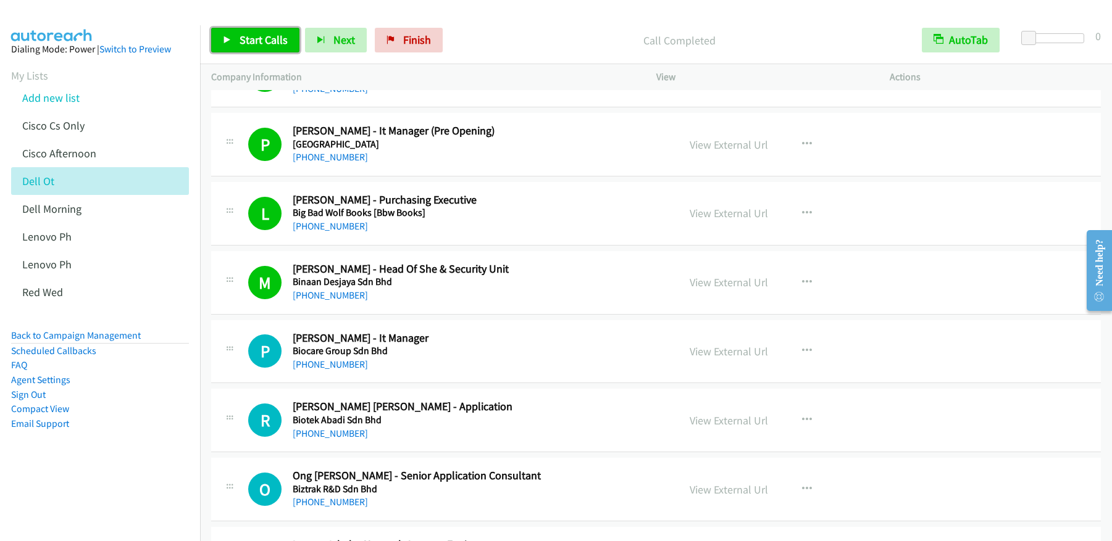
click at [246, 46] on span "Start Calls" at bounding box center [263, 40] width 48 height 14
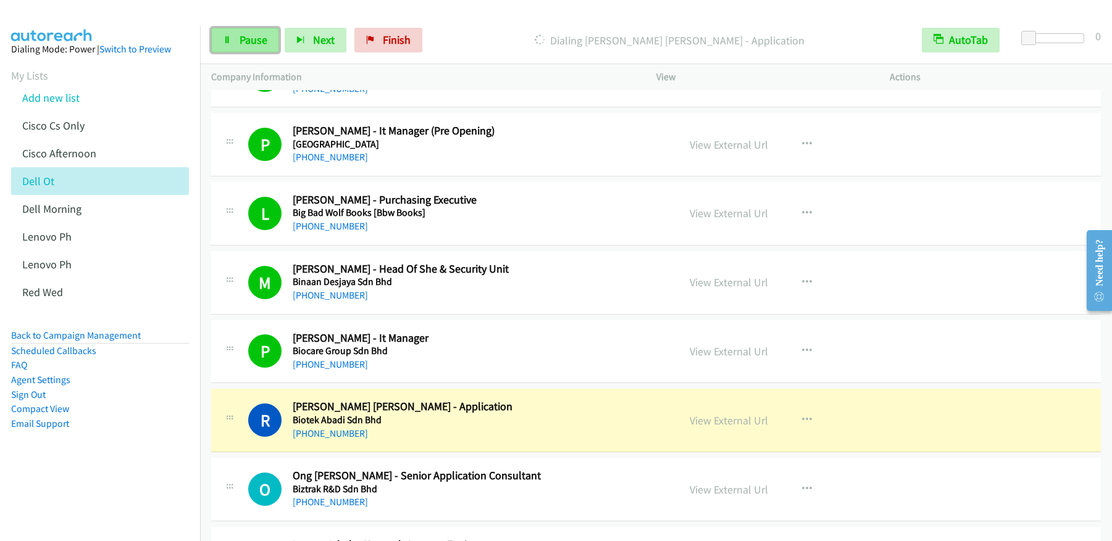
drag, startPoint x: 245, startPoint y: 43, endPoint x: 252, endPoint y: 47, distance: 8.0
click at [245, 43] on span "Pause" at bounding box center [253, 40] width 28 height 14
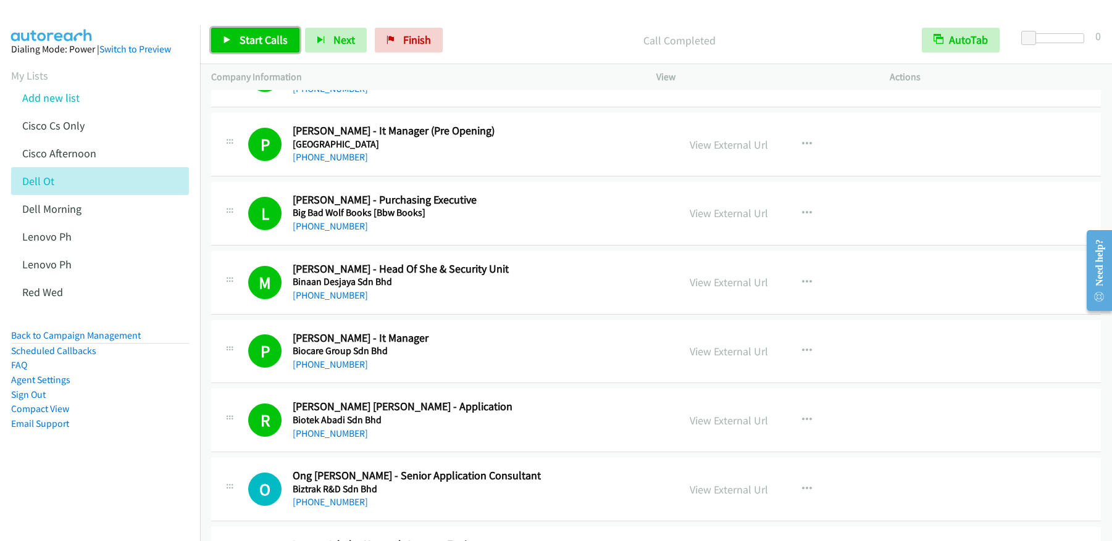
click at [267, 51] on link "Start Calls" at bounding box center [255, 40] width 88 height 25
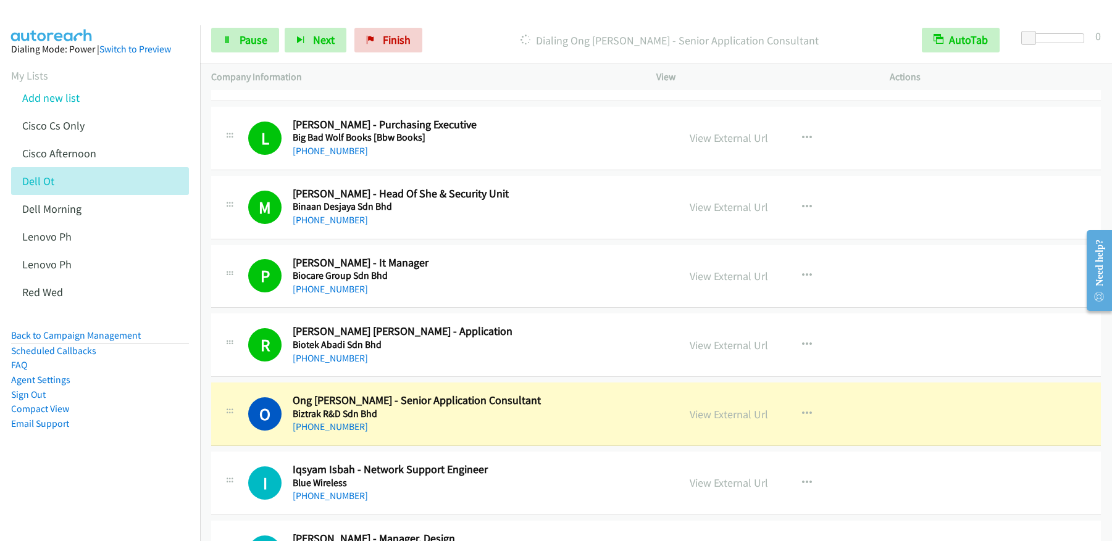
scroll to position [3576, 0]
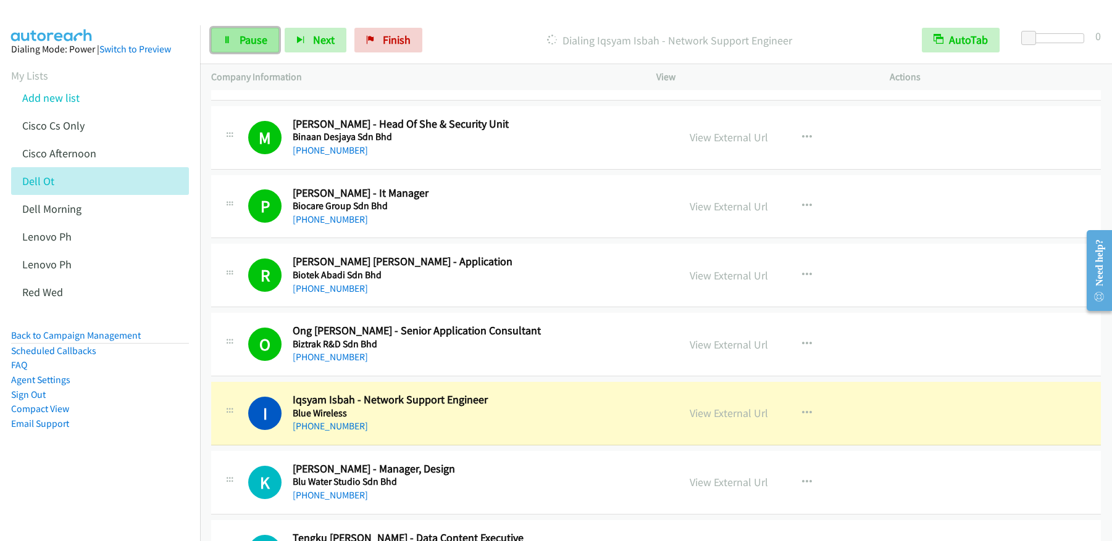
click at [240, 41] on span "Pause" at bounding box center [253, 40] width 28 height 14
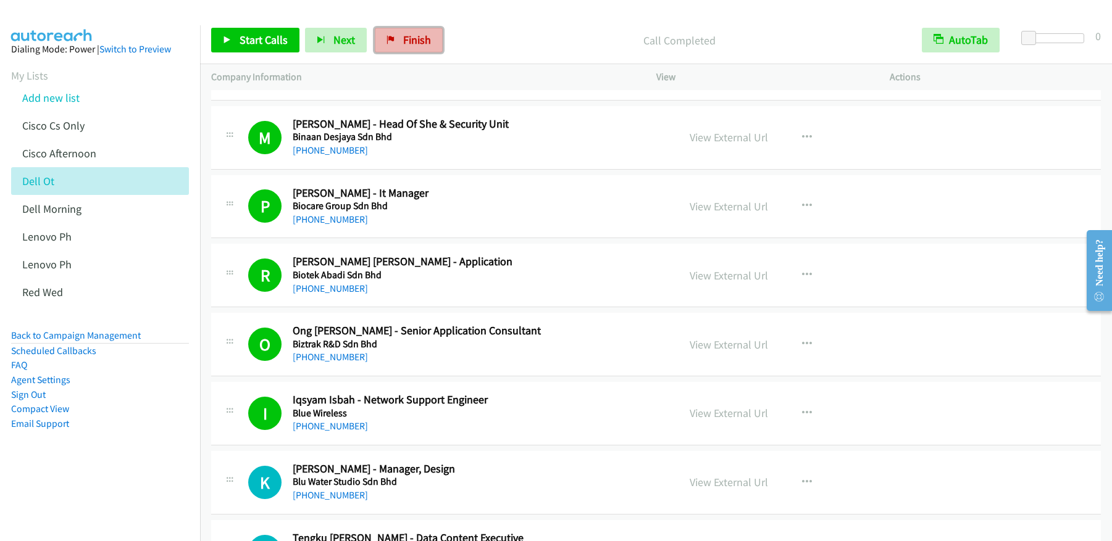
click at [404, 38] on span "Finish" at bounding box center [417, 40] width 28 height 14
